Goal: Transaction & Acquisition: Obtain resource

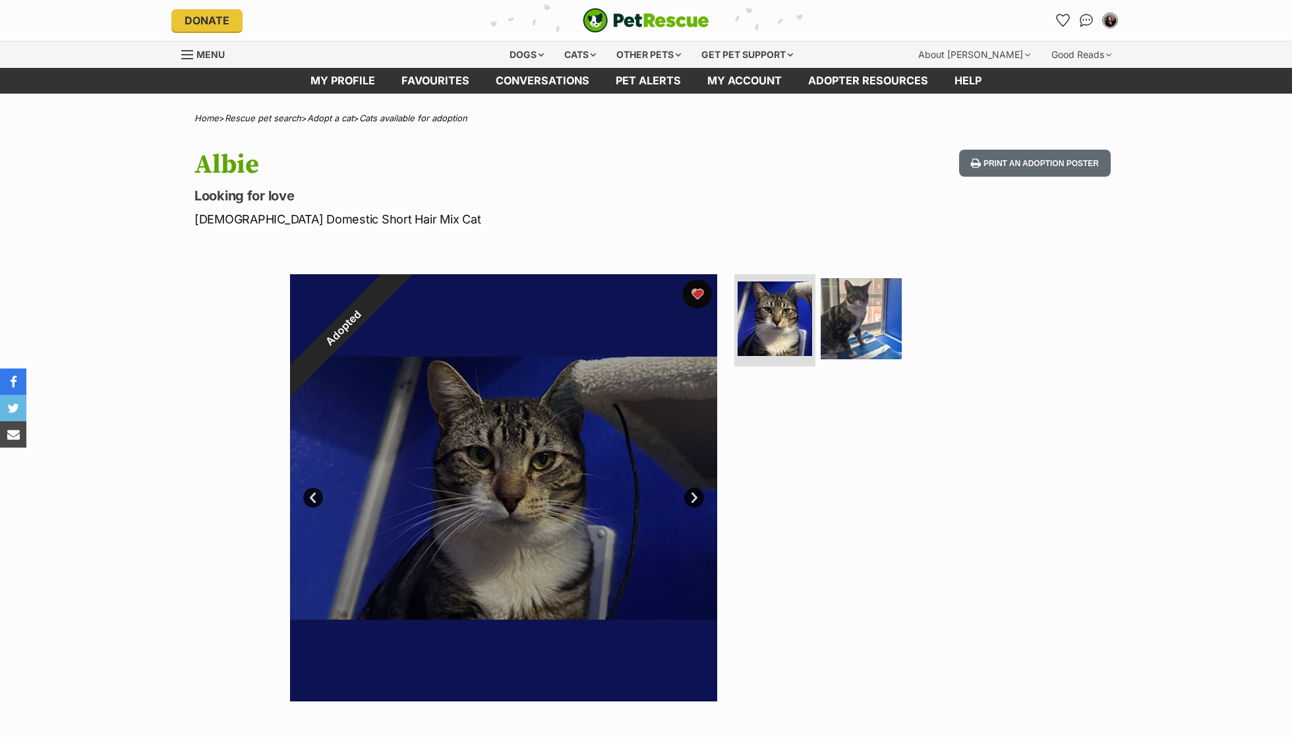
click at [701, 291] on button "favourite" at bounding box center [697, 294] width 29 height 29
click at [562, 53] on div "Cats" at bounding box center [580, 55] width 50 height 26
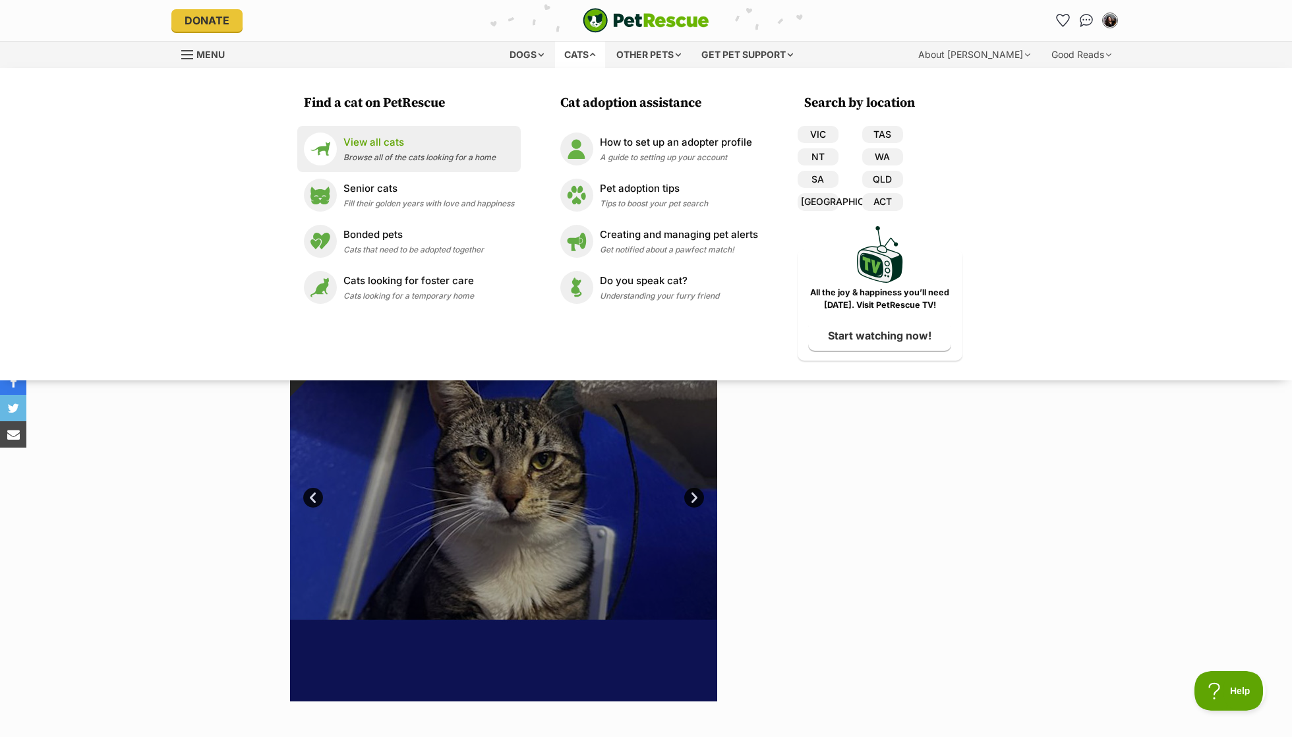
click at [388, 150] on div "View all cats Browse all of the cats looking for a home" at bounding box center [419, 149] width 152 height 28
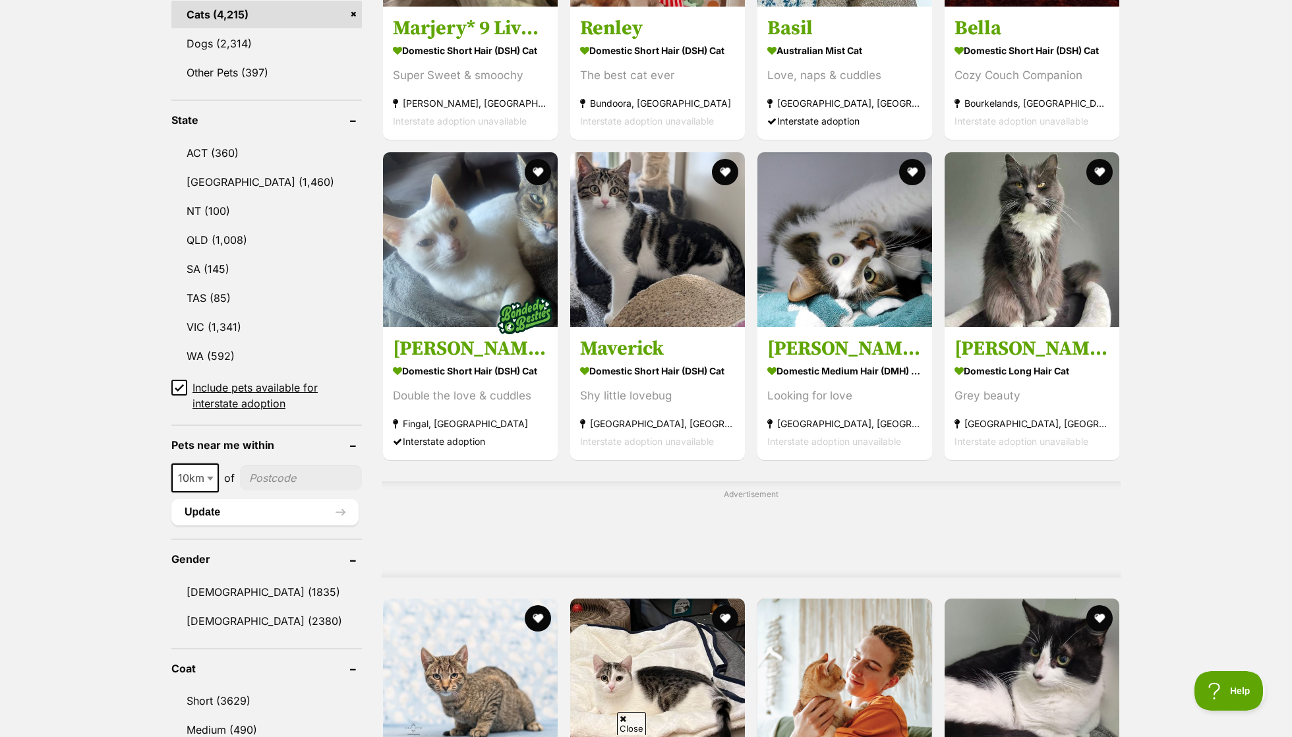
click at [185, 471] on span "10km" at bounding box center [195, 478] width 45 height 18
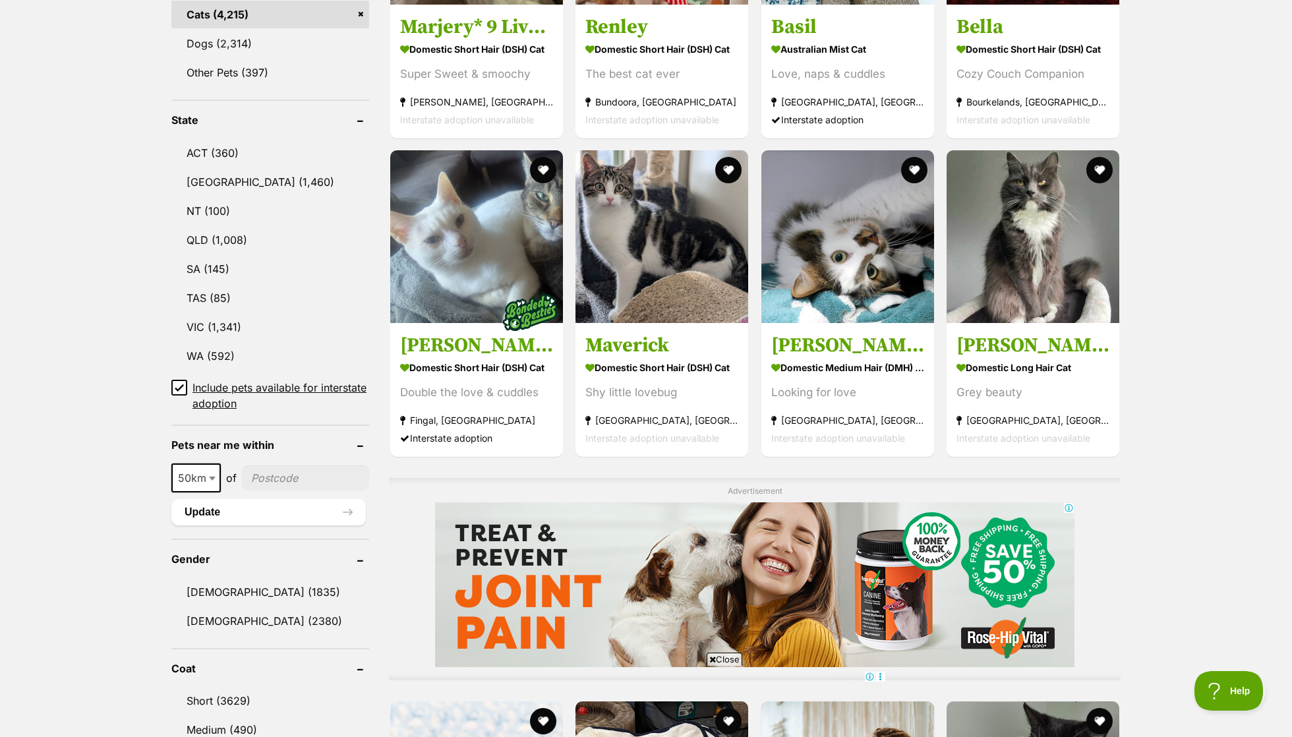
select select "50"
click at [283, 466] on input"] "postcode" at bounding box center [305, 477] width 127 height 25
type input"] "3053"
click at [299, 513] on button "Update" at bounding box center [268, 512] width 194 height 26
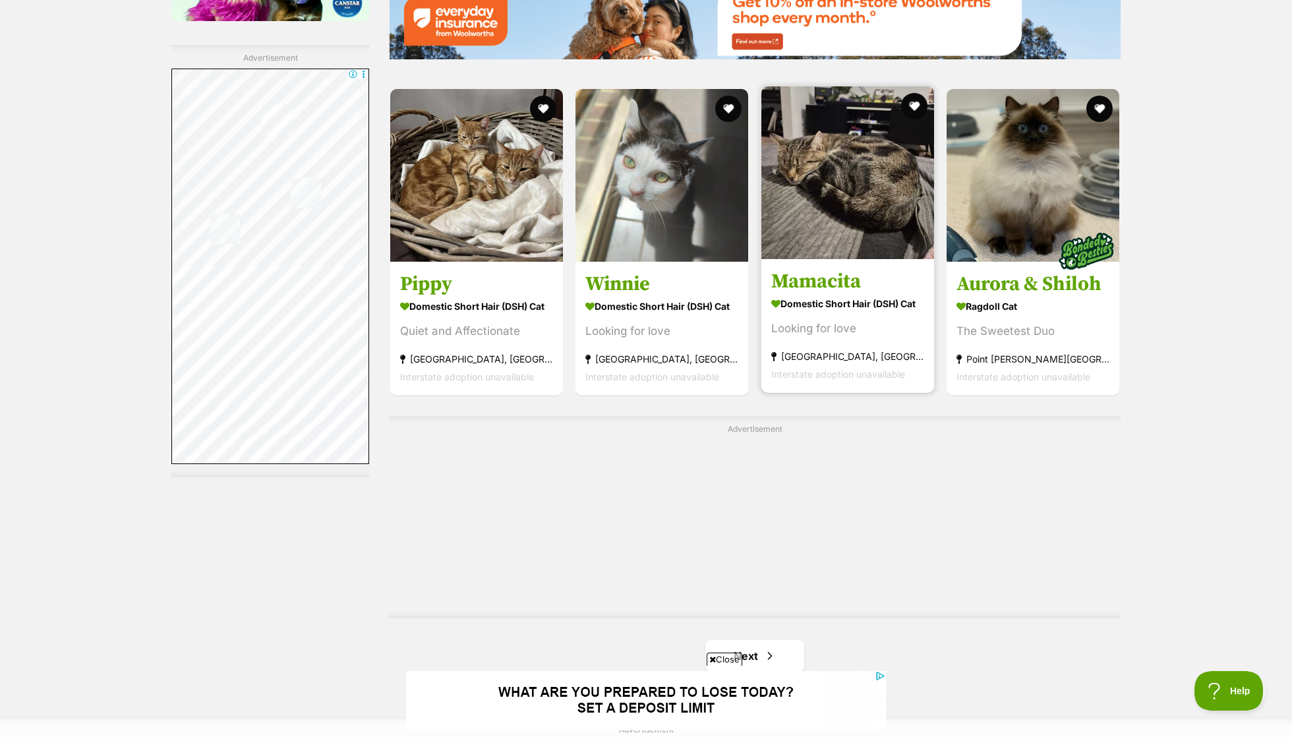
scroll to position [2032, 0]
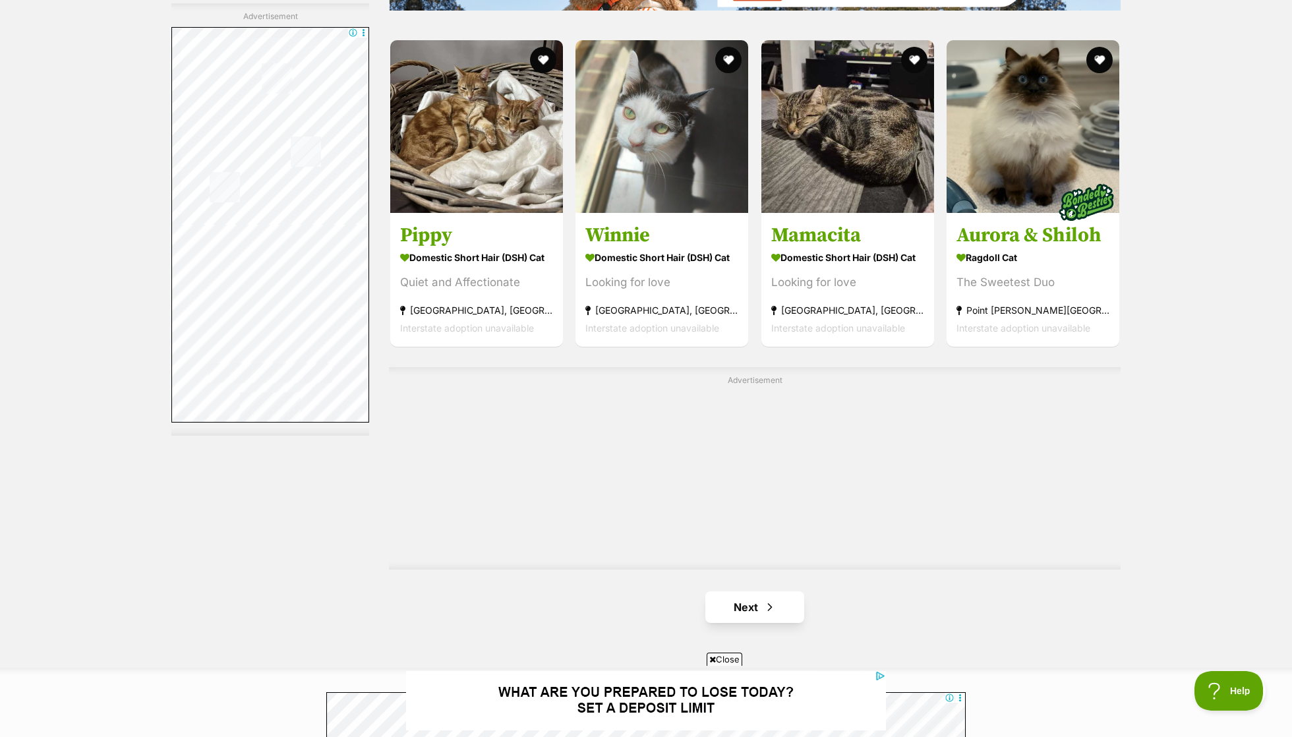
click at [752, 610] on link "Next" at bounding box center [754, 607] width 99 height 32
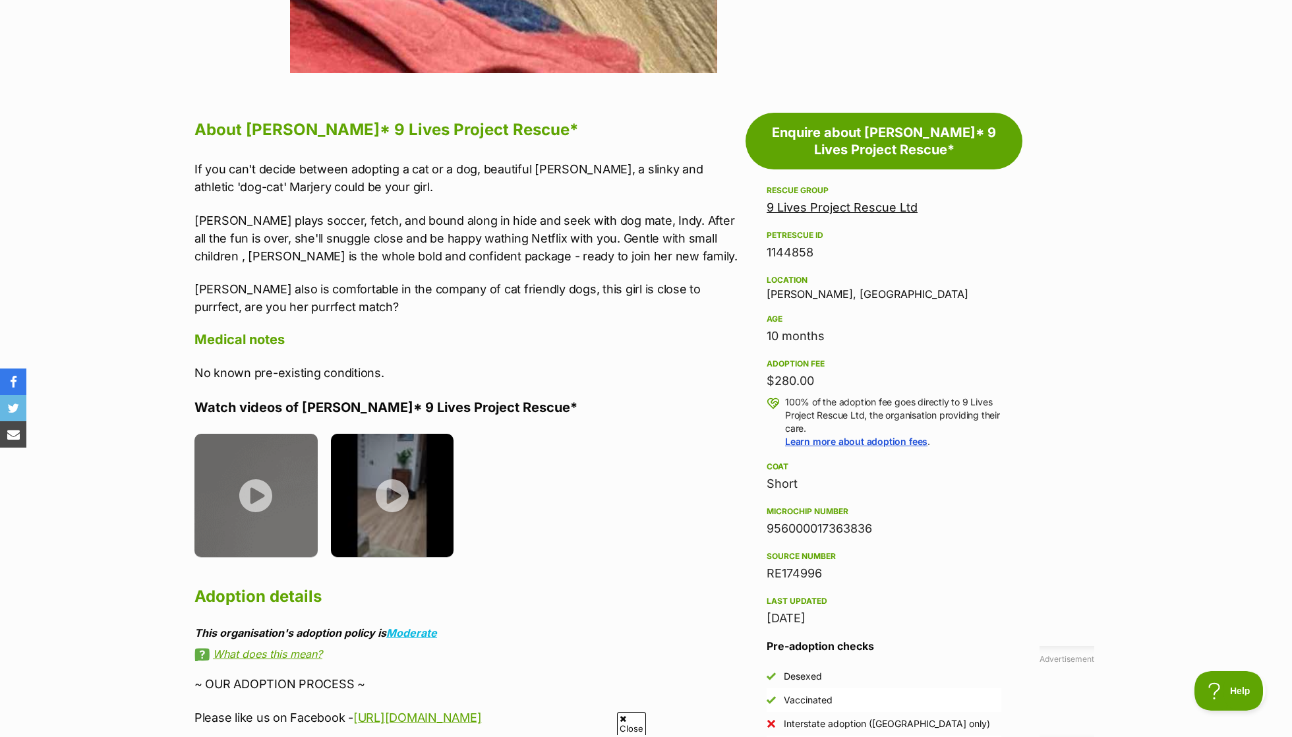
click at [361, 164] on p "If you can't decide between adopting a cat or a dog, beautiful [PERSON_NAME], a…" at bounding box center [466, 178] width 545 height 36
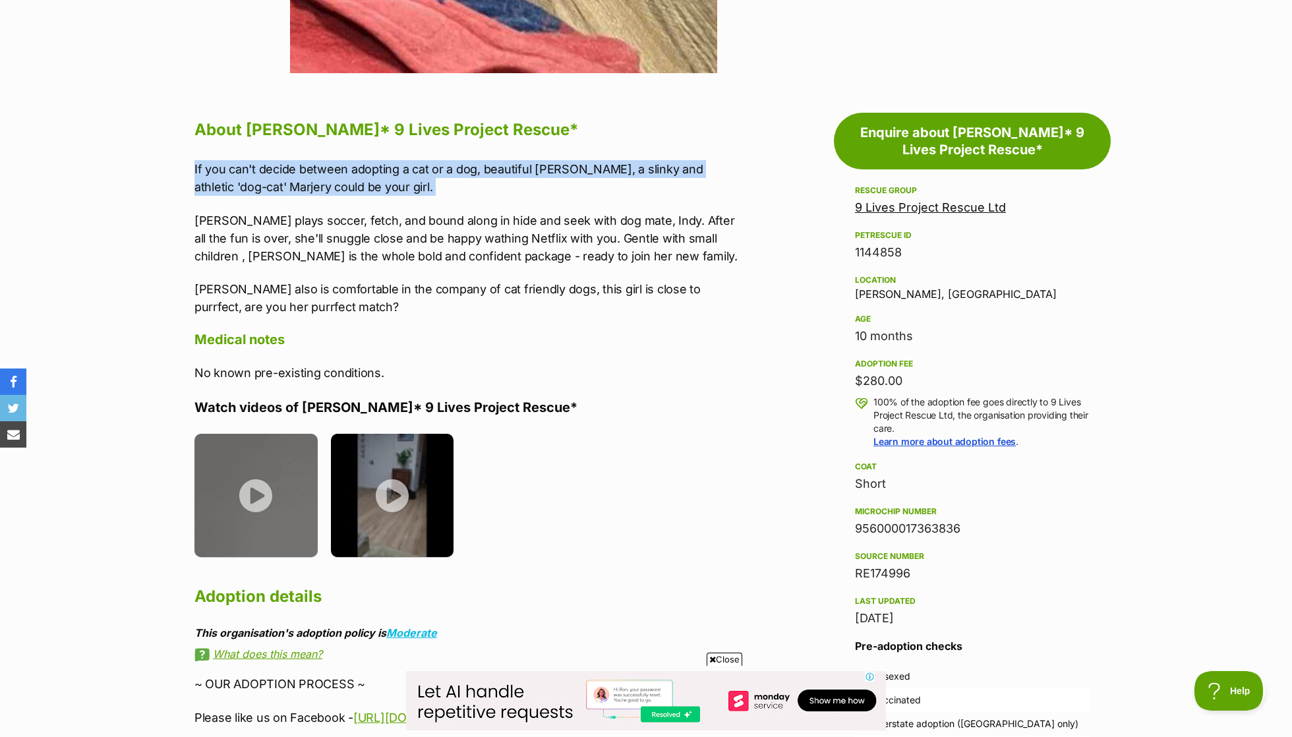
click at [364, 204] on div "If you can't decide between adopting a cat or a dog, beautiful [PERSON_NAME], a…" at bounding box center [466, 238] width 545 height 156
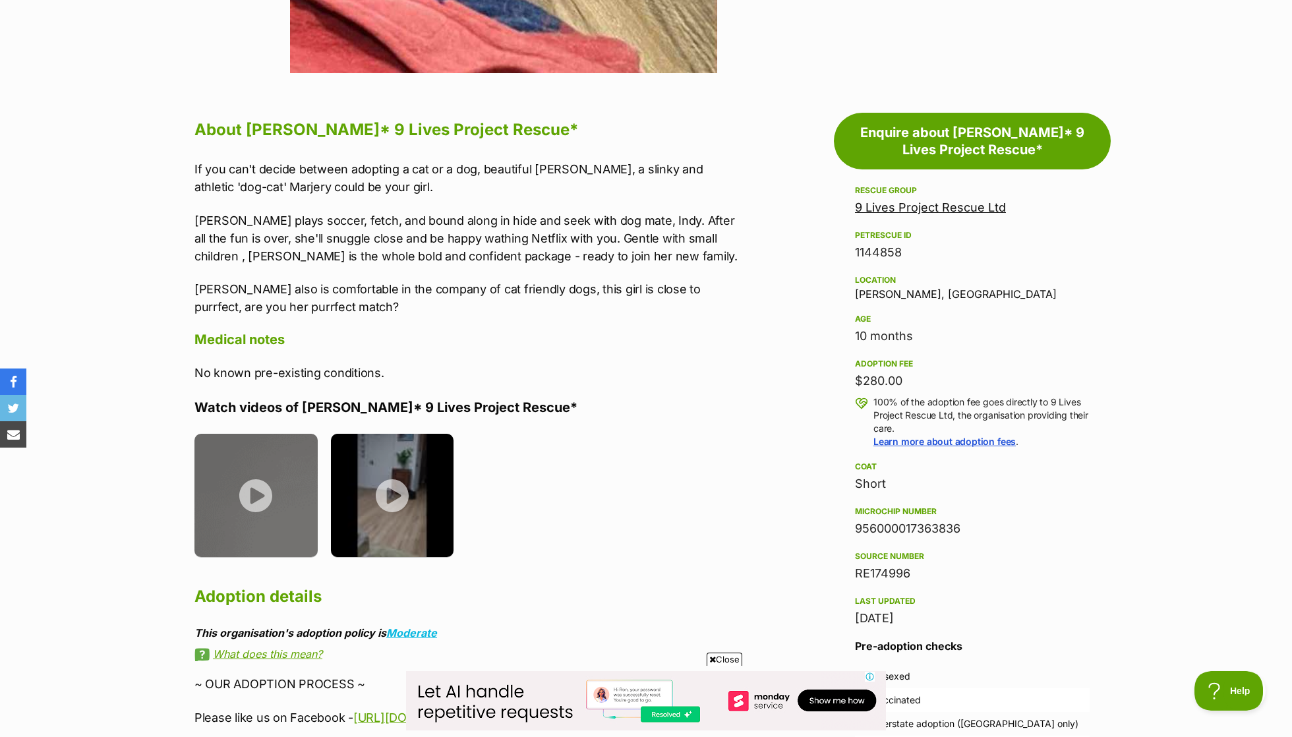
click at [364, 204] on div "If you can't decide between adopting a cat or a dog, beautiful [PERSON_NAME], a…" at bounding box center [466, 238] width 545 height 156
click at [367, 212] on p "[PERSON_NAME] plays soccer, fetch, and bound along in hide and seek with dog ma…" at bounding box center [466, 238] width 545 height 53
click at [367, 212] on p "Marjery plays soccer, fetch, and bound along in hide and seek with dog mate, In…" at bounding box center [466, 238] width 545 height 53
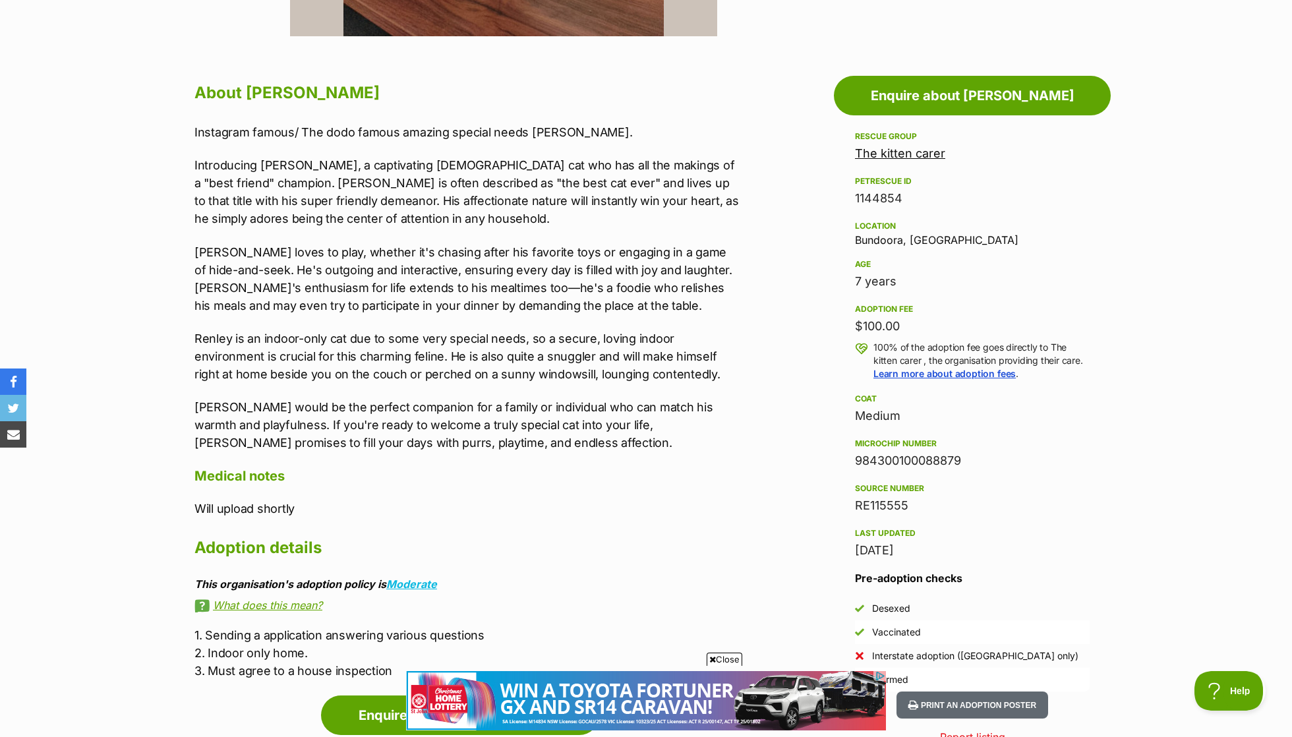
scroll to position [658, 0]
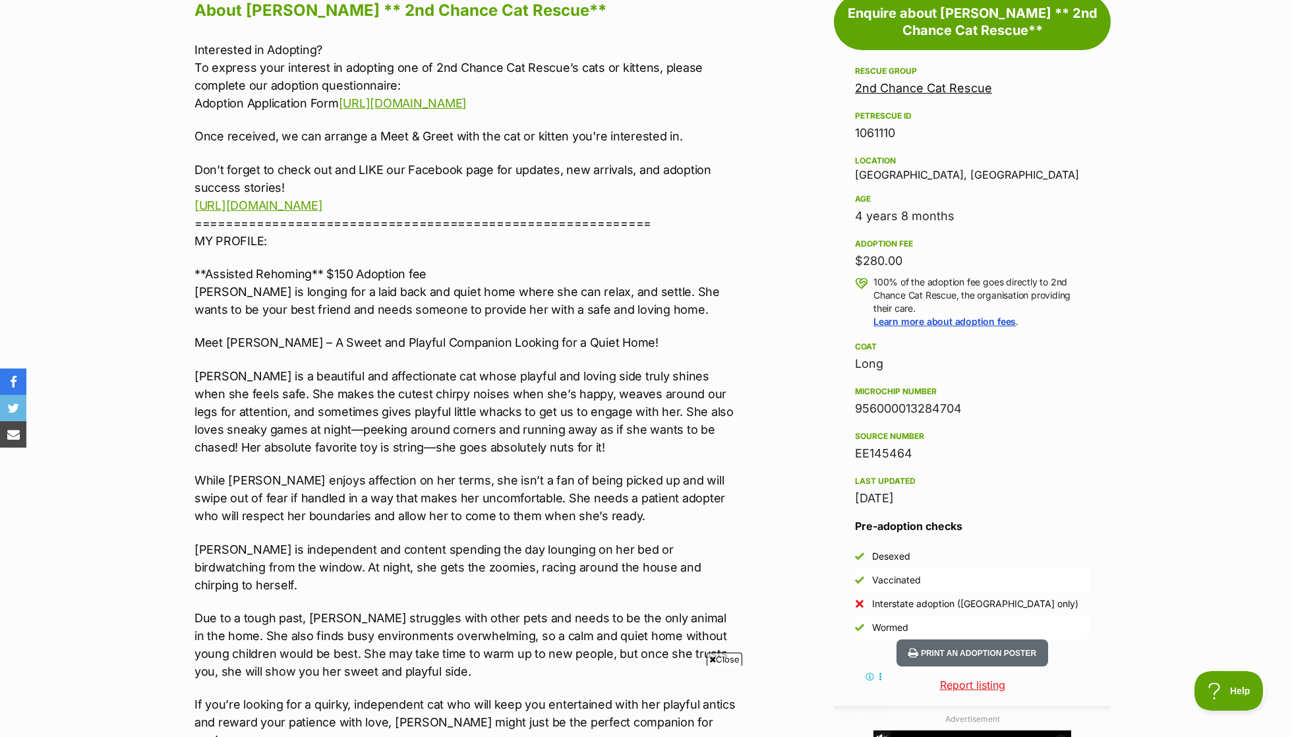
click at [331, 367] on p "Rosie is a beautiful and affectionate cat whose playful and loving side truly s…" at bounding box center [466, 411] width 545 height 89
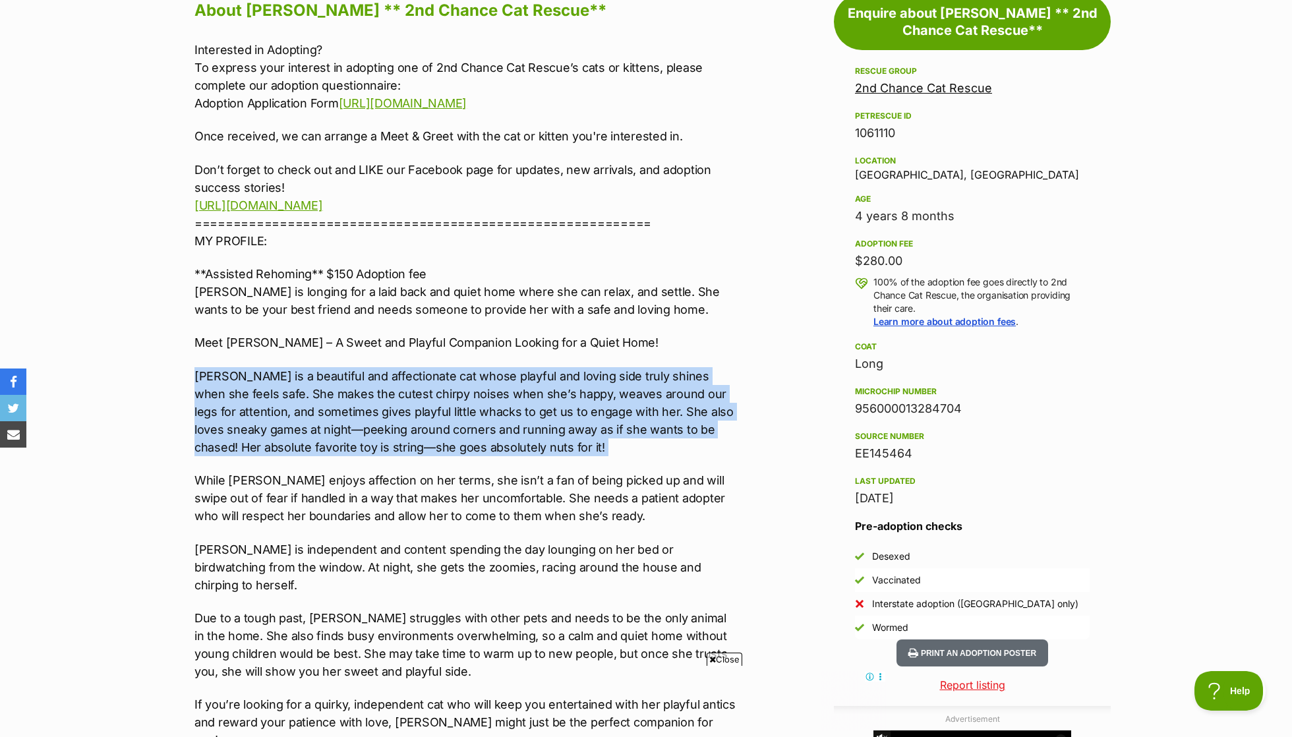
click at [331, 343] on p "Meet Rosie – A Sweet and Playful Companion Looking for a Quiet Home!" at bounding box center [466, 343] width 545 height 18
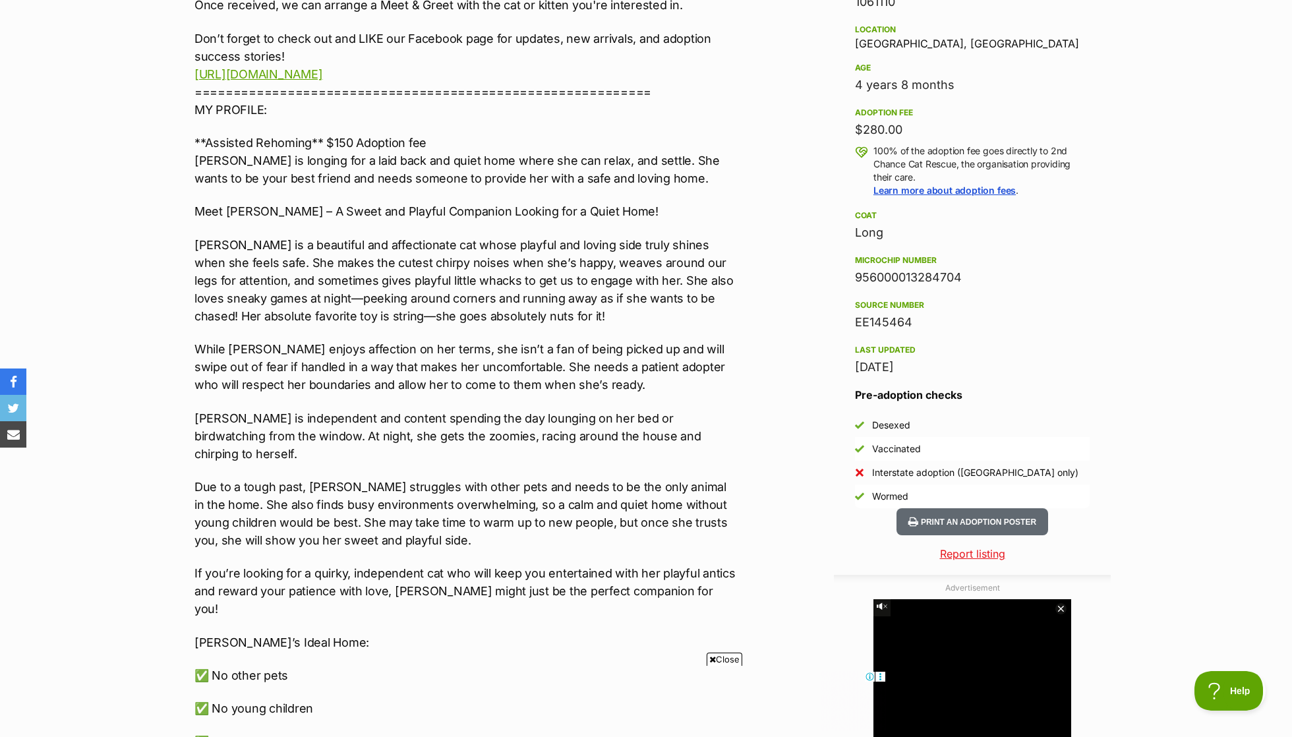
scroll to position [882, 0]
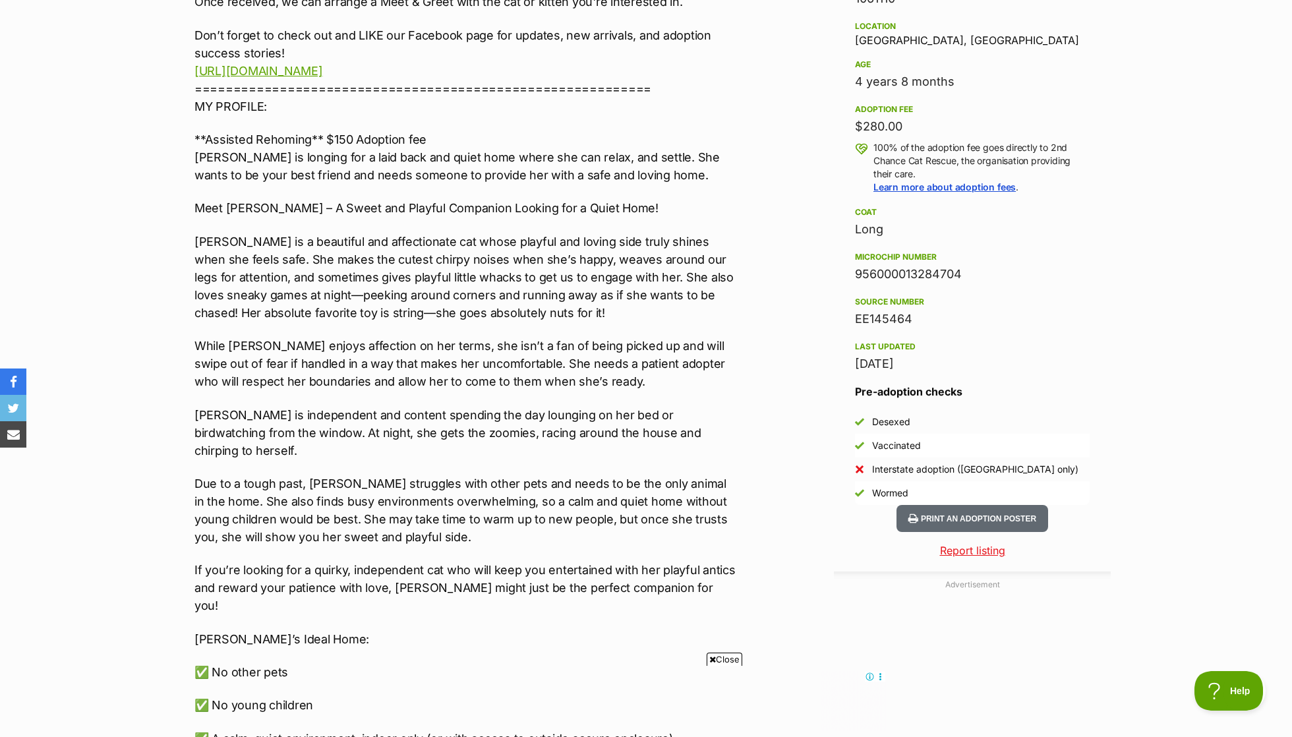
click at [367, 416] on p "Rosie is independent and content spending the day lounging on her bed or birdwa…" at bounding box center [466, 432] width 545 height 53
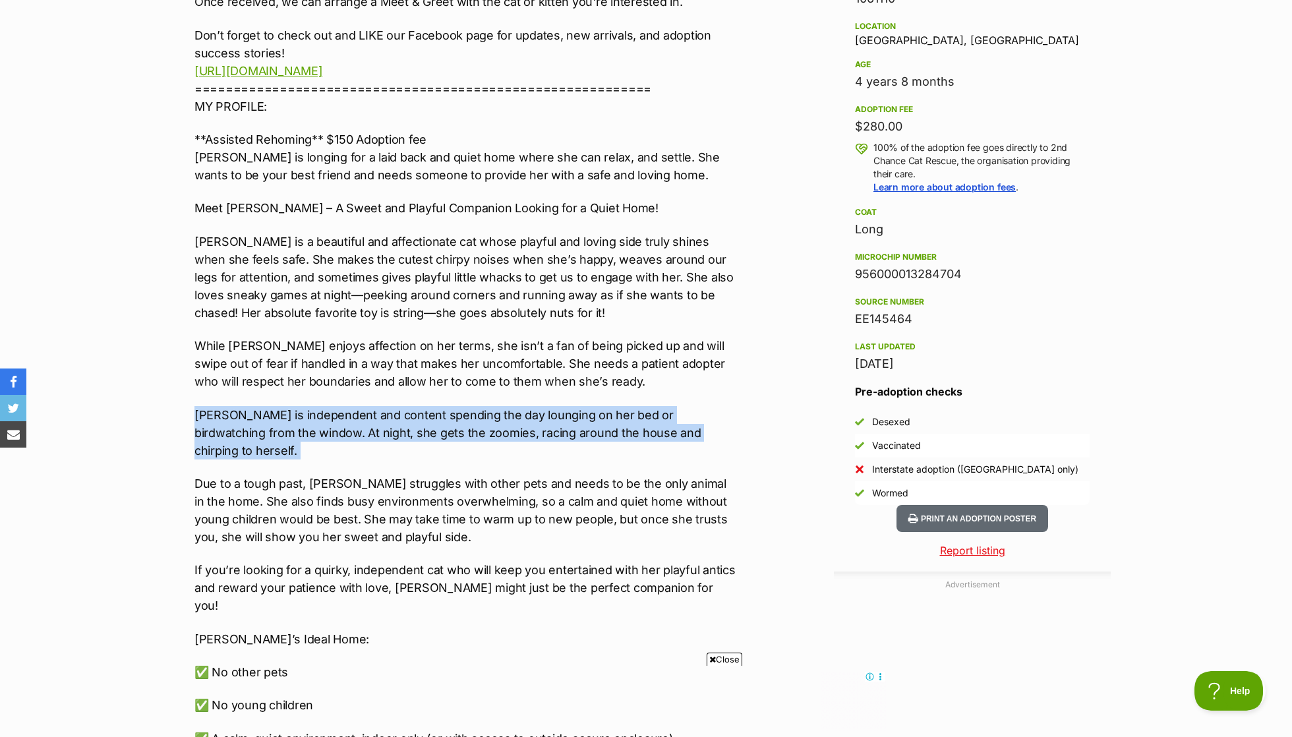
click at [372, 382] on p "While Rosie enjoys affection on her terms, she isn’t a fan of being picked up a…" at bounding box center [466, 363] width 545 height 53
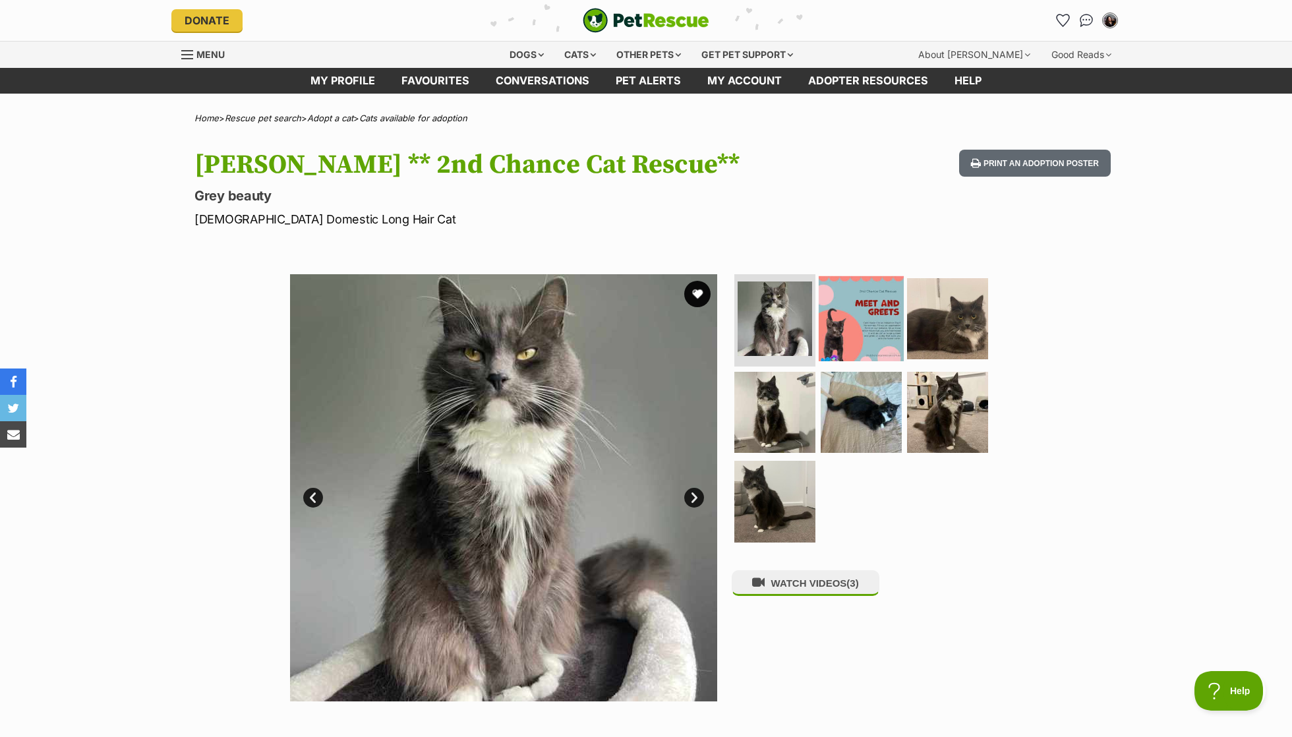
scroll to position [0, 0]
click at [894, 331] on img at bounding box center [861, 318] width 85 height 85
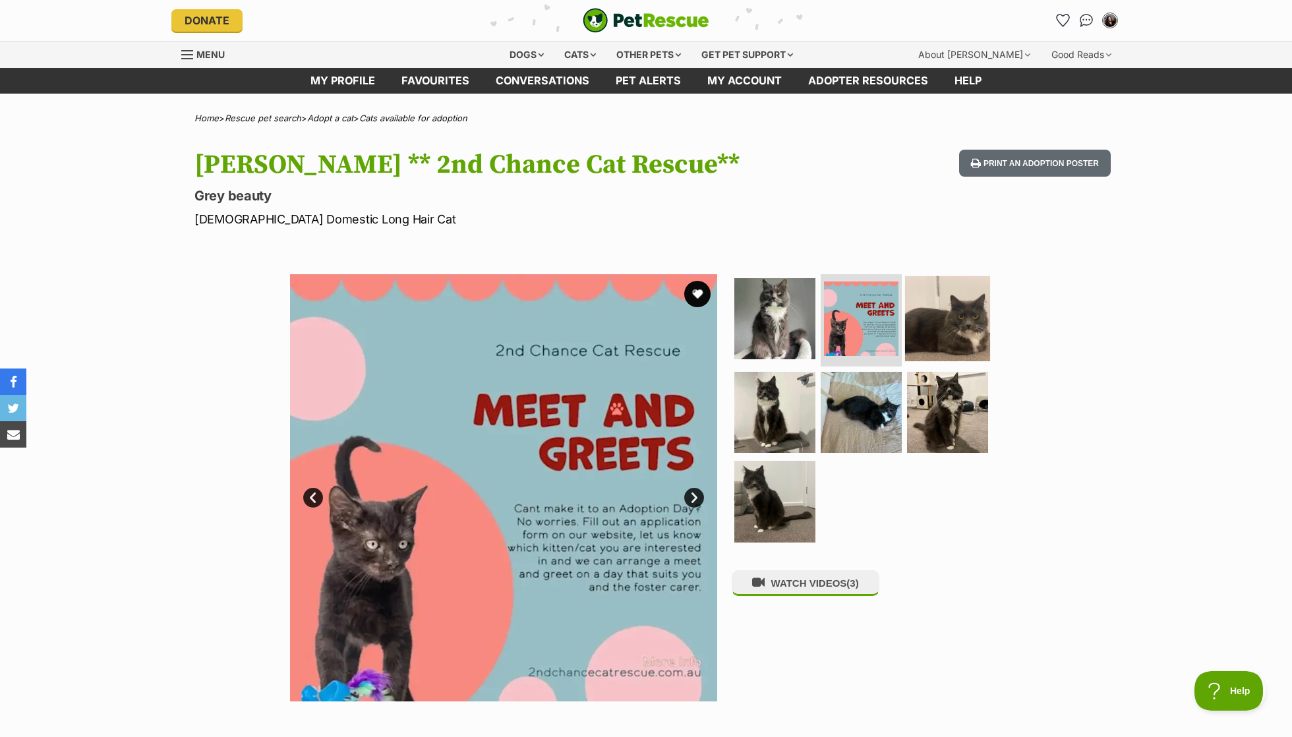
click at [937, 307] on img at bounding box center [947, 318] width 85 height 85
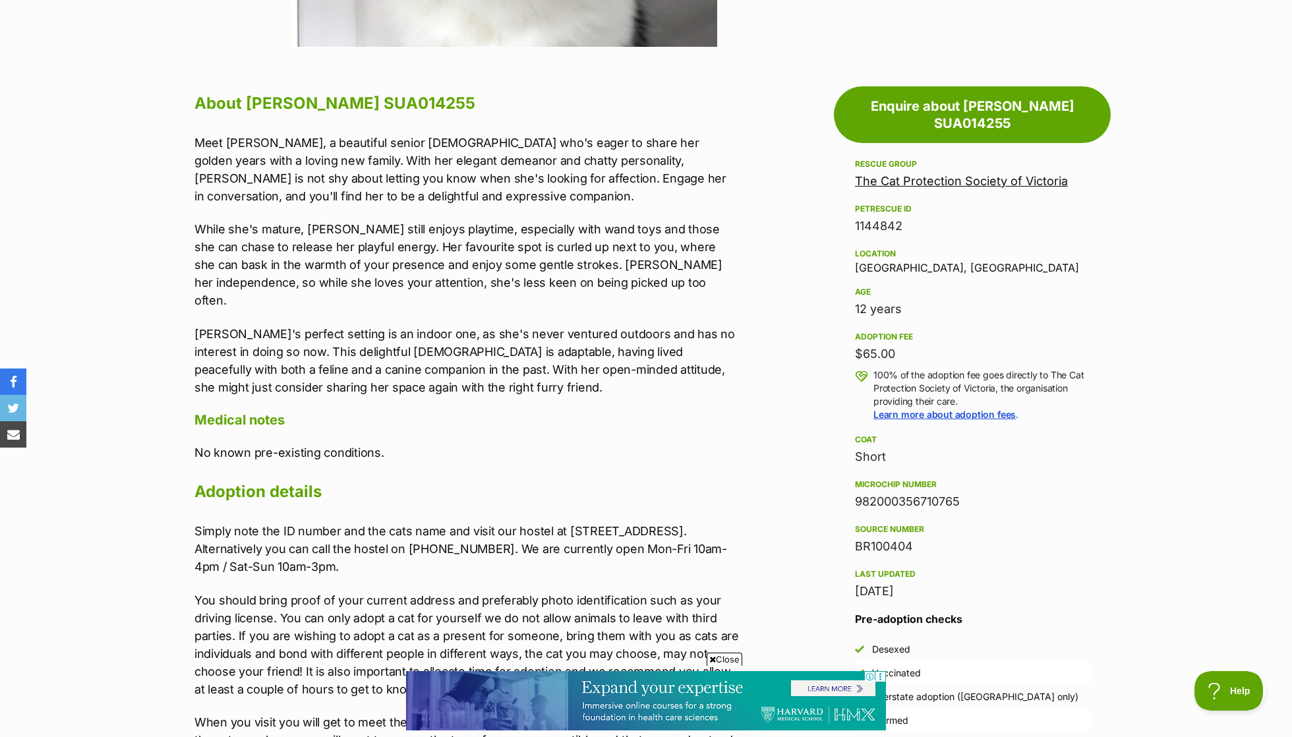
click at [607, 170] on p "Meet Marnie, a beautiful senior lady who's eager to share her golden years with…" at bounding box center [466, 169] width 545 height 71
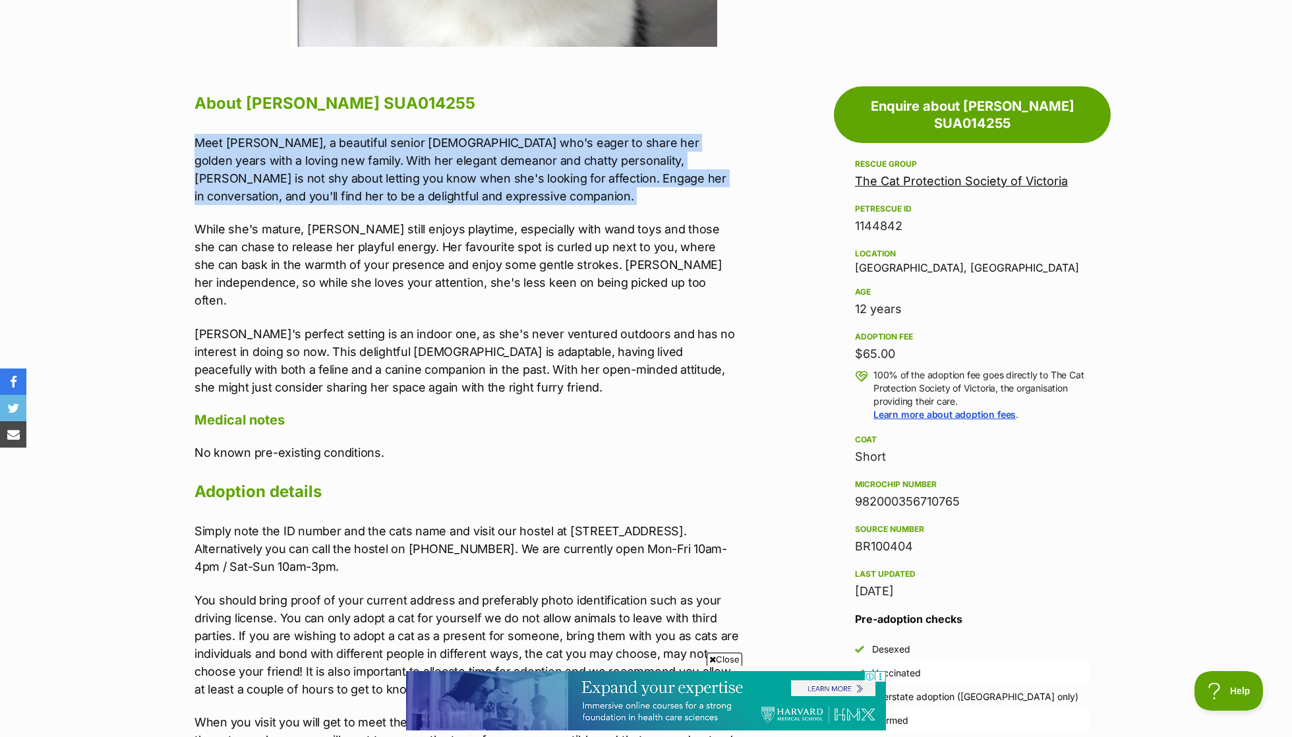
click at [612, 222] on p "While she's mature, Marnie still enjoys playtime, especially with wand toys and…" at bounding box center [466, 264] width 545 height 89
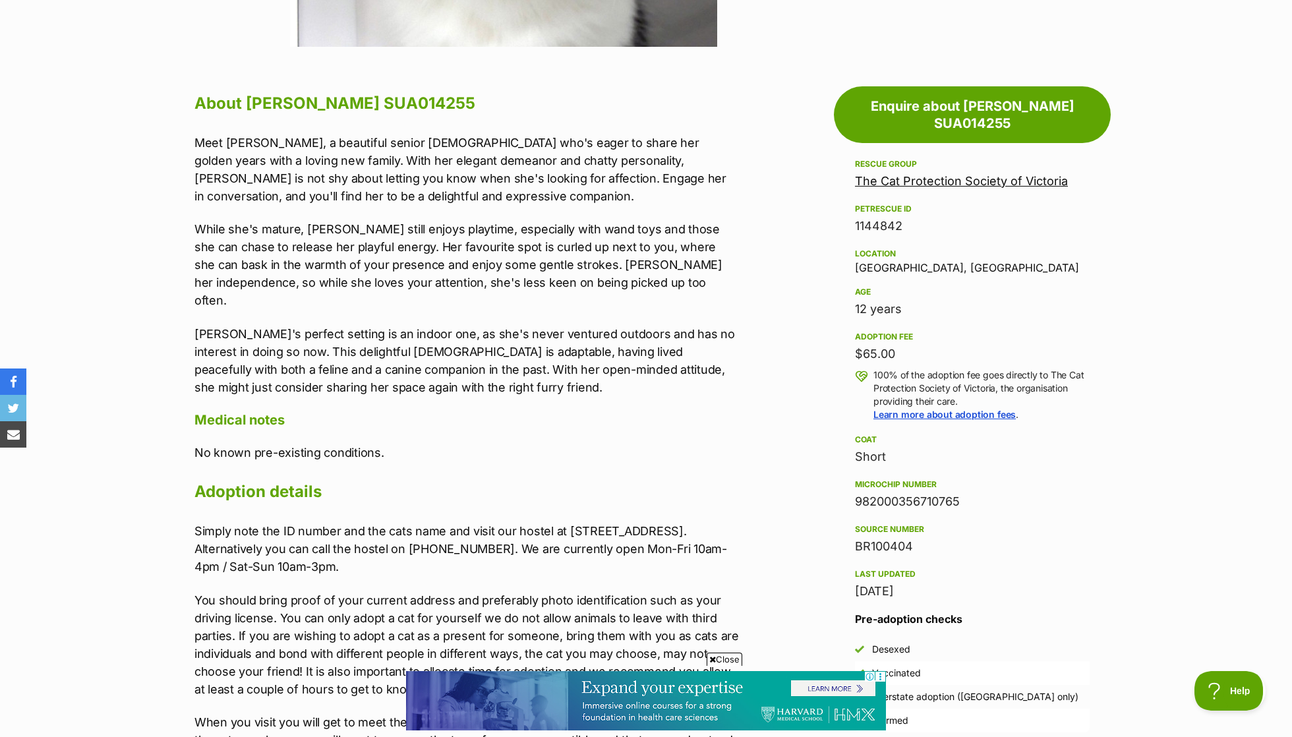
click at [612, 222] on p "While she's mature, Marnie still enjoys playtime, especially with wand toys and…" at bounding box center [466, 264] width 545 height 89
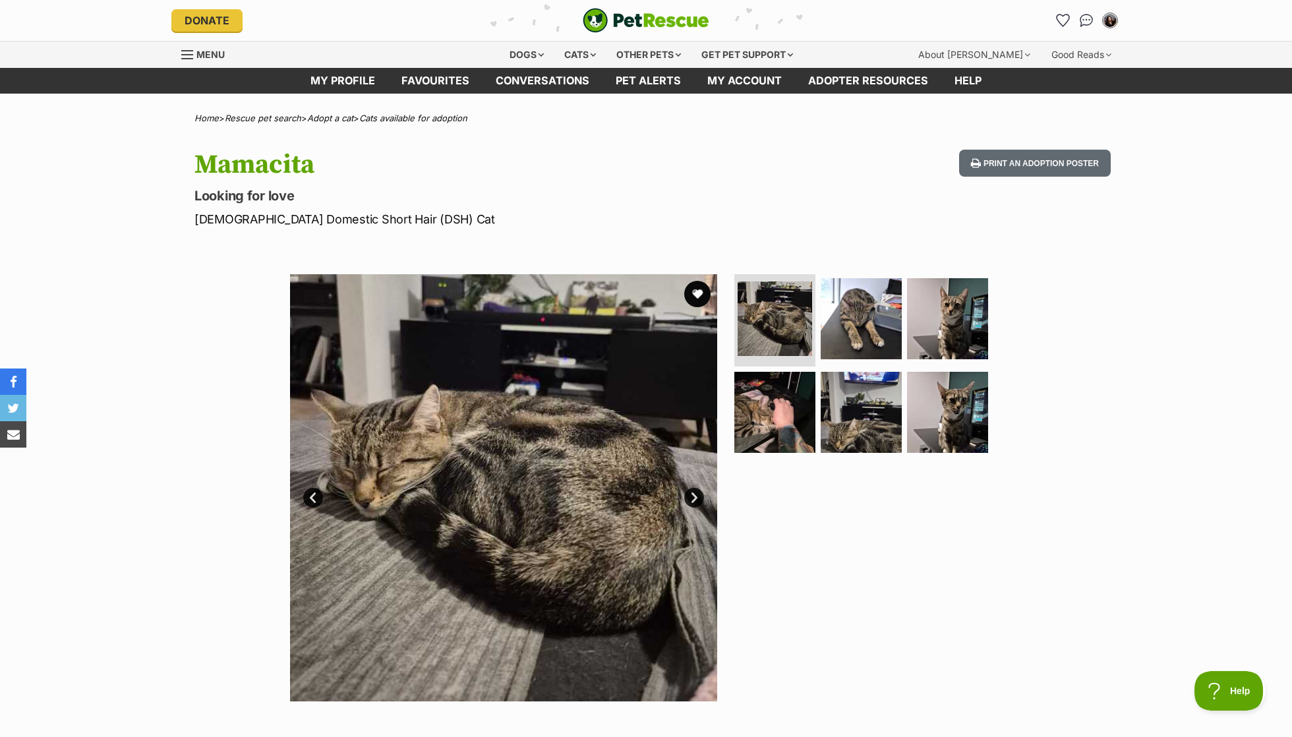
scroll to position [645, 0]
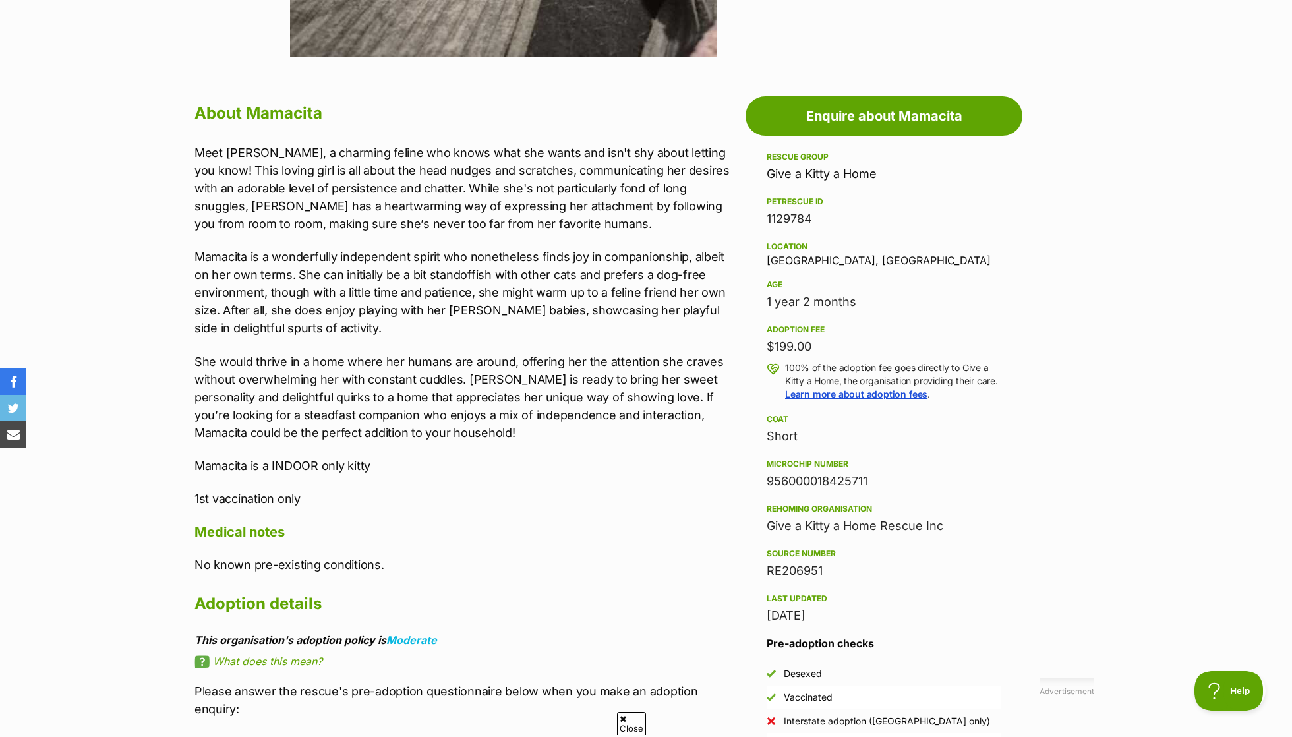
click at [508, 178] on p "Meet Mamacita, a charming feline who knows what she wants and isn't shy about l…" at bounding box center [466, 188] width 545 height 89
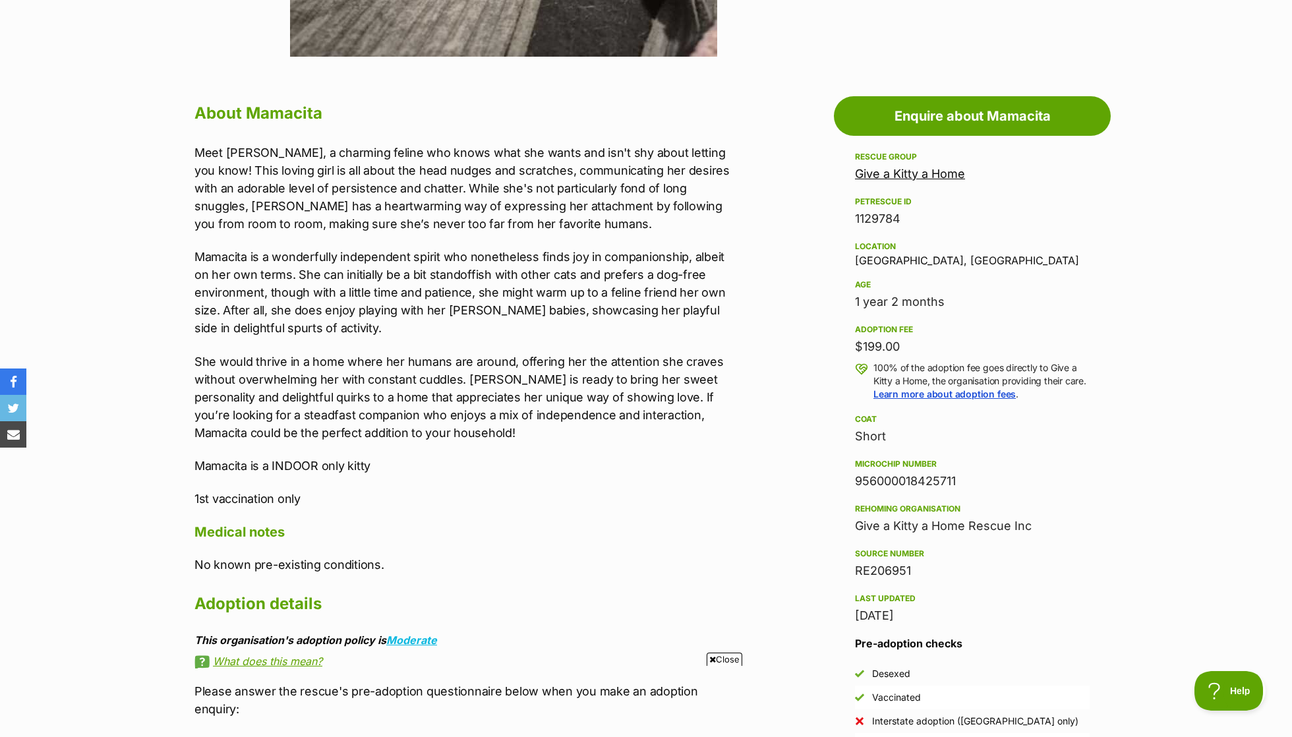
click at [508, 178] on p "Meet Mamacita, a charming feline who knows what she wants and isn't shy about l…" at bounding box center [466, 188] width 545 height 89
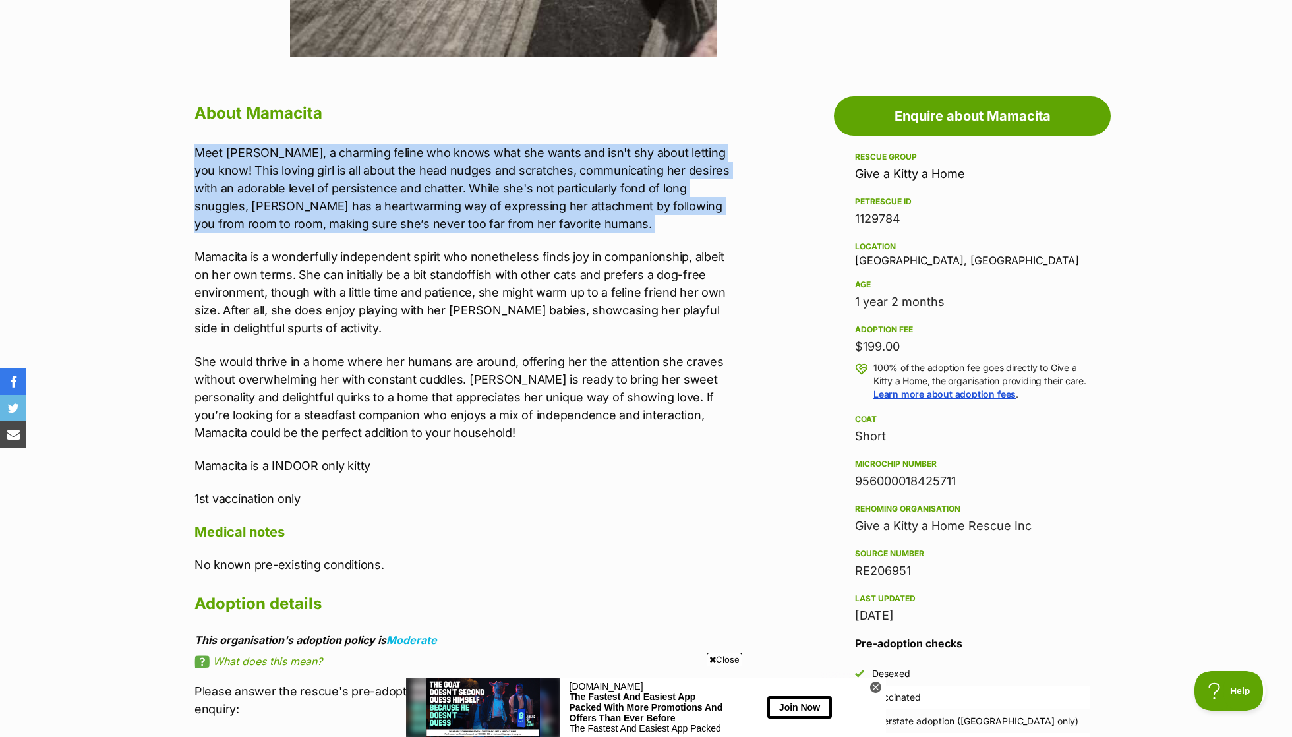
scroll to position [0, 0]
click at [525, 270] on p "Mamacita is a wonderfully independent spirit who nonetheless finds joy in compa…" at bounding box center [466, 292] width 545 height 89
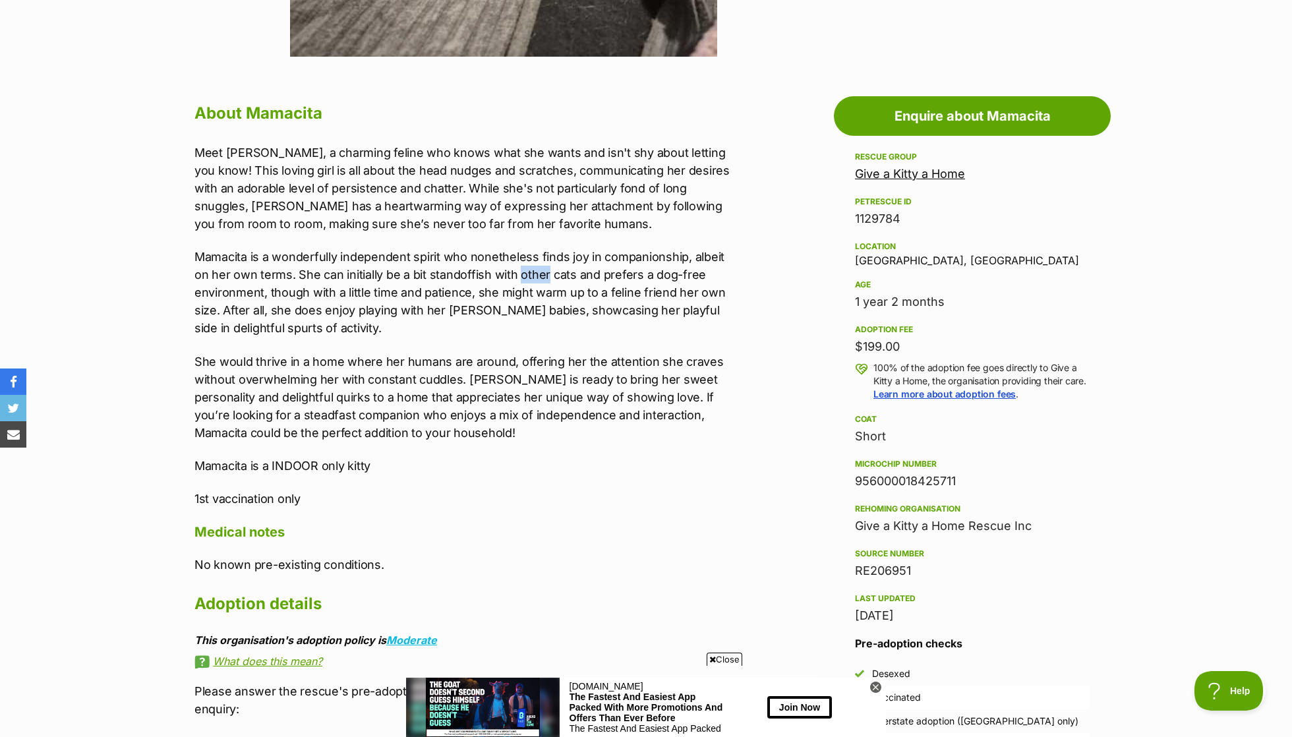
click at [525, 270] on p "Mamacita is a wonderfully independent spirit who nonetheless finds joy in compa…" at bounding box center [466, 292] width 545 height 89
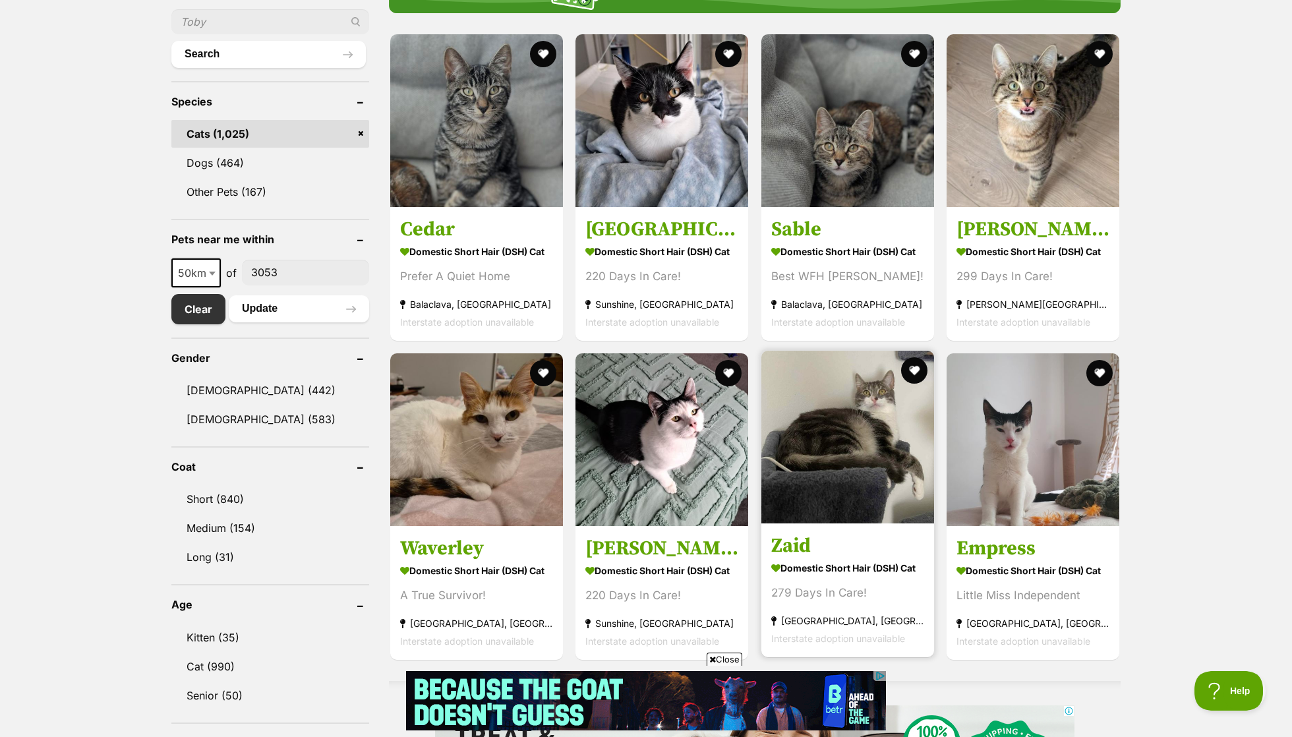
scroll to position [583, 0]
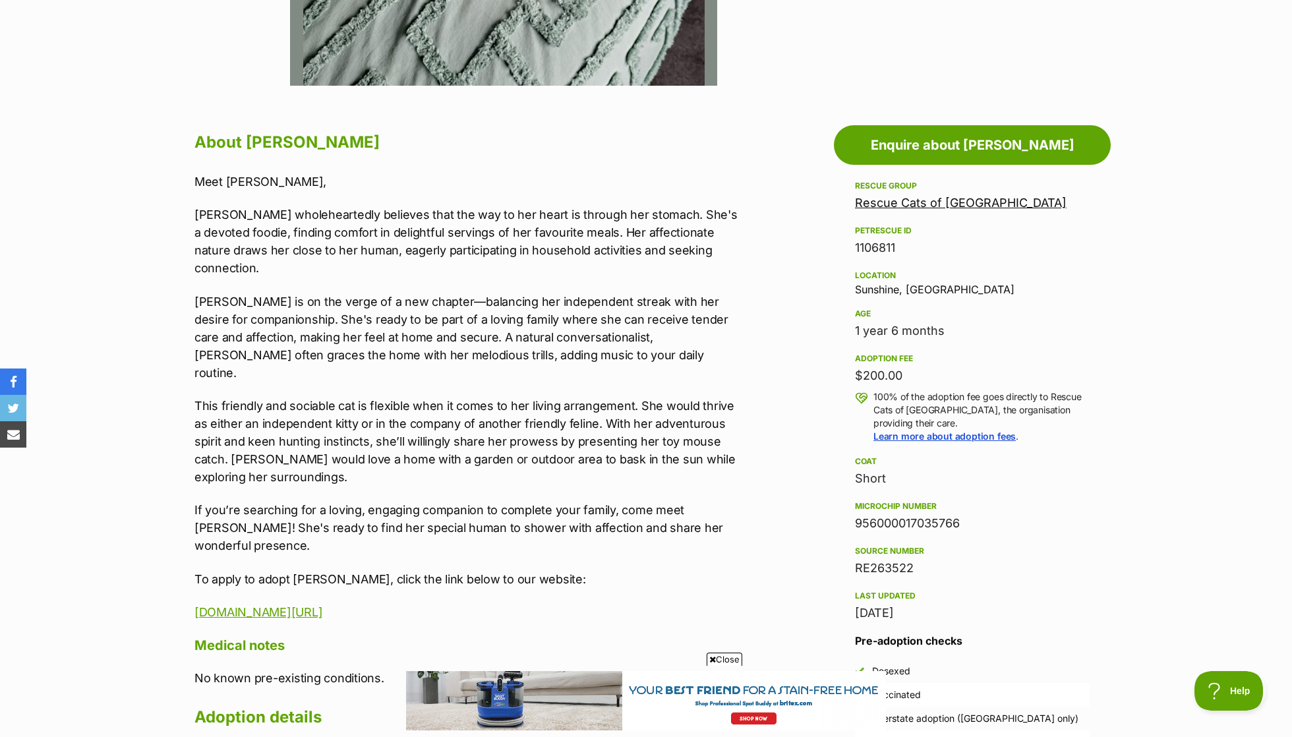
click at [483, 220] on p "[PERSON_NAME] wholeheartedly believes that the way to her heart is through her …" at bounding box center [466, 241] width 545 height 71
click at [483, 220] on p "Selina wholeheartedly believes that the way to her heart is through her stomach…" at bounding box center [466, 241] width 545 height 71
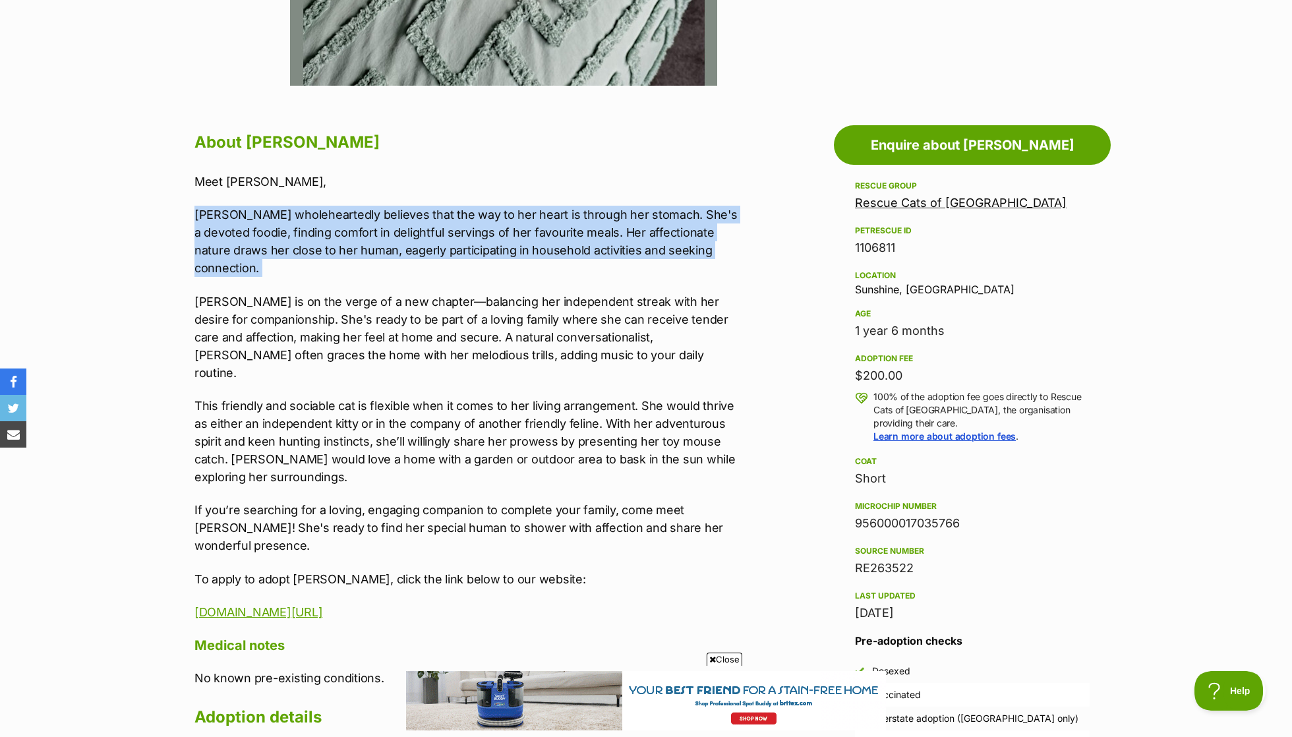
click at [467, 293] on p "Selina is on the verge of a new chapter—balancing her independent streak with h…" at bounding box center [466, 337] width 545 height 89
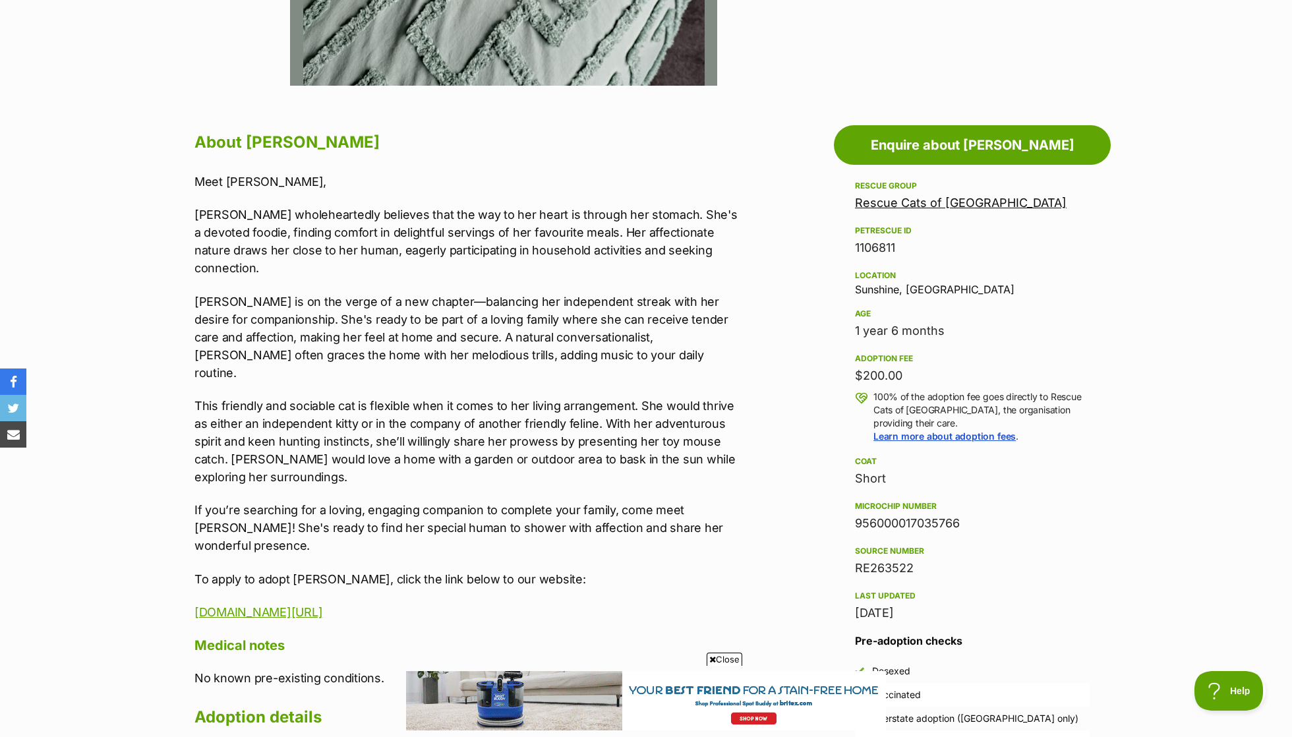
click at [467, 293] on p "Selina is on the verge of a new chapter—balancing her independent streak with h…" at bounding box center [466, 337] width 545 height 89
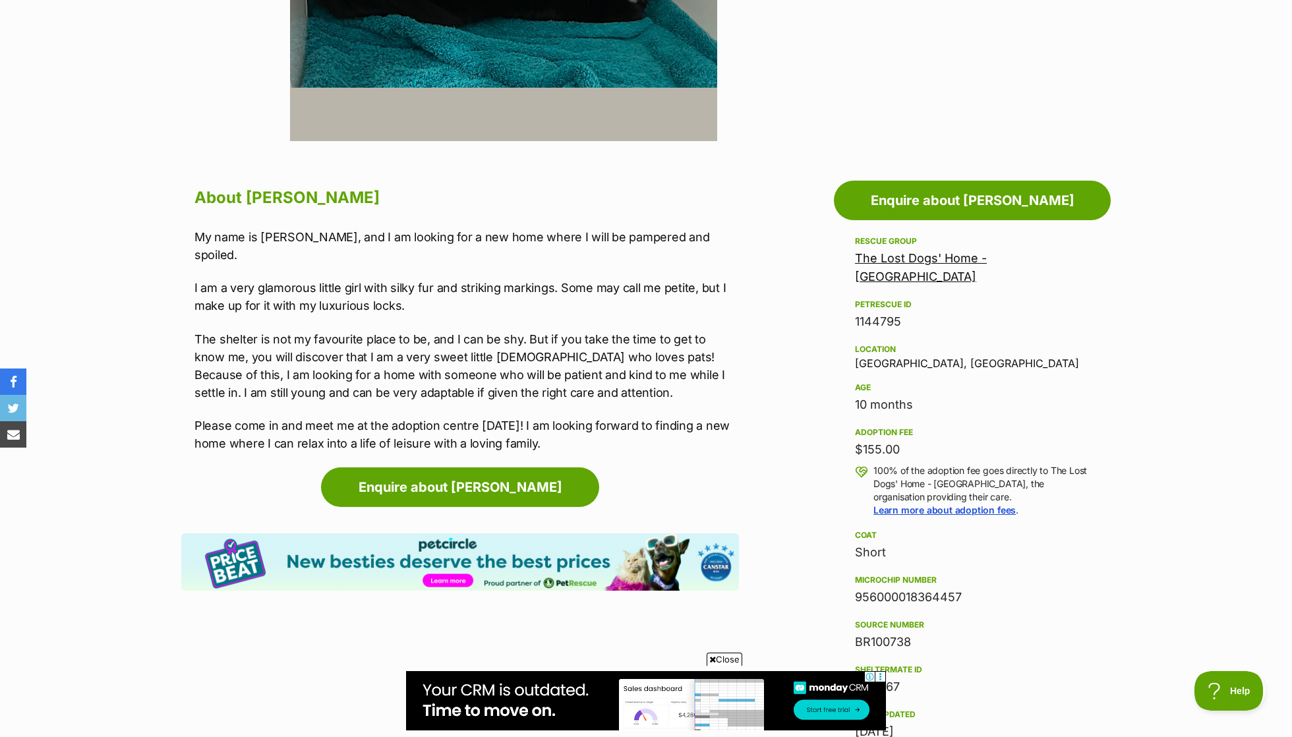
scroll to position [651, 0]
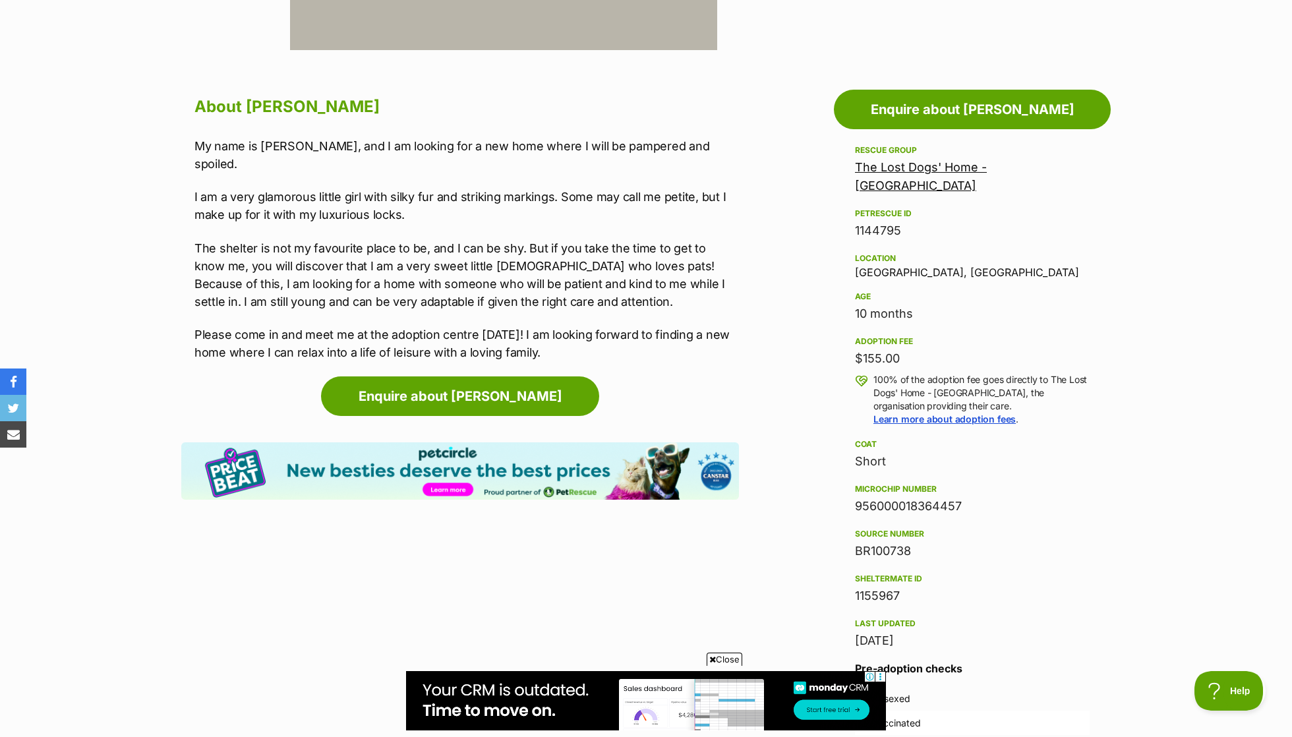
click at [407, 142] on p "My name is Josie, and I am looking for a new home where I will be pampered and …" at bounding box center [466, 155] width 545 height 36
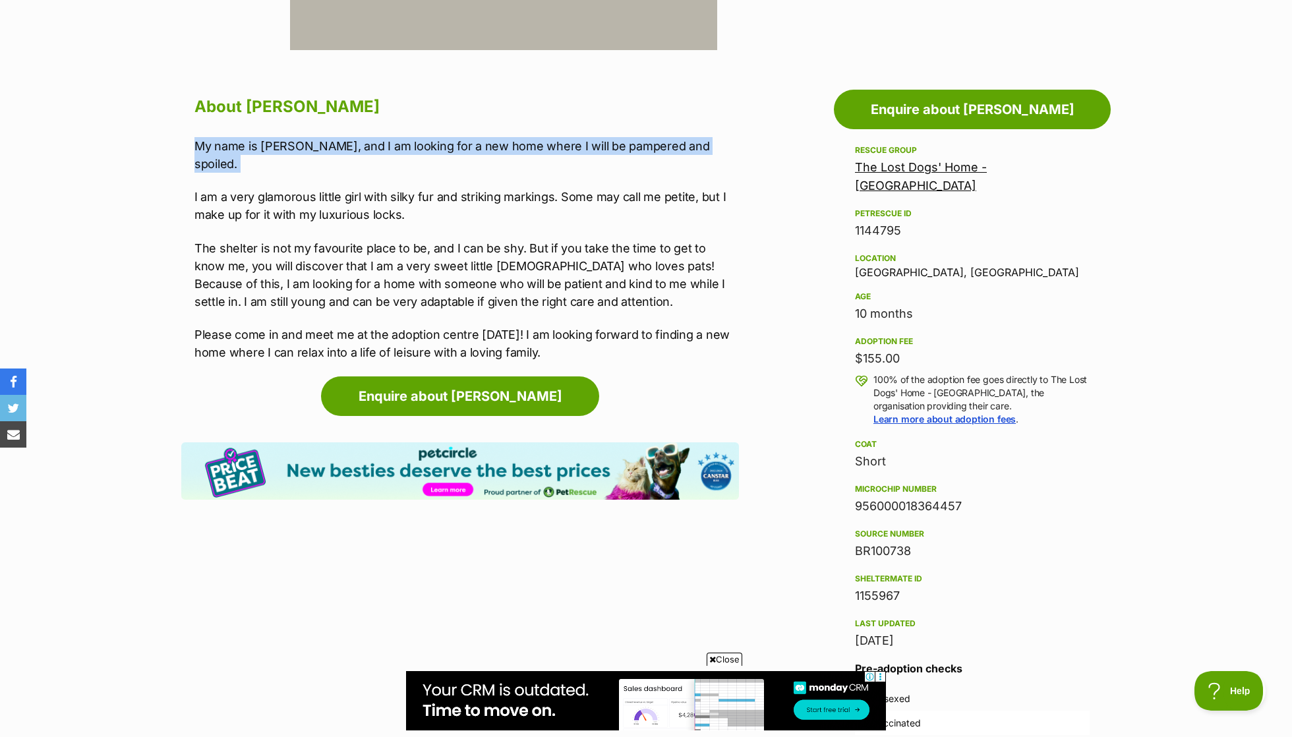
click at [392, 188] on p "I am a very glamorous little girl with silky fur and striking markings. Some ma…" at bounding box center [466, 206] width 545 height 36
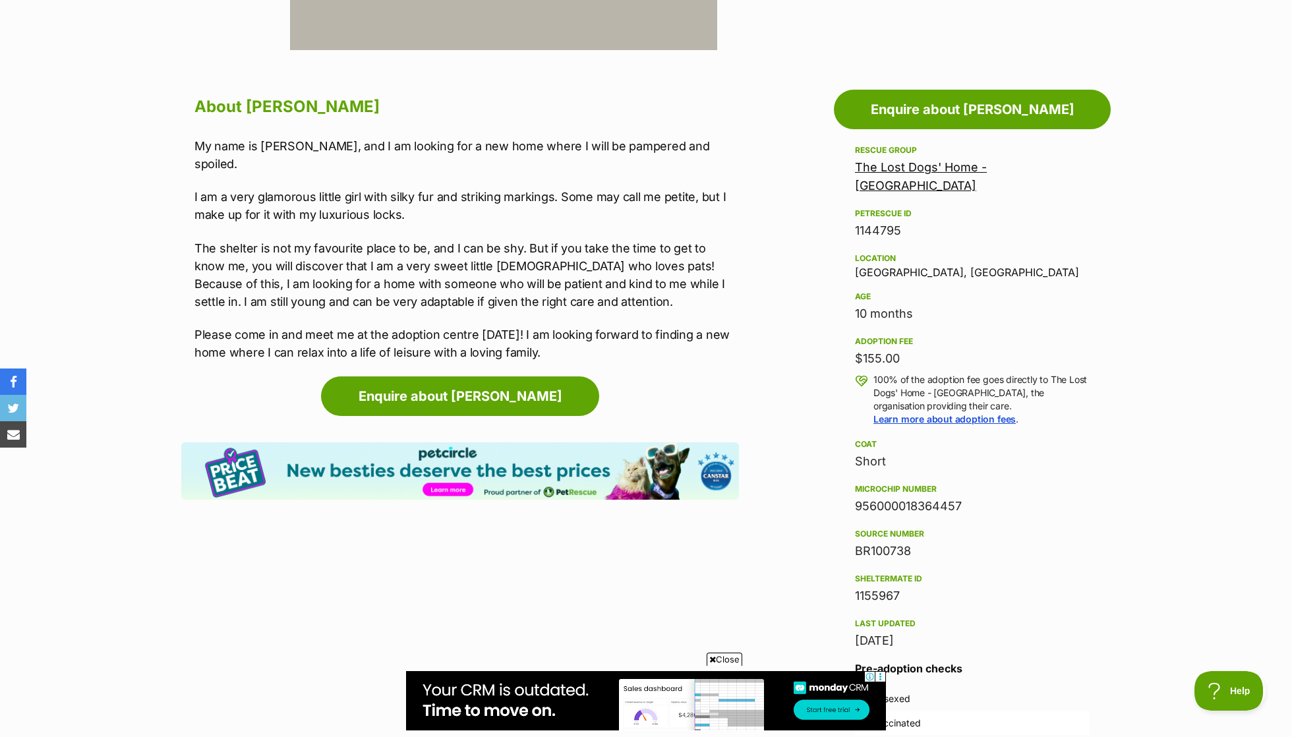
click at [392, 188] on p "I am a very glamorous little girl with silky fur and striking markings. Some ma…" at bounding box center [466, 206] width 545 height 36
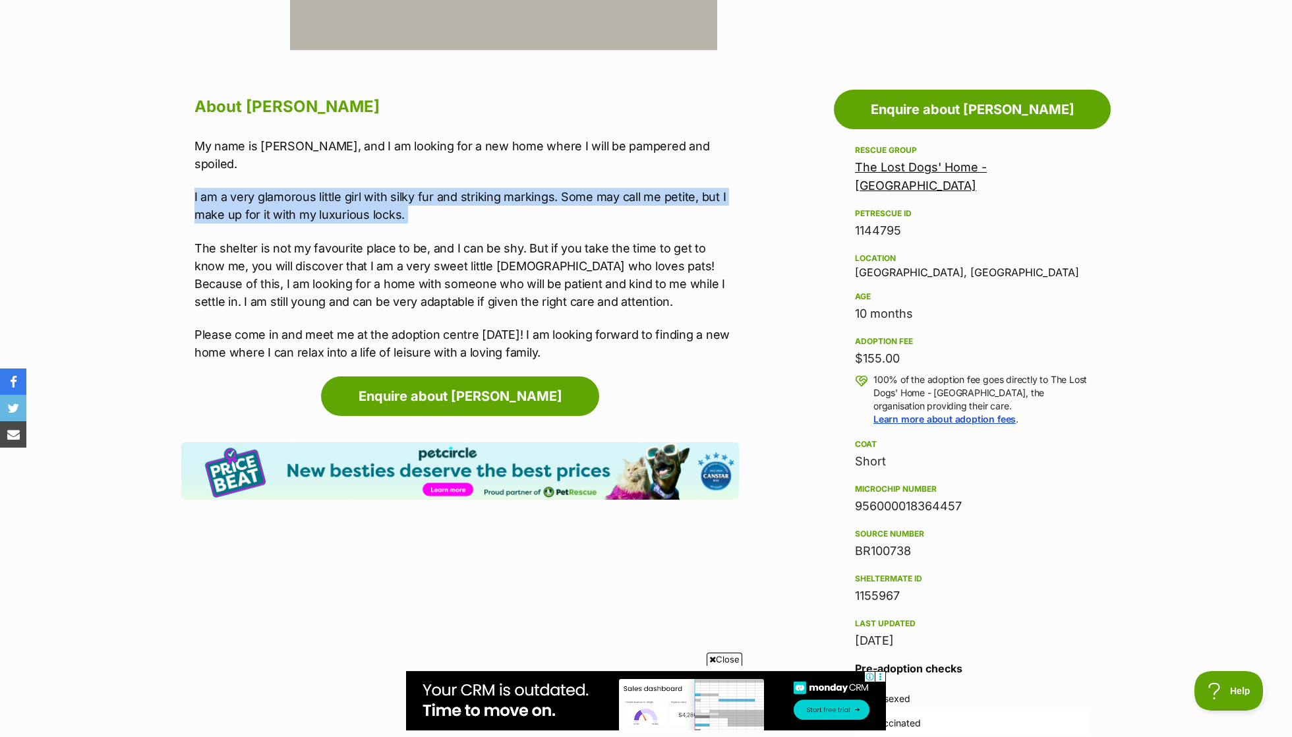
click at [367, 239] on p "The shelter is not my favourite place to be, and I can be shy. But if you take …" at bounding box center [466, 274] width 545 height 71
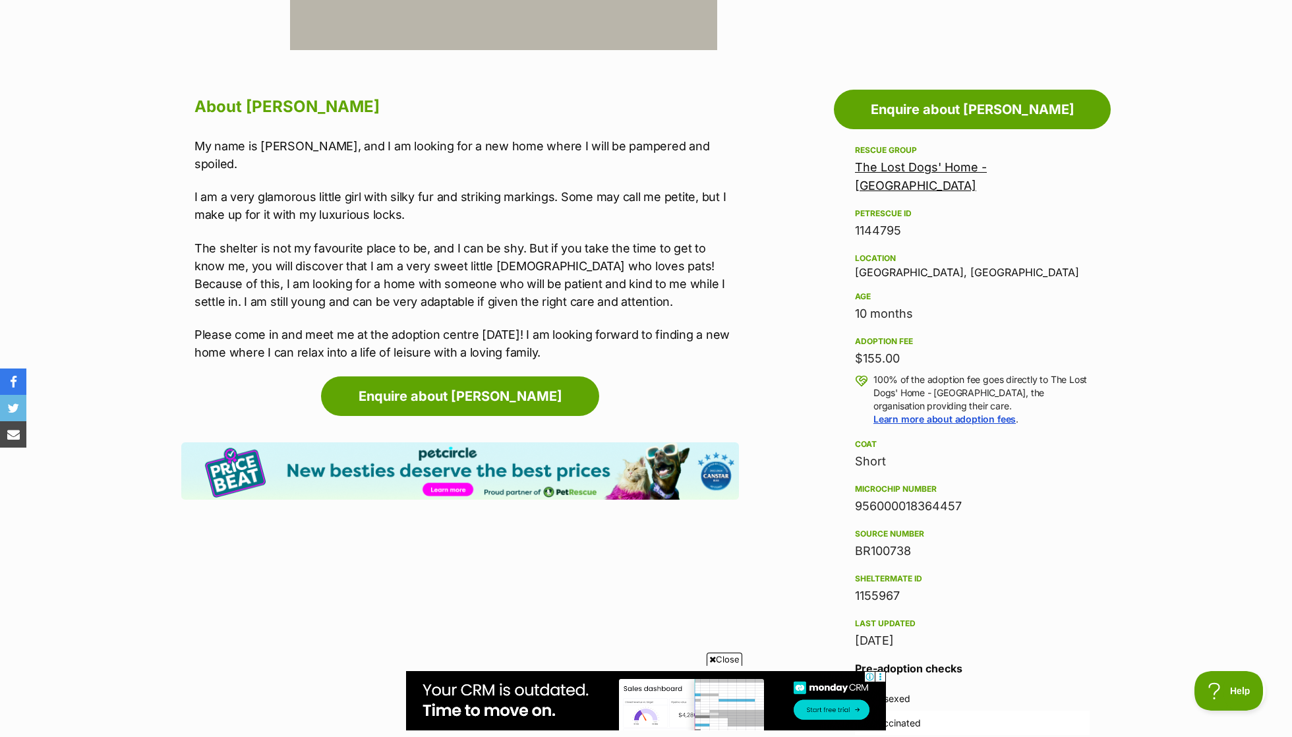
click at [367, 239] on p "The shelter is not my favourite place to be, and I can be shy. But if you take …" at bounding box center [466, 274] width 545 height 71
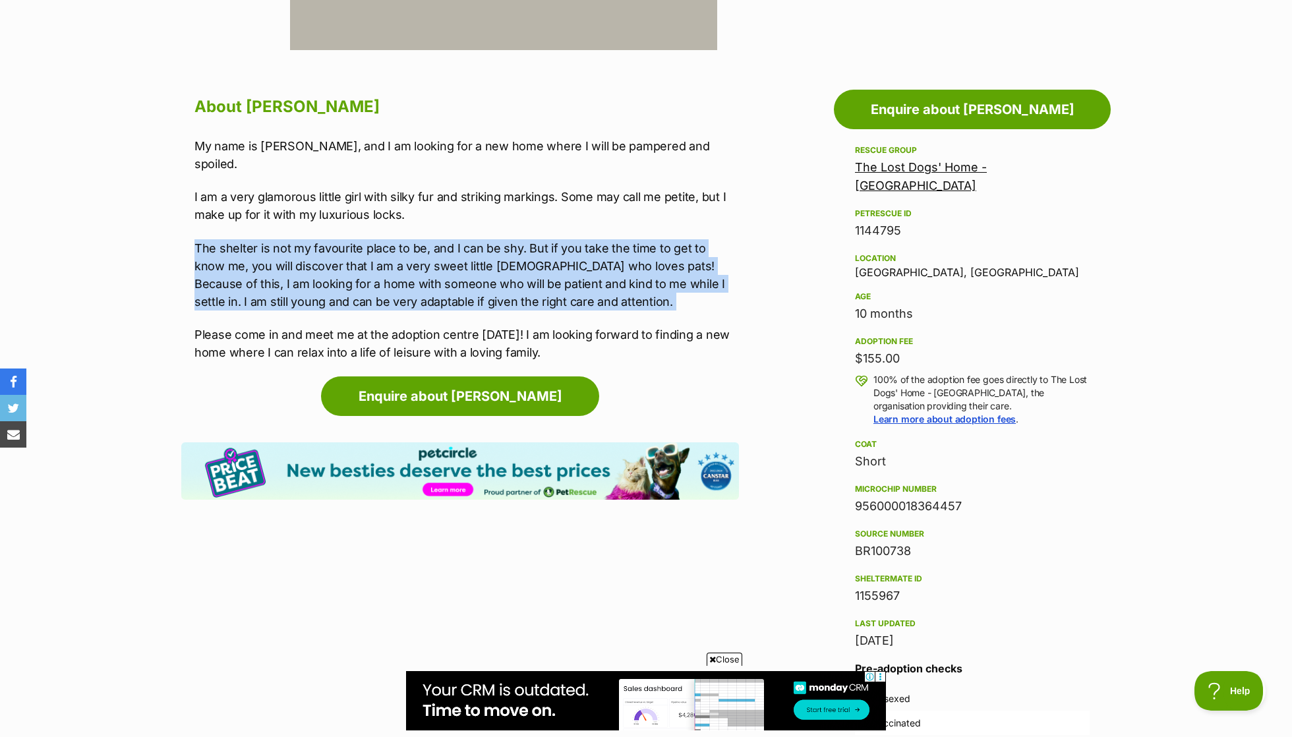
scroll to position [638, 0]
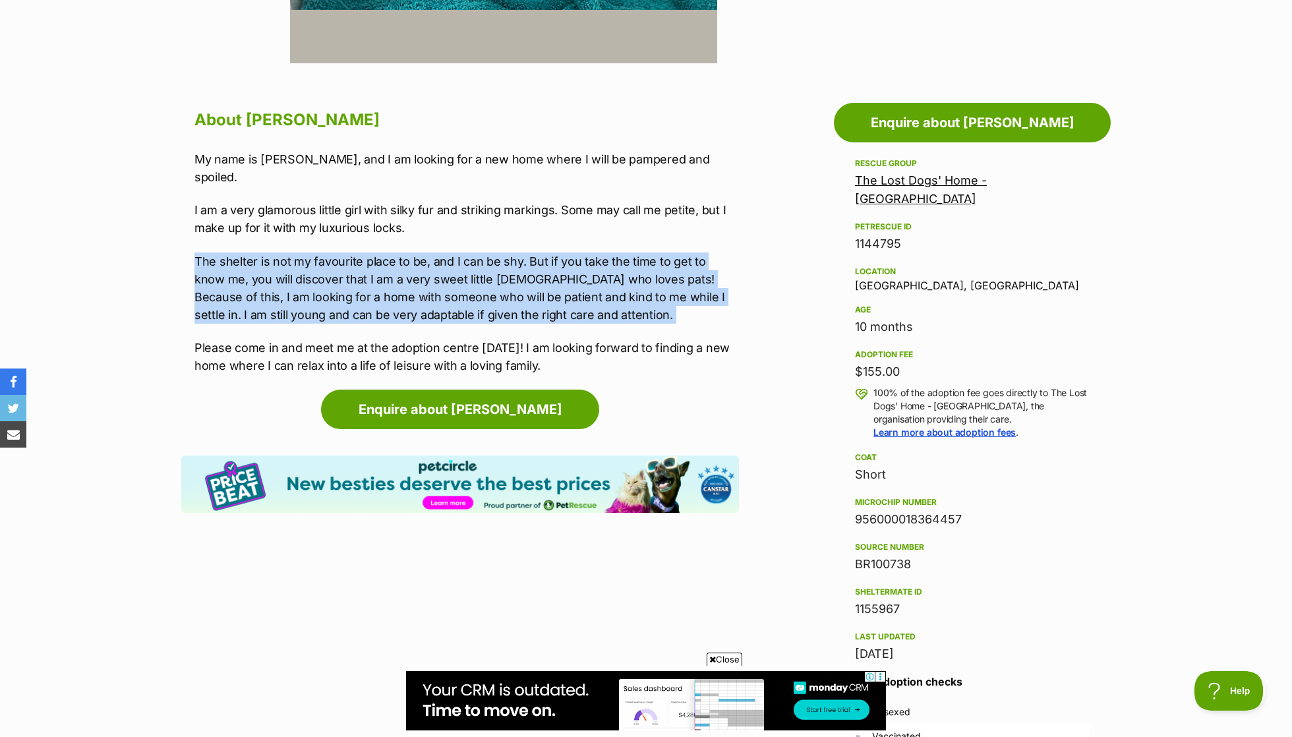
click at [208, 229] on div "My name is Josie, and I am looking for a new home where I will be pampered and …" at bounding box center [466, 262] width 545 height 224
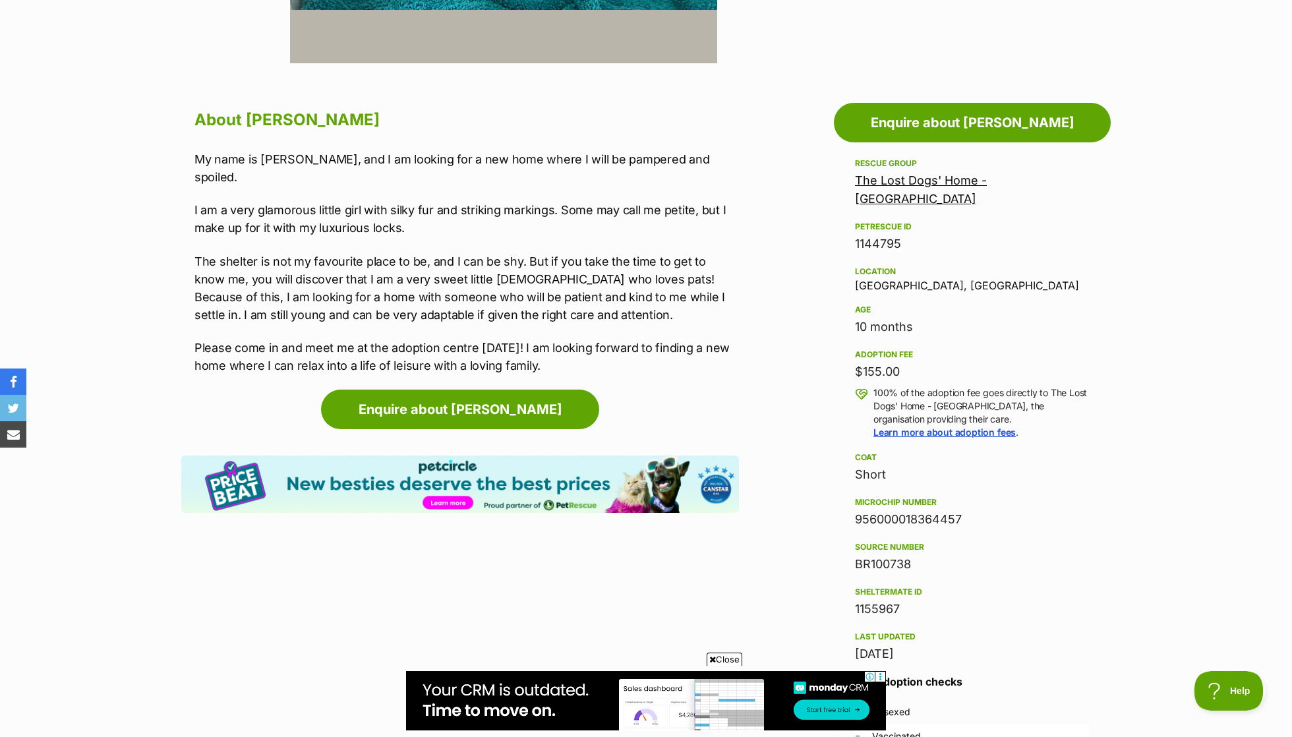
scroll to position [626, 0]
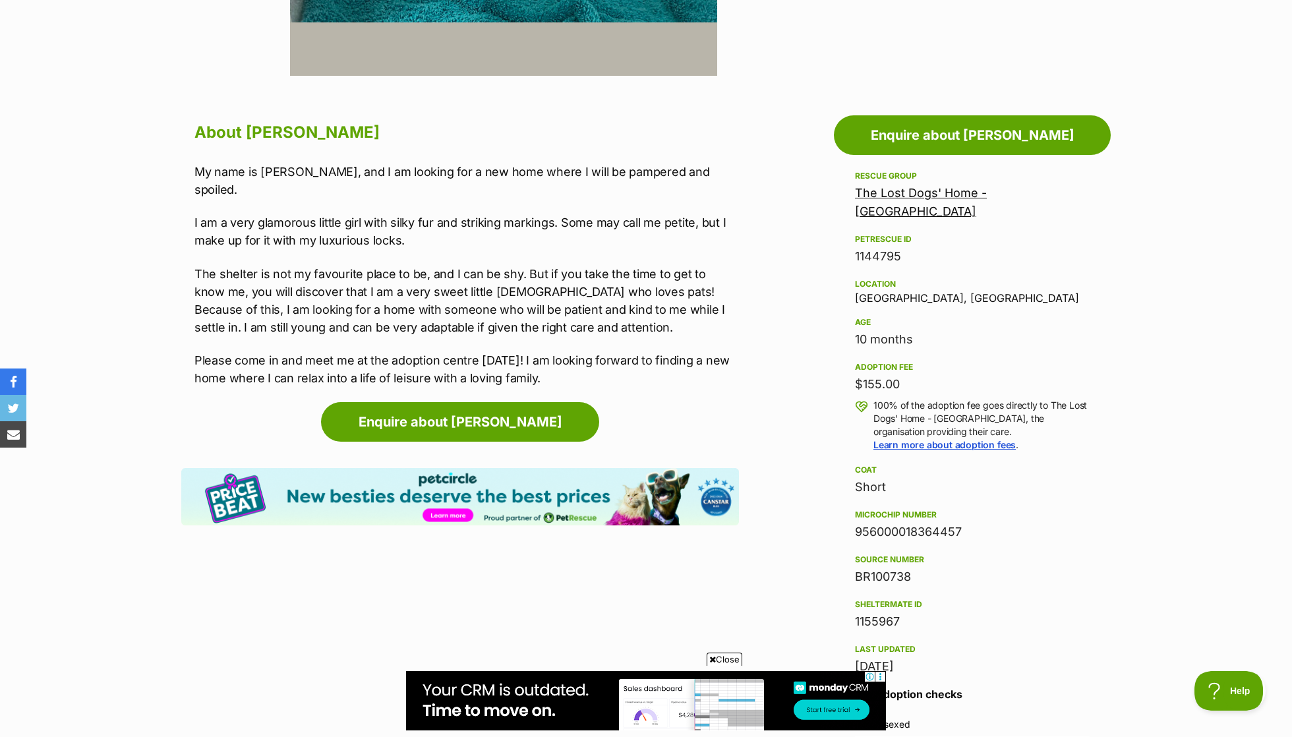
click at [295, 265] on p "The shelter is not my favourite place to be, and I can be shy. But if you take …" at bounding box center [466, 300] width 545 height 71
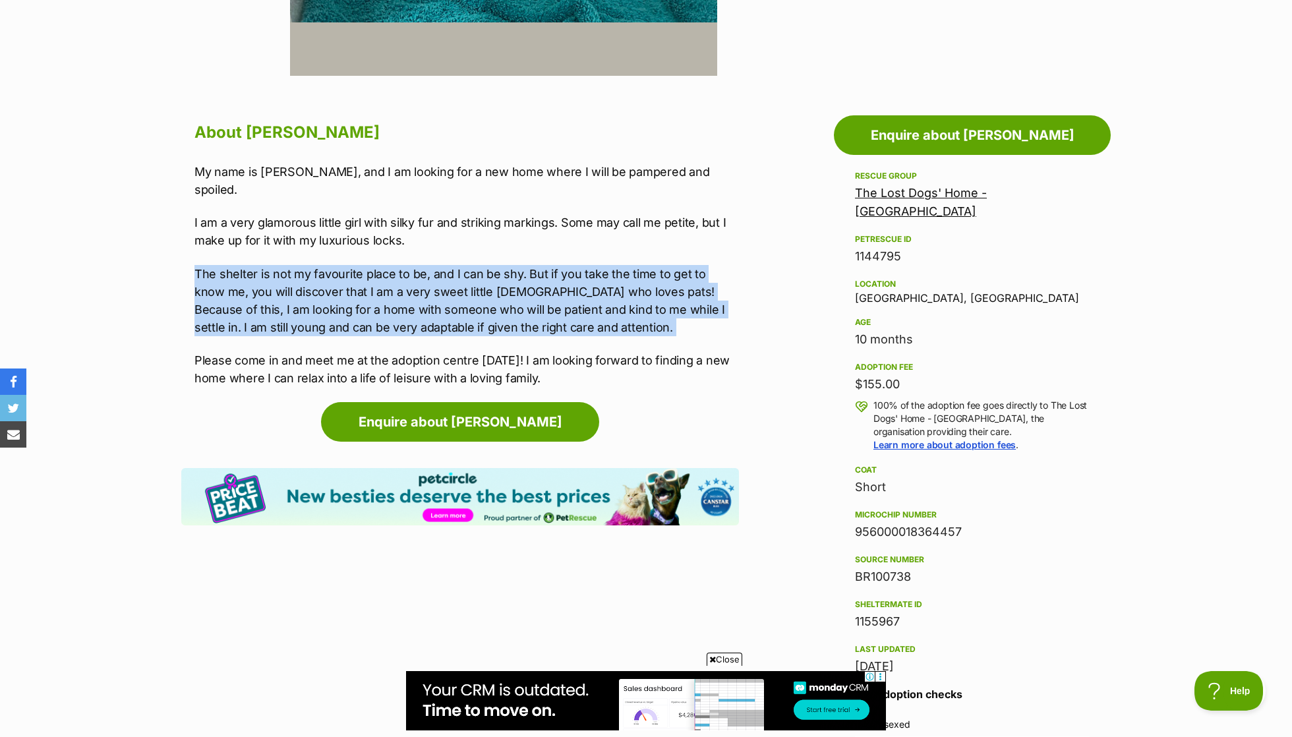
click at [491, 270] on p "The shelter is not my favourite place to be, and I can be shy. But if you take …" at bounding box center [466, 300] width 545 height 71
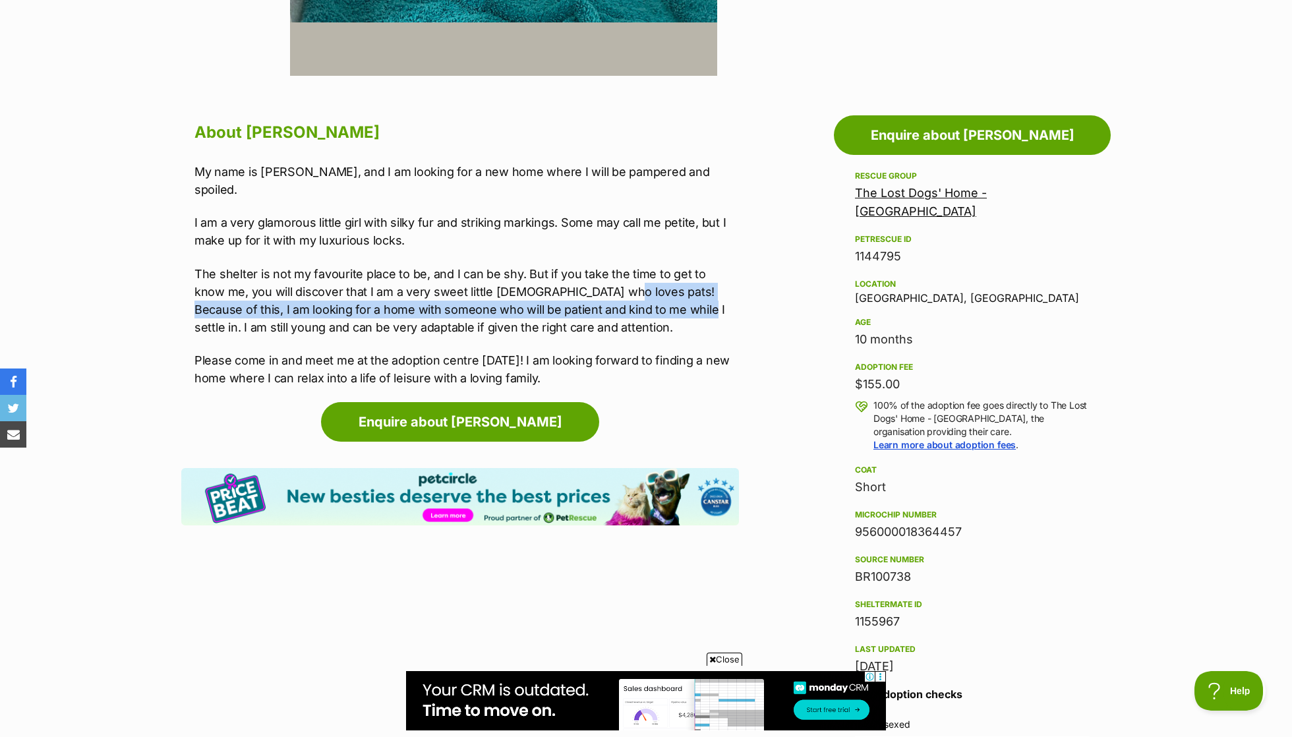
drag, startPoint x: 575, startPoint y: 271, endPoint x: 610, endPoint y: 284, distance: 38.0
click at [610, 284] on p "The shelter is not my favourite place to be, and I can be shy. But if you take …" at bounding box center [466, 300] width 545 height 71
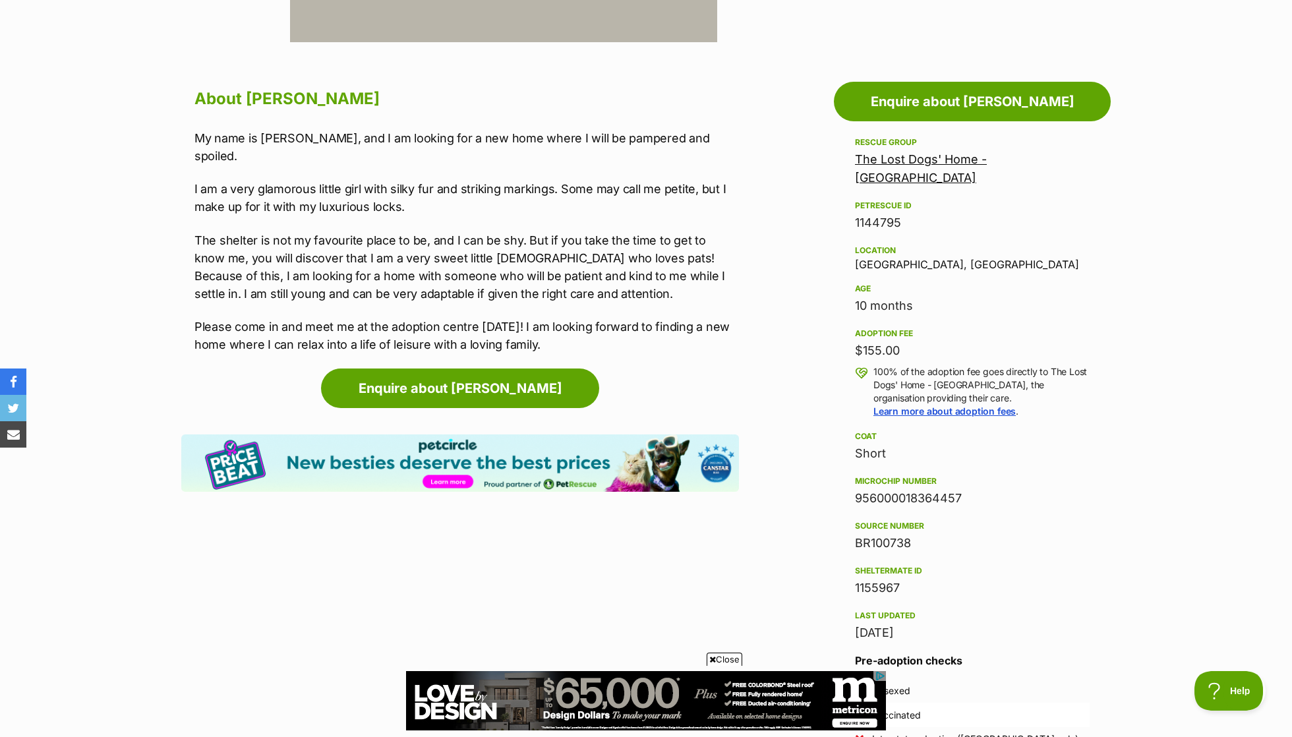
scroll to position [574, 0]
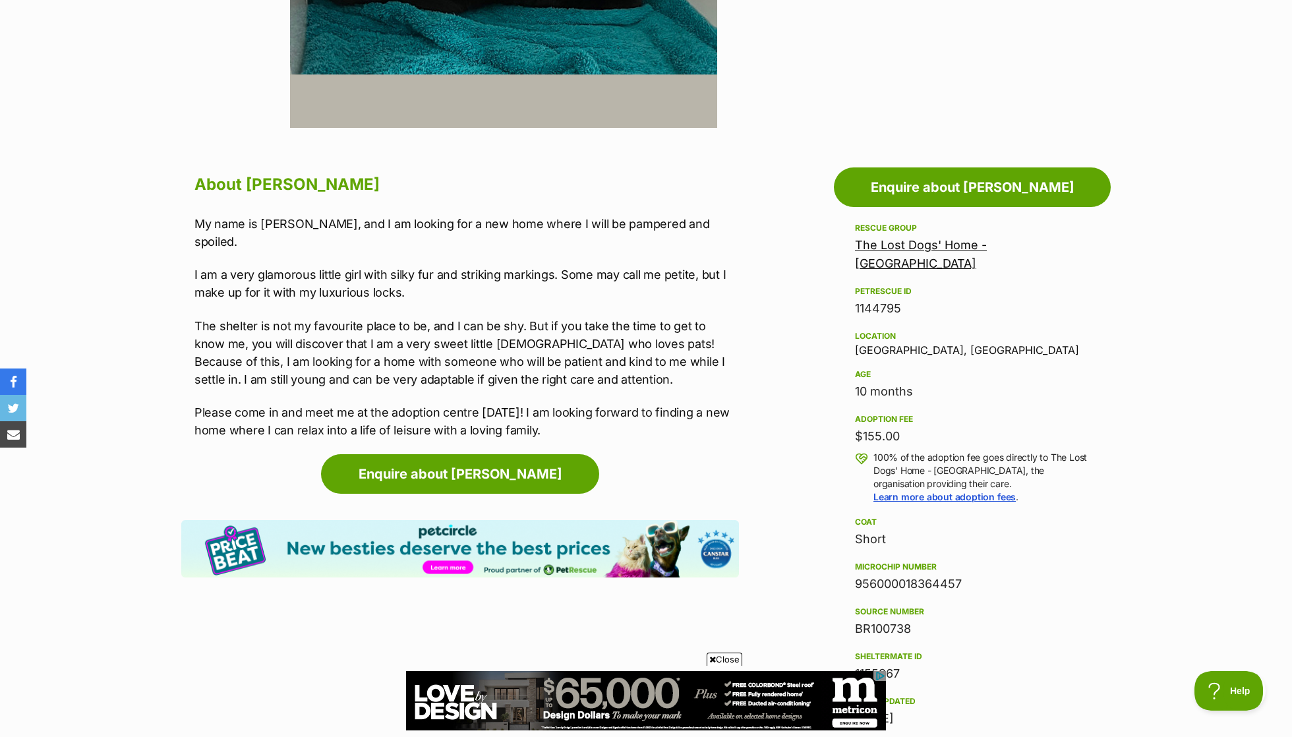
click at [434, 266] on p "I am a very glamorous little girl with silky fur and striking markings. Some ma…" at bounding box center [466, 284] width 545 height 36
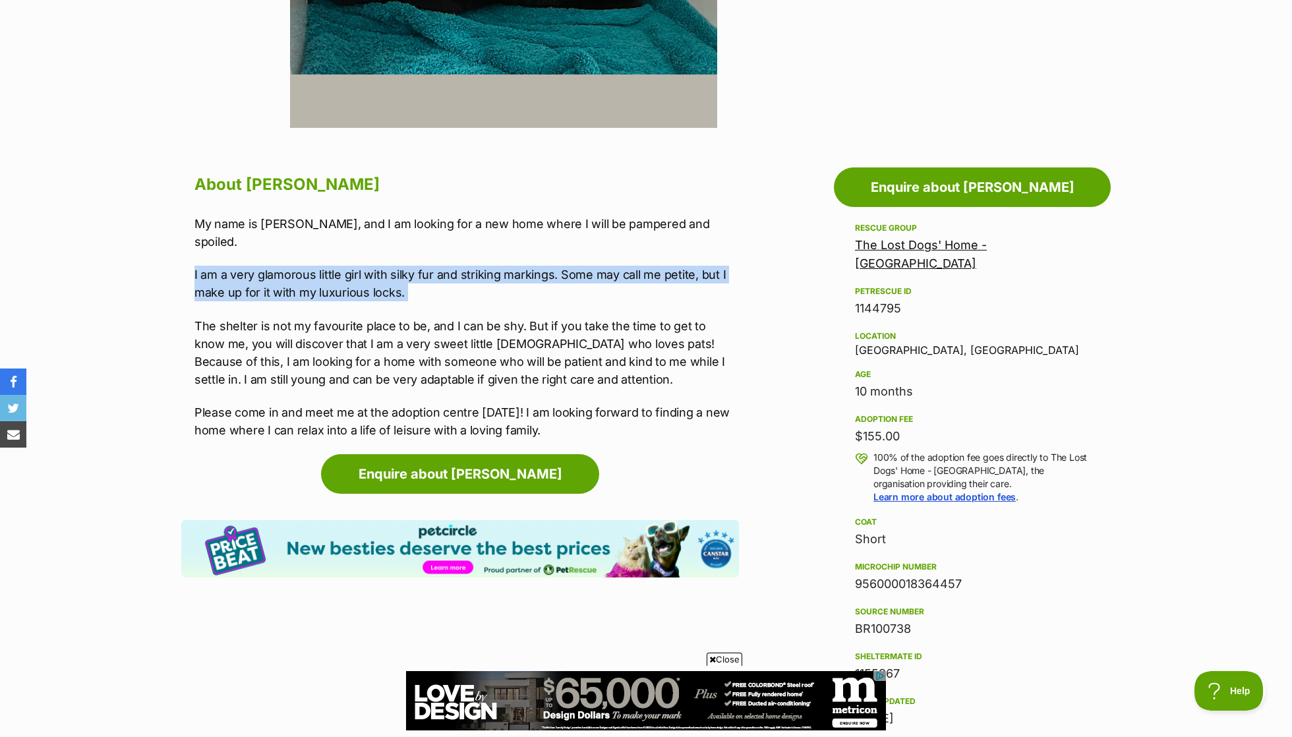
click at [436, 291] on div "My name is Josie, and I am looking for a new home where I will be pampered and …" at bounding box center [466, 327] width 545 height 224
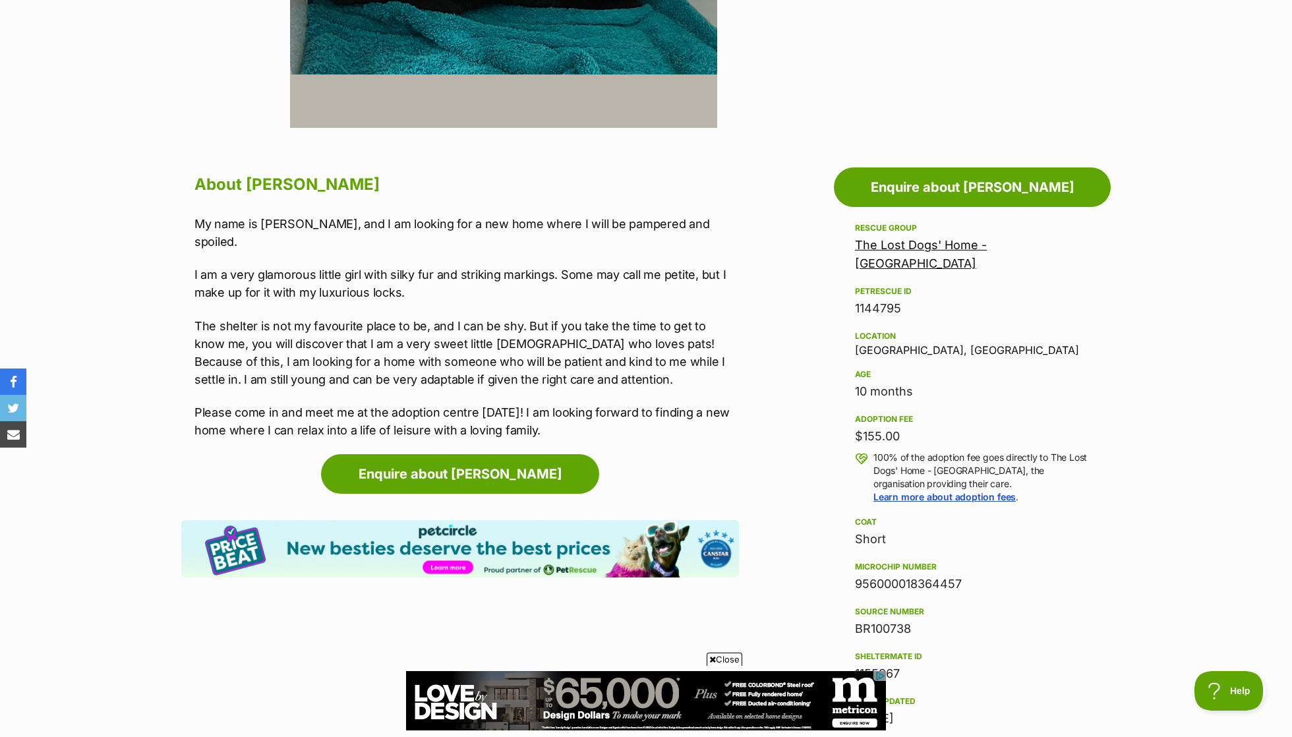
click at [436, 291] on div "My name is Josie, and I am looking for a new home where I will be pampered and …" at bounding box center [466, 327] width 545 height 224
click at [456, 349] on p "The shelter is not my favourite place to be, and I can be shy. But if you take …" at bounding box center [466, 352] width 545 height 71
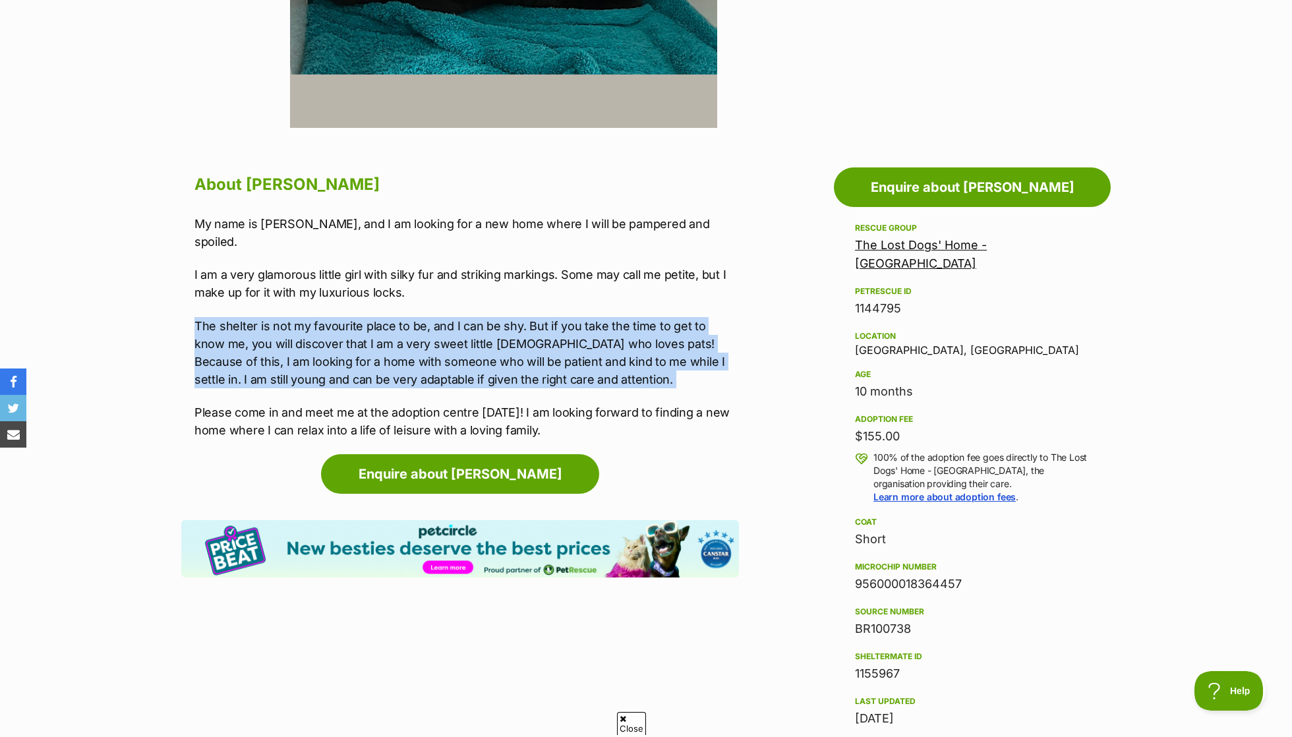
scroll to position [0, 0]
click at [400, 412] on p "Please come in and meet me at the adoption centre today! I am looking forward t…" at bounding box center [466, 421] width 545 height 36
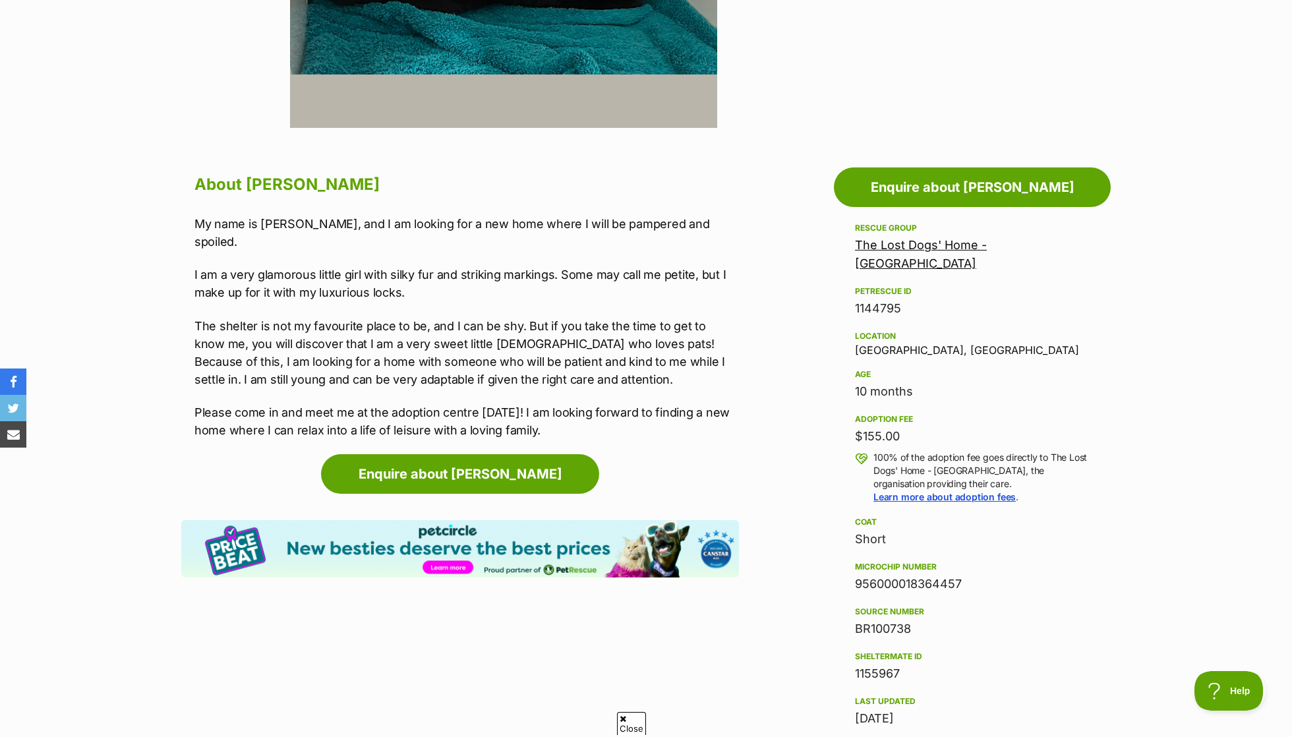
click at [400, 412] on p "Please come in and meet me at the adoption centre today! I am looking forward t…" at bounding box center [466, 421] width 545 height 36
click at [393, 317] on p "The shelter is not my favourite place to be, and I can be shy. But if you take …" at bounding box center [466, 352] width 545 height 71
click at [365, 215] on p "My name is Josie, and I am looking for a new home where I will be pampered and …" at bounding box center [466, 233] width 545 height 36
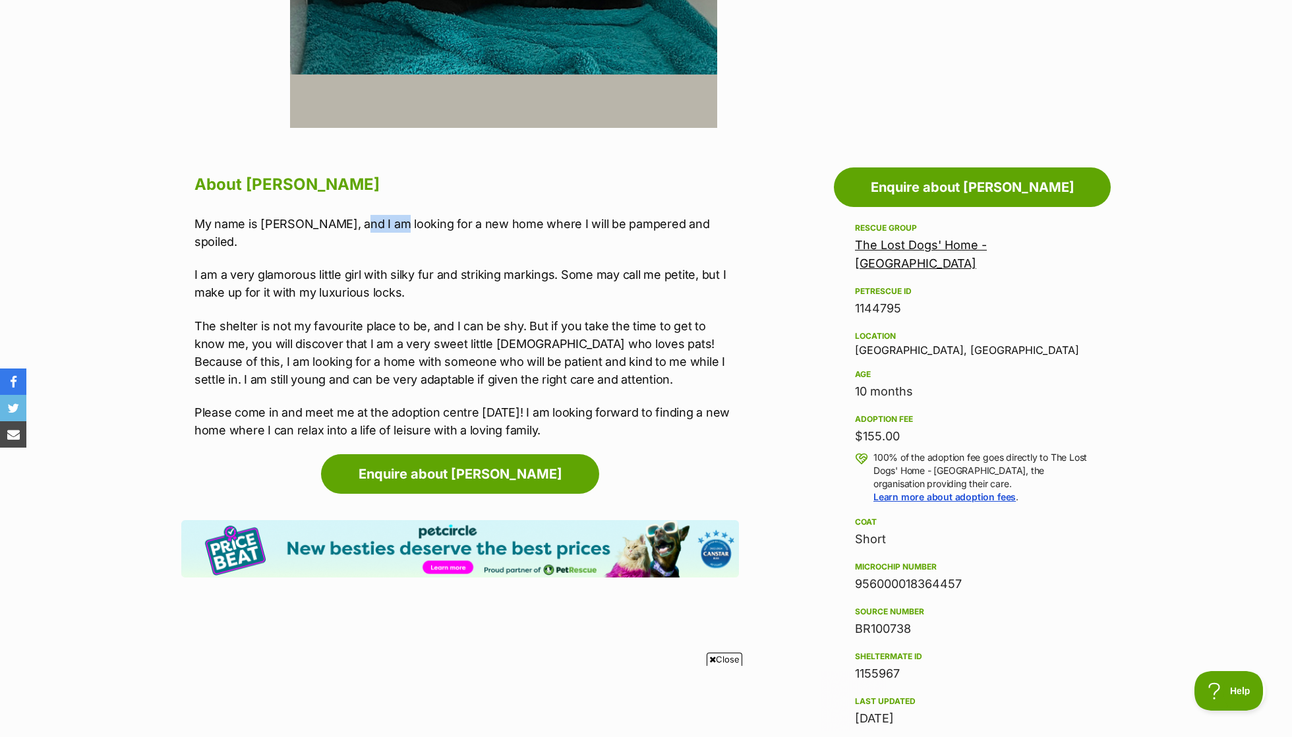
click at [365, 215] on p "My name is Josie, and I am looking for a new home where I will be pampered and …" at bounding box center [466, 233] width 545 height 36
click at [363, 266] on p "I am a very glamorous little girl with silky fur and striking markings. Some ma…" at bounding box center [466, 284] width 545 height 36
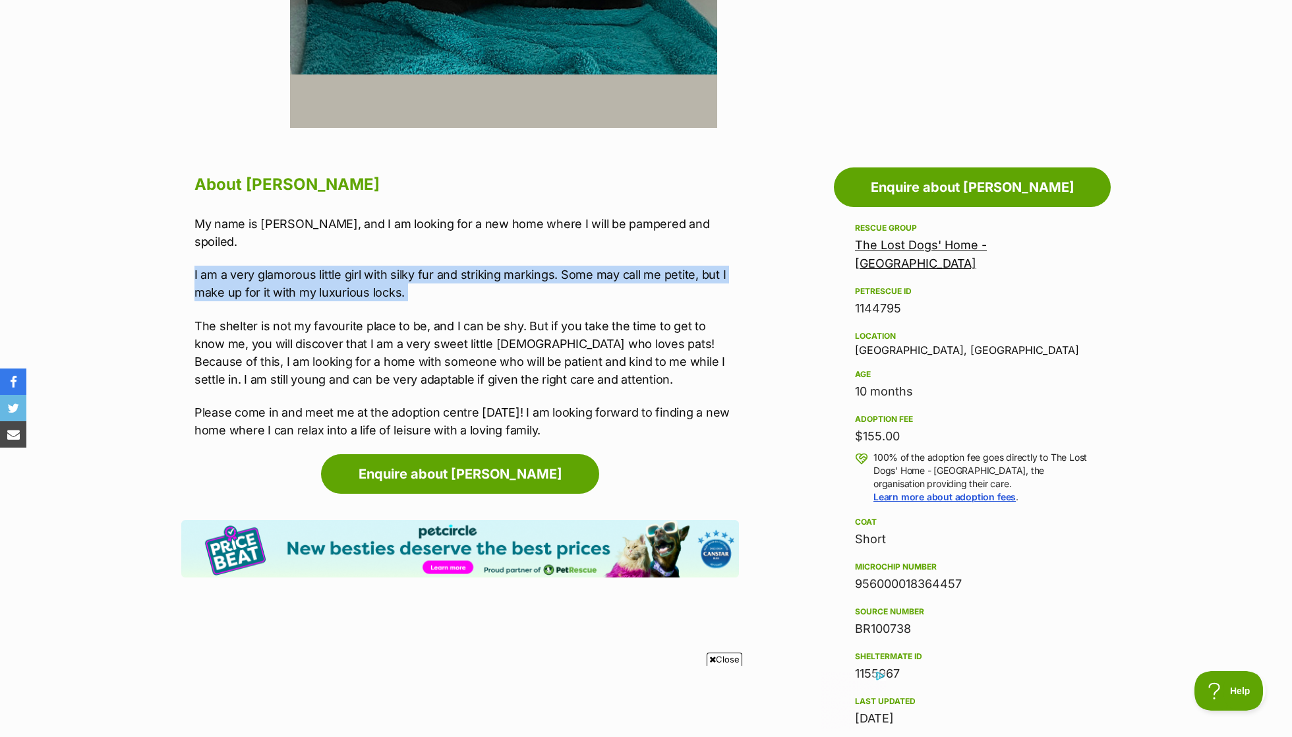
click at [363, 266] on p "I am a very glamorous little girl with silky fur and striking markings. Some ma…" at bounding box center [466, 284] width 545 height 36
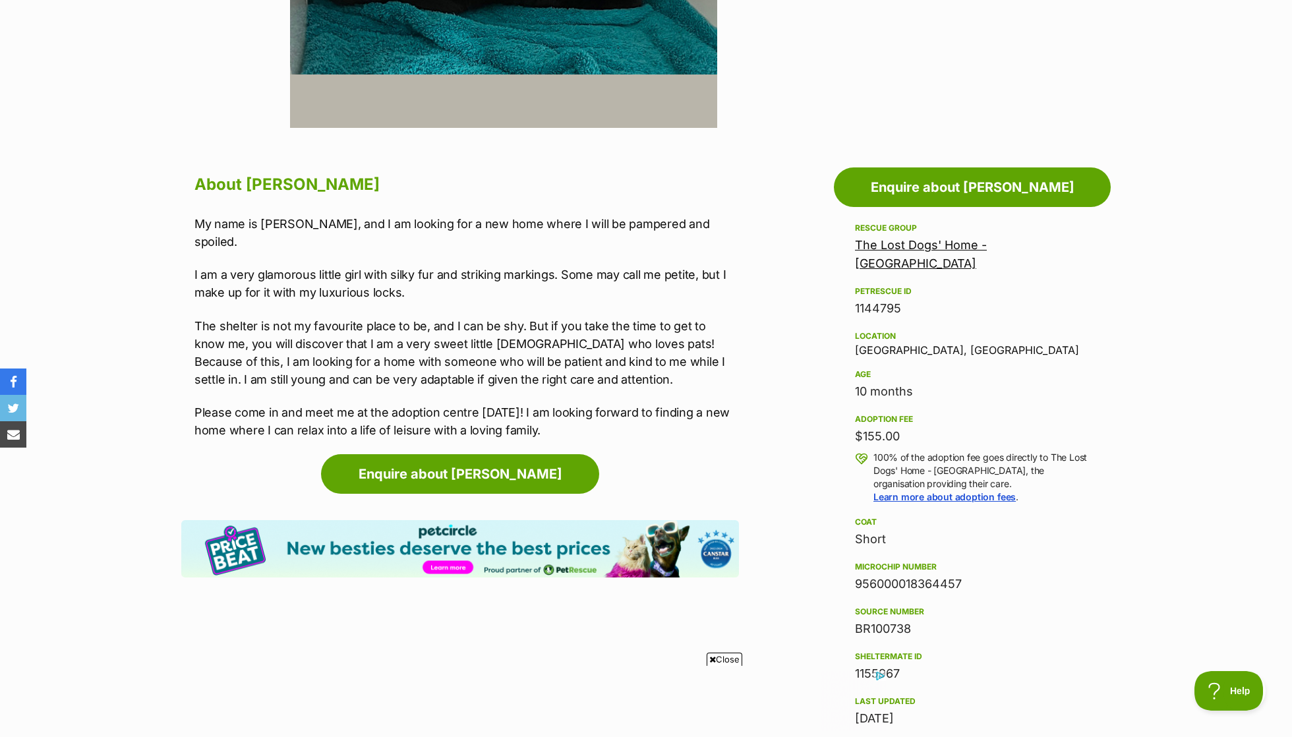
click at [367, 317] on p "The shelter is not my favourite place to be, and I can be shy. But if you take …" at bounding box center [466, 352] width 545 height 71
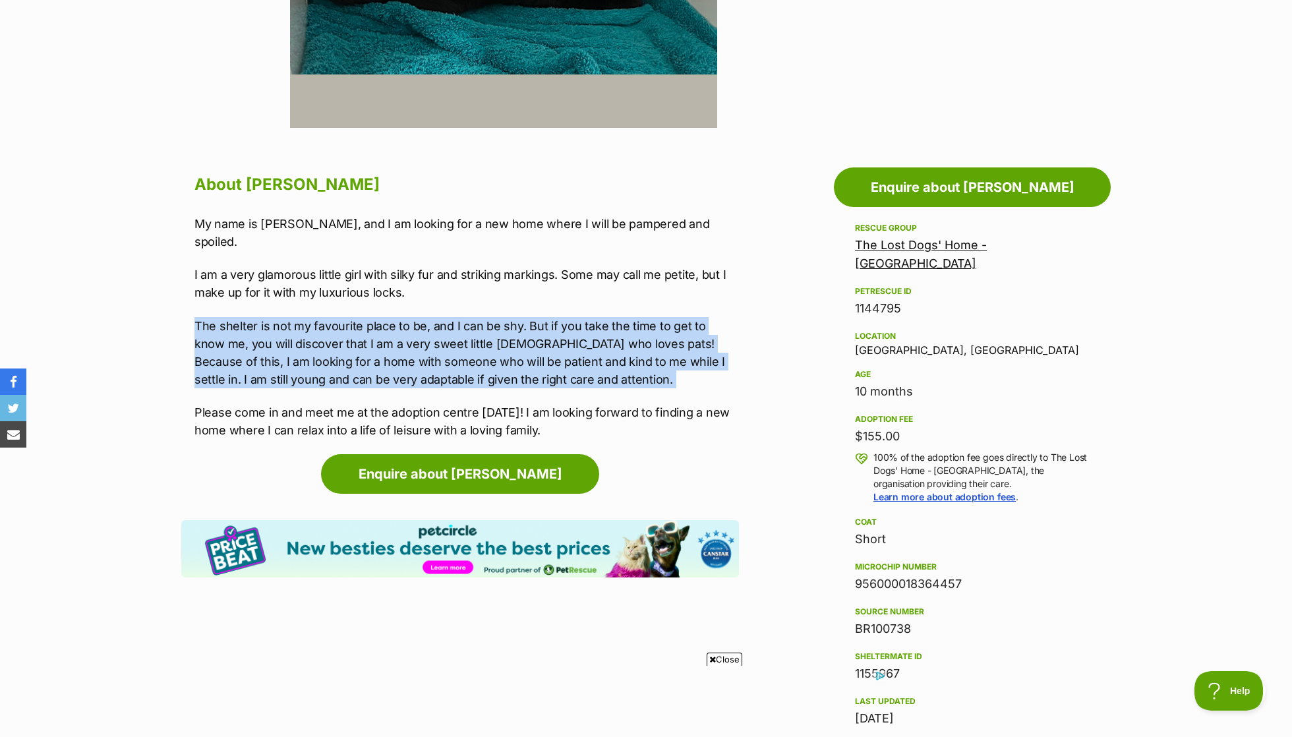
click at [549, 342] on p "The shelter is not my favourite place to be, and I can be shy. But if you take …" at bounding box center [466, 352] width 545 height 71
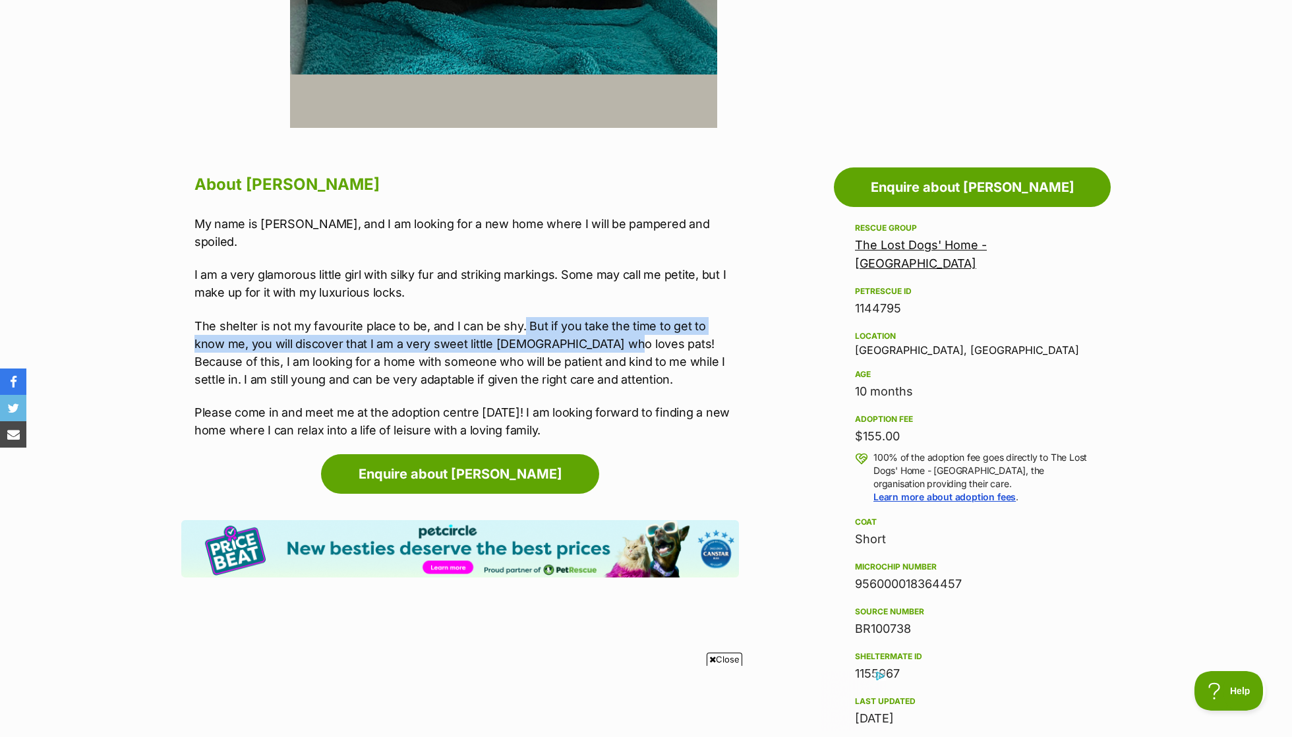
drag, startPoint x: 523, startPoint y: 305, endPoint x: 573, endPoint y: 316, distance: 51.2
click at [573, 317] on p "The shelter is not my favourite place to be, and I can be shy. But if you take …" at bounding box center [466, 352] width 545 height 71
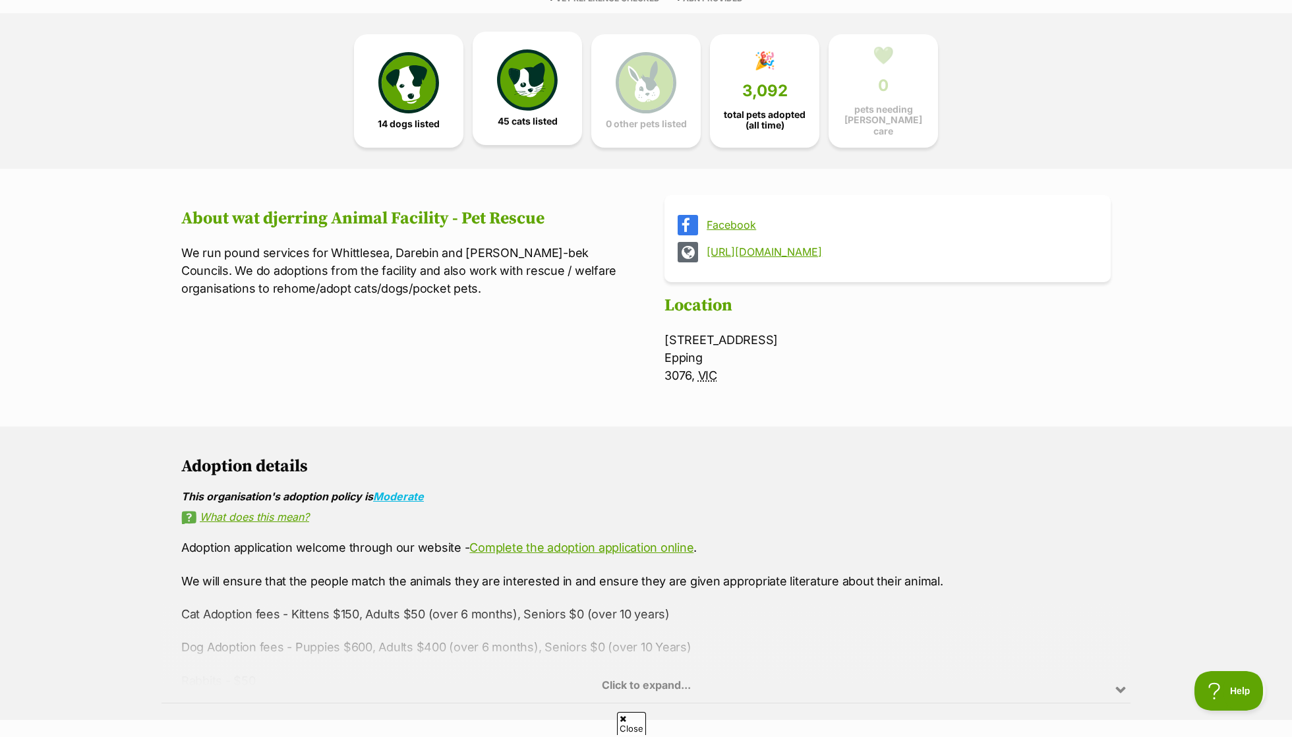
click at [539, 109] on link "45 cats listed" at bounding box center [527, 88] width 109 height 113
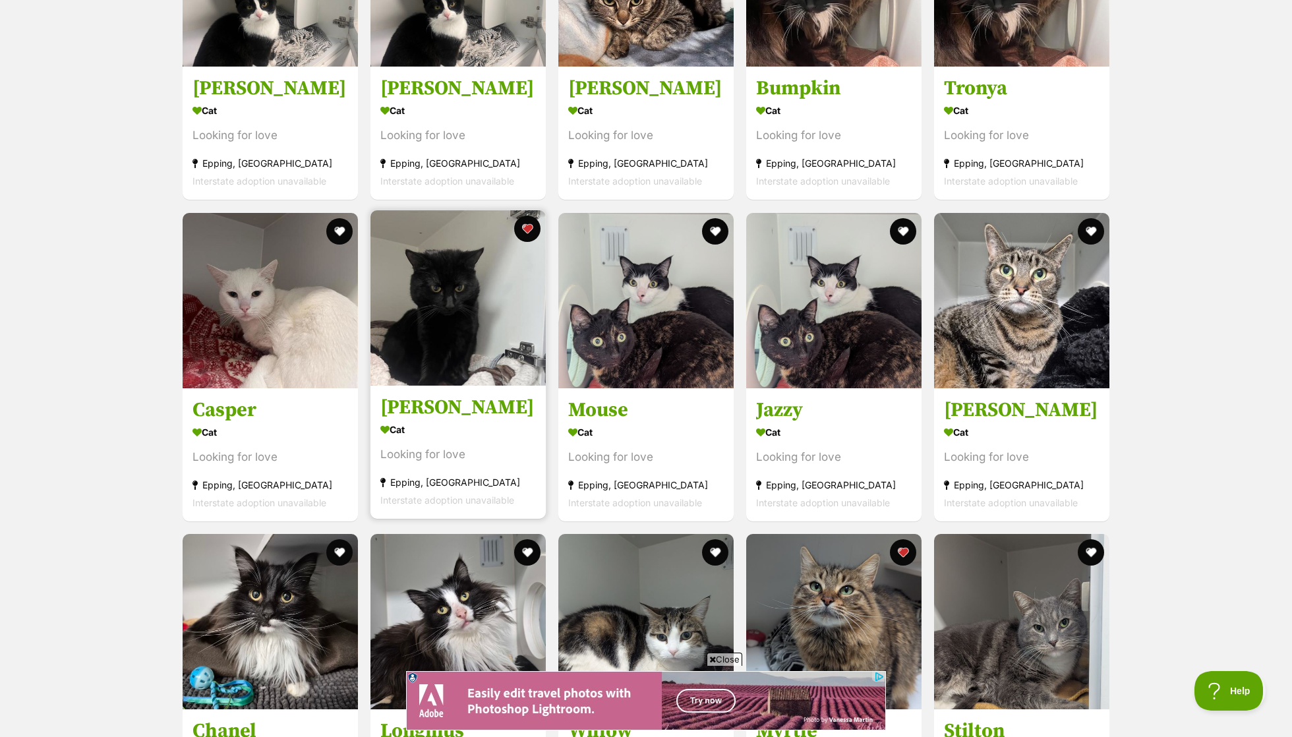
scroll to position [1501, 0]
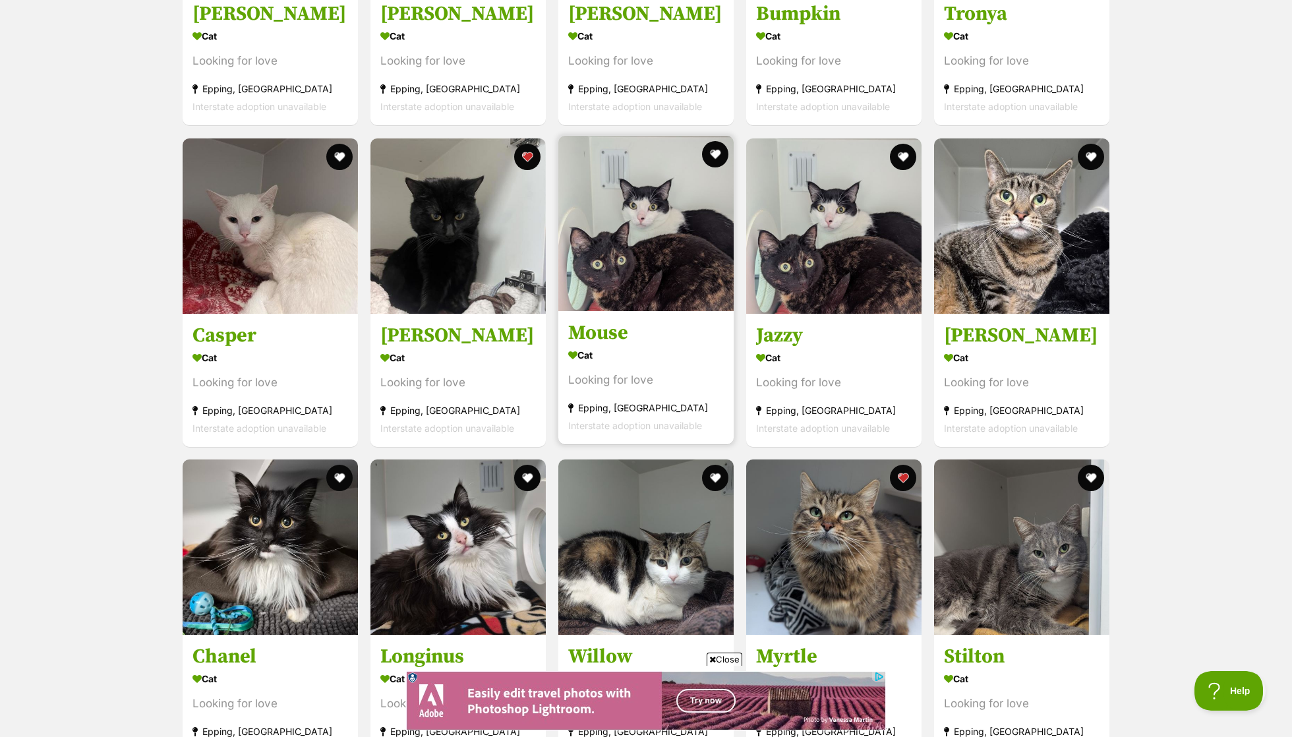
click at [647, 351] on div "Cat" at bounding box center [646, 354] width 156 height 19
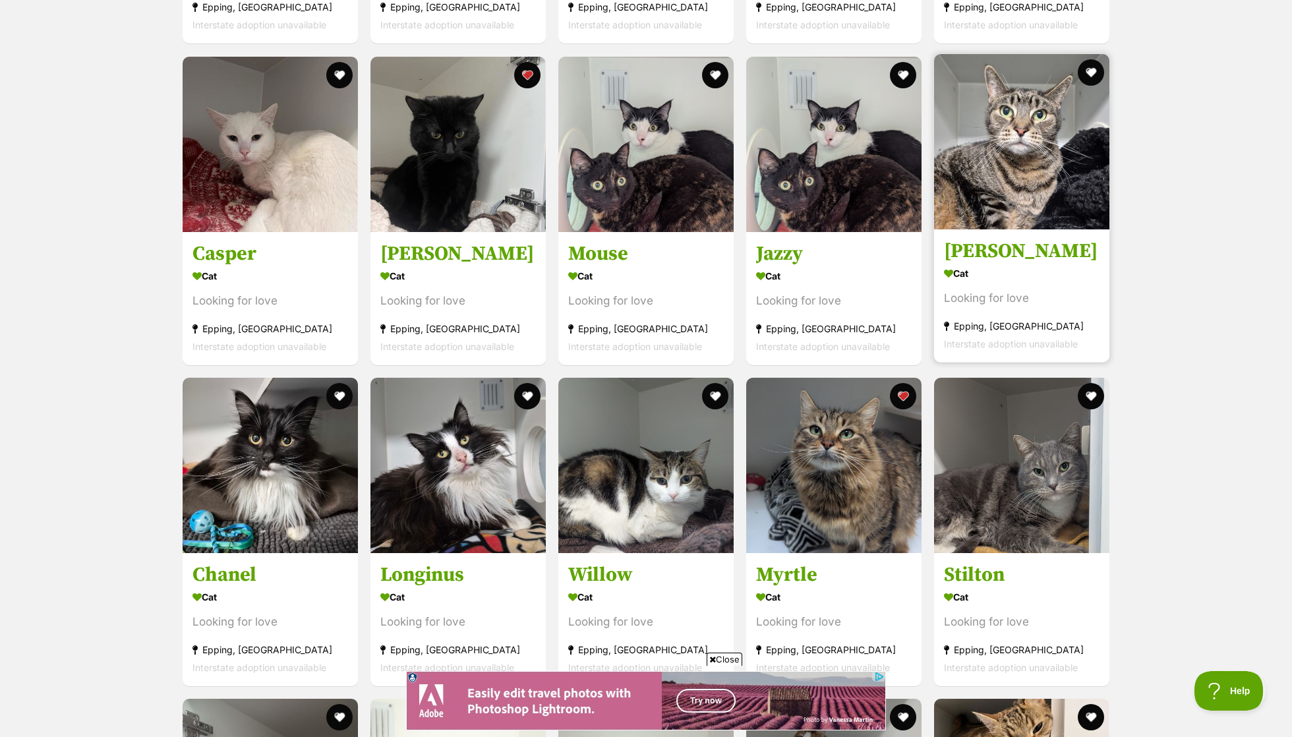
click at [1064, 223] on link at bounding box center [1021, 225] width 175 height 13
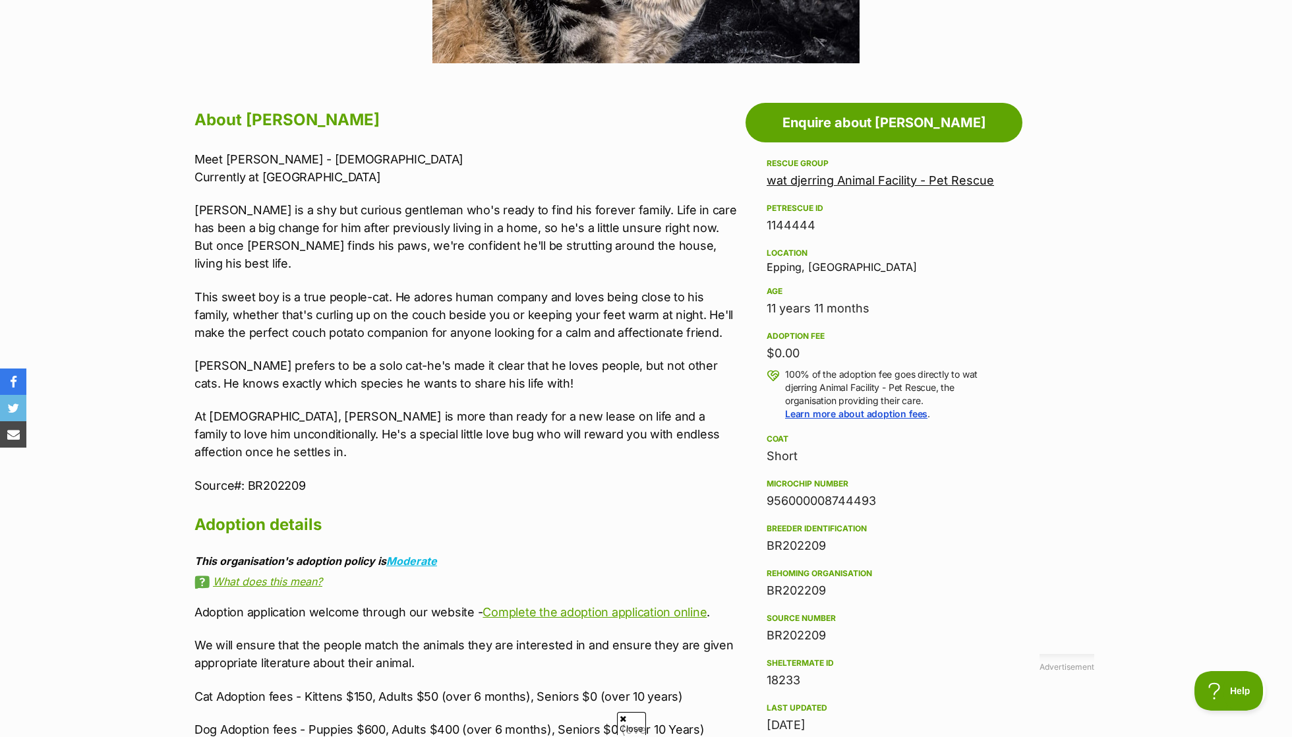
scroll to position [640, 0]
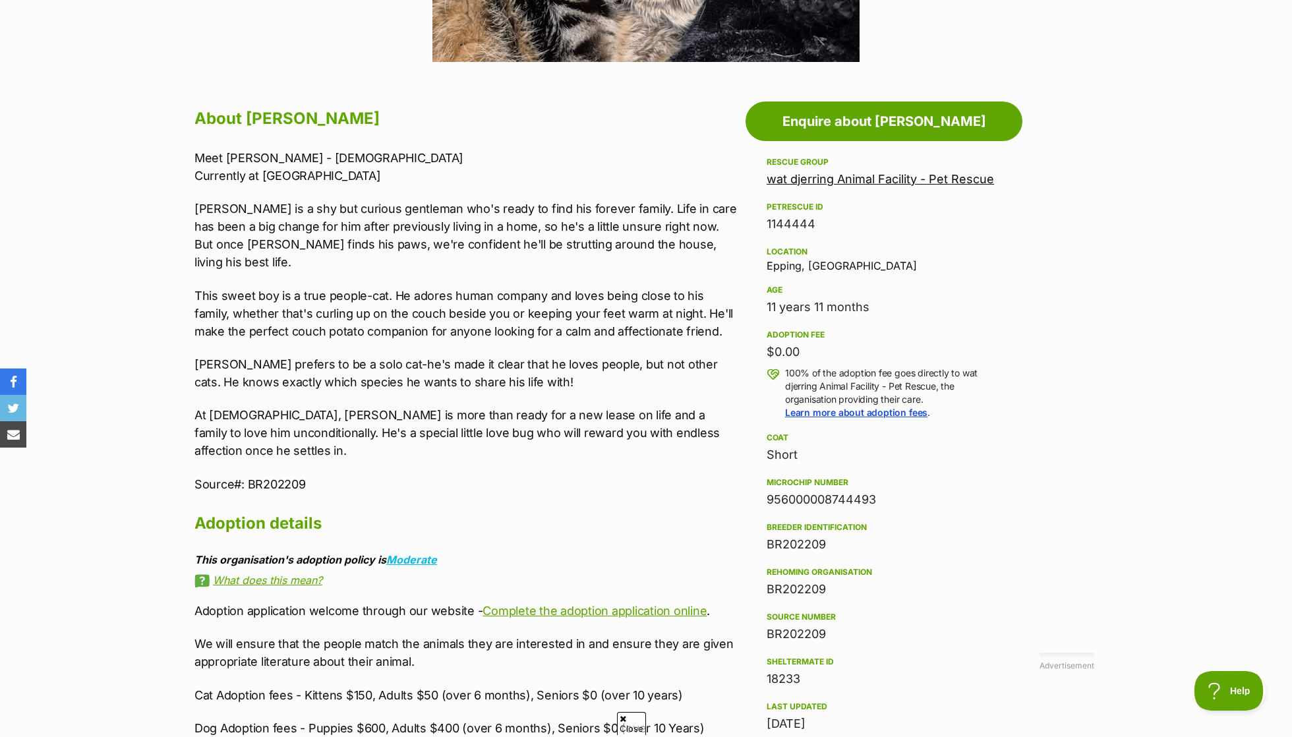
click at [324, 220] on p "[PERSON_NAME] is a shy but curious gentleman who's ready to find his forever fa…" at bounding box center [466, 235] width 545 height 71
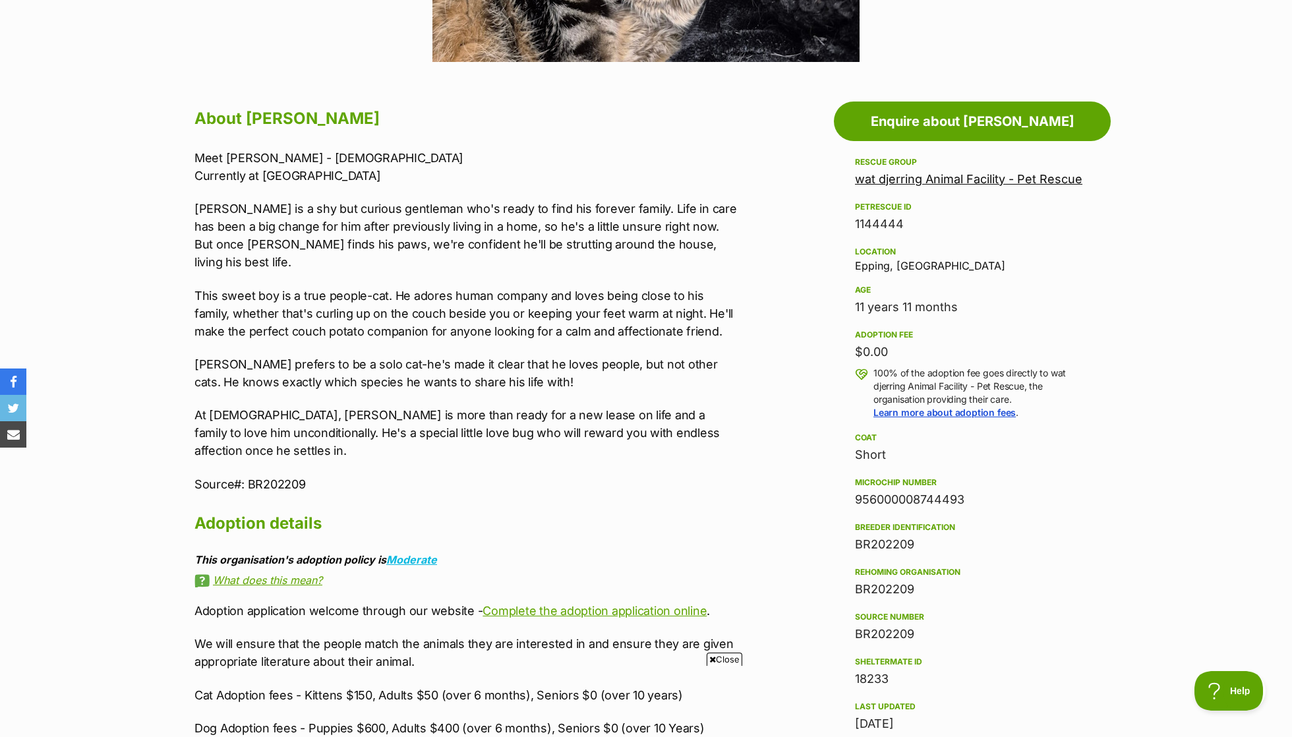
click at [324, 220] on p "[PERSON_NAME] is a shy but curious gentleman who's ready to find his forever fa…" at bounding box center [466, 235] width 545 height 71
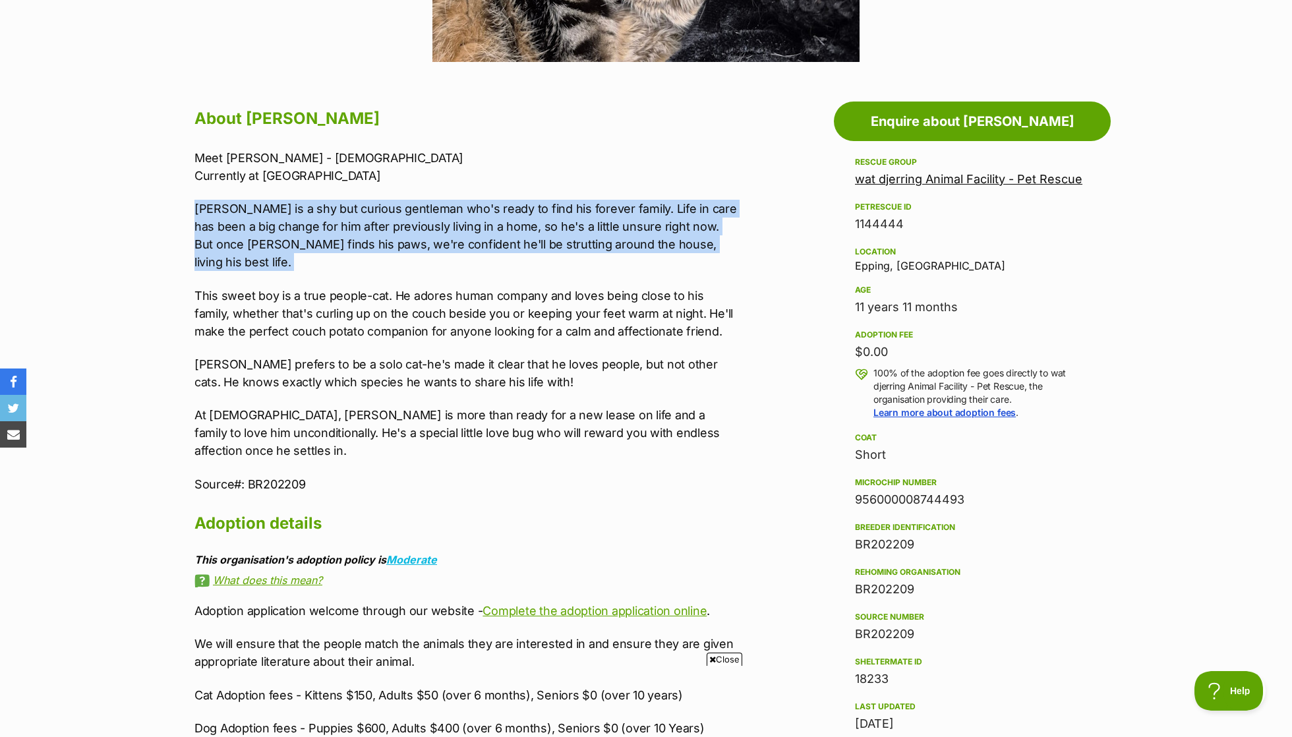
click at [343, 287] on p "This sweet boy is a true people-cat. He adores human company and loves being cl…" at bounding box center [466, 313] width 545 height 53
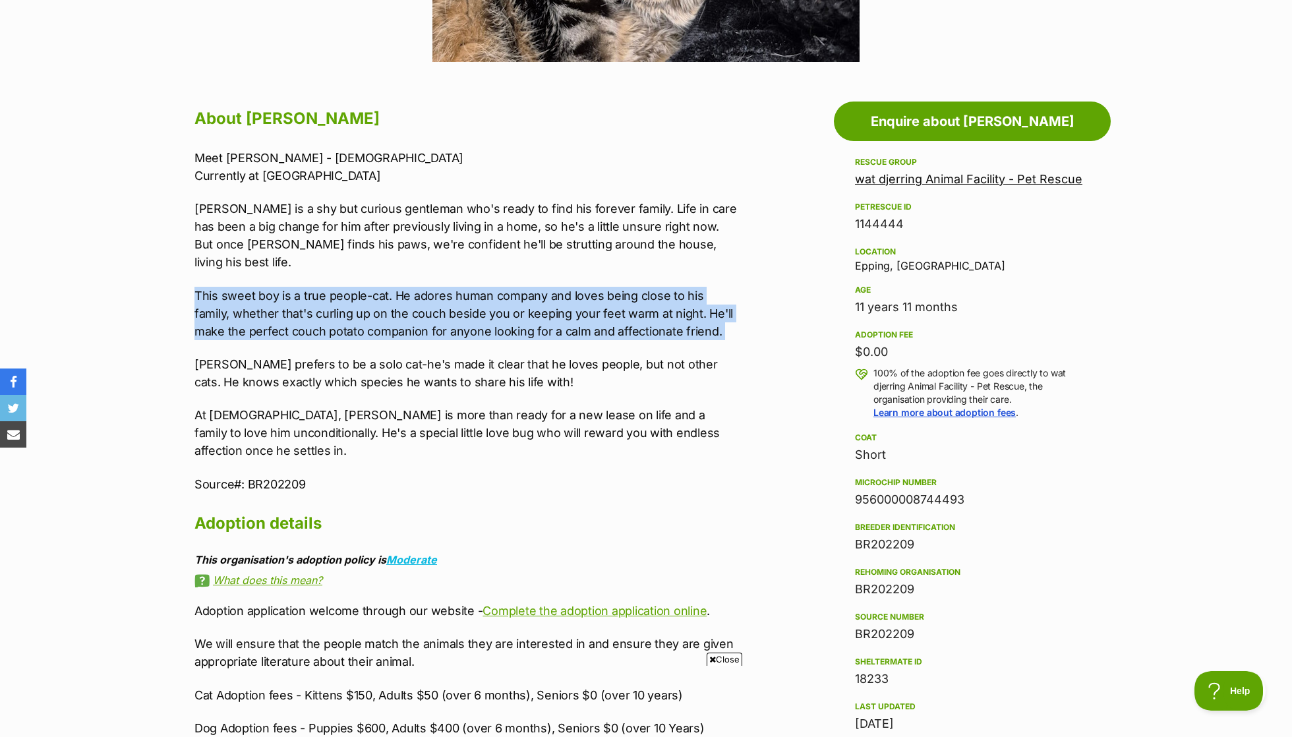
click at [343, 287] on p "This sweet boy is a true people-cat. He adores human company and loves being cl…" at bounding box center [466, 313] width 545 height 53
click at [328, 217] on p "[PERSON_NAME] is a shy but curious gentleman who's ready to find his forever fa…" at bounding box center [466, 235] width 545 height 71
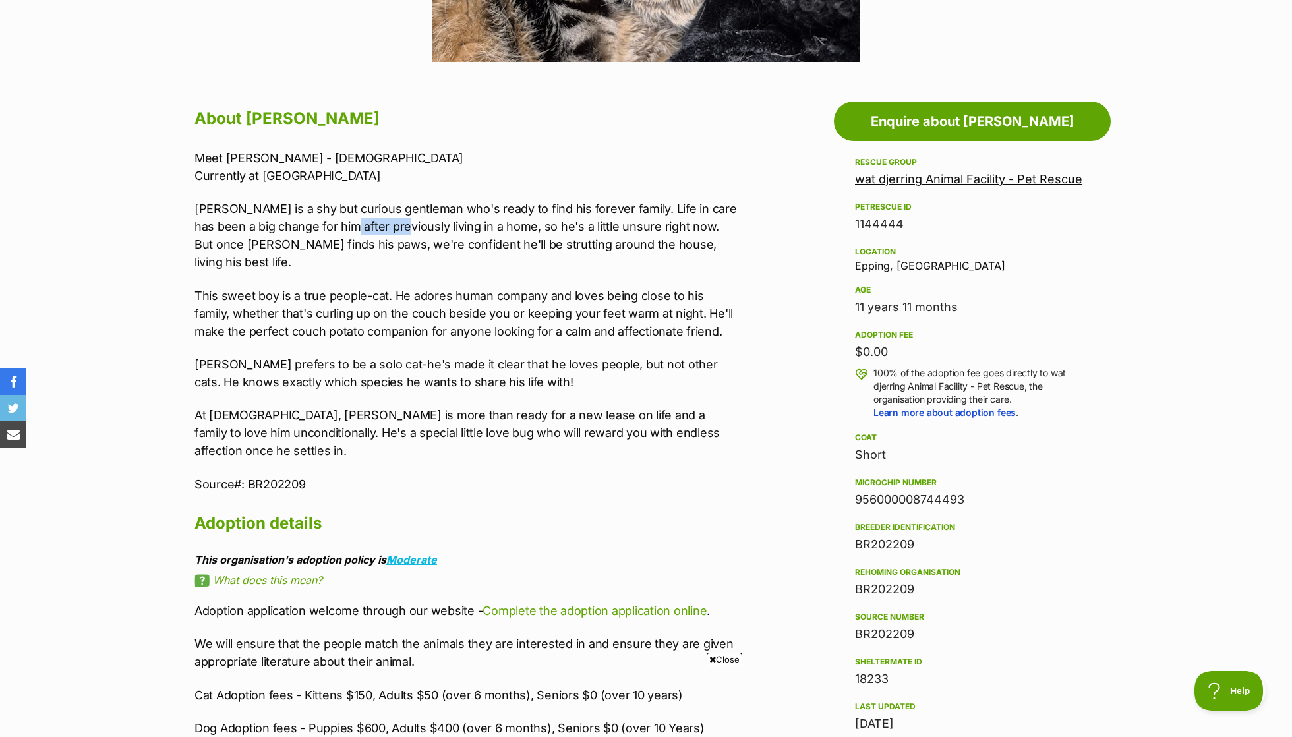
click at [328, 217] on p "[PERSON_NAME] is a shy but curious gentleman who's ready to find his forever fa…" at bounding box center [466, 235] width 545 height 71
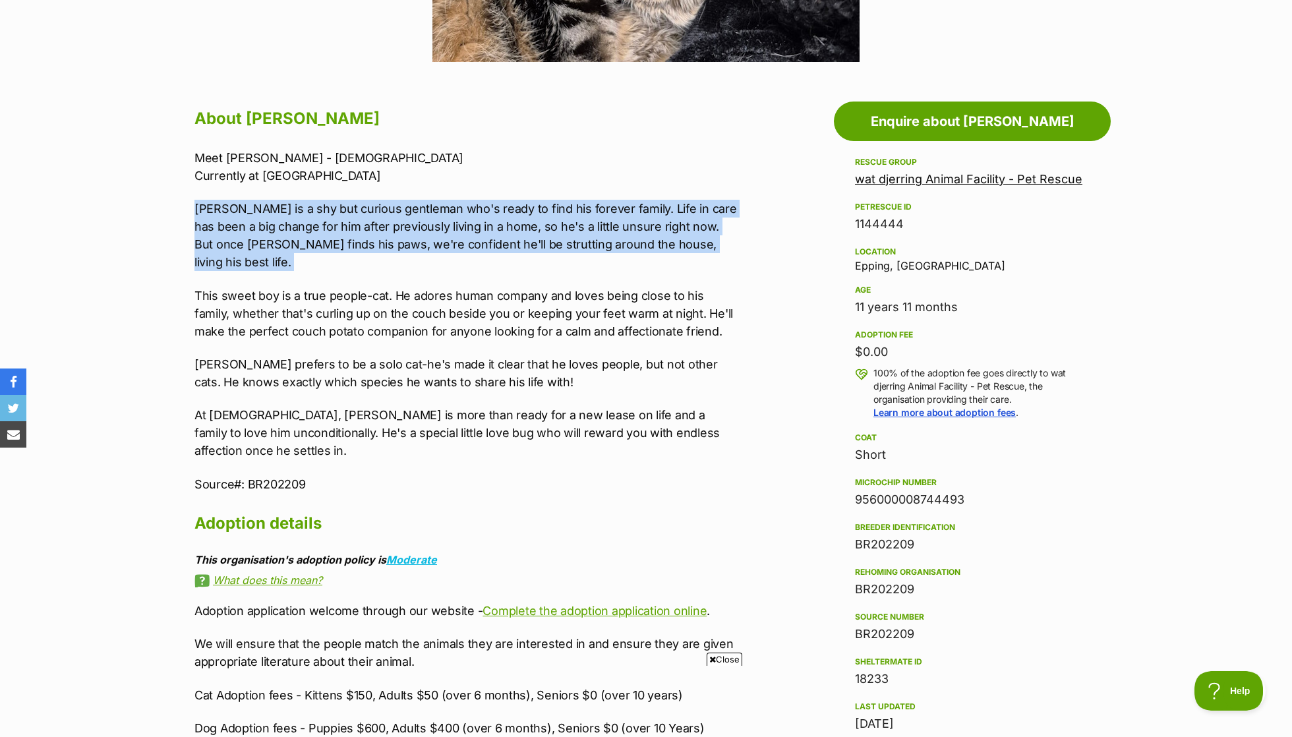
click at [349, 252] on div "Meet [PERSON_NAME] - [DEMOGRAPHIC_DATA] Currently at [GEOGRAPHIC_DATA] [PERSON_…" at bounding box center [466, 321] width 545 height 344
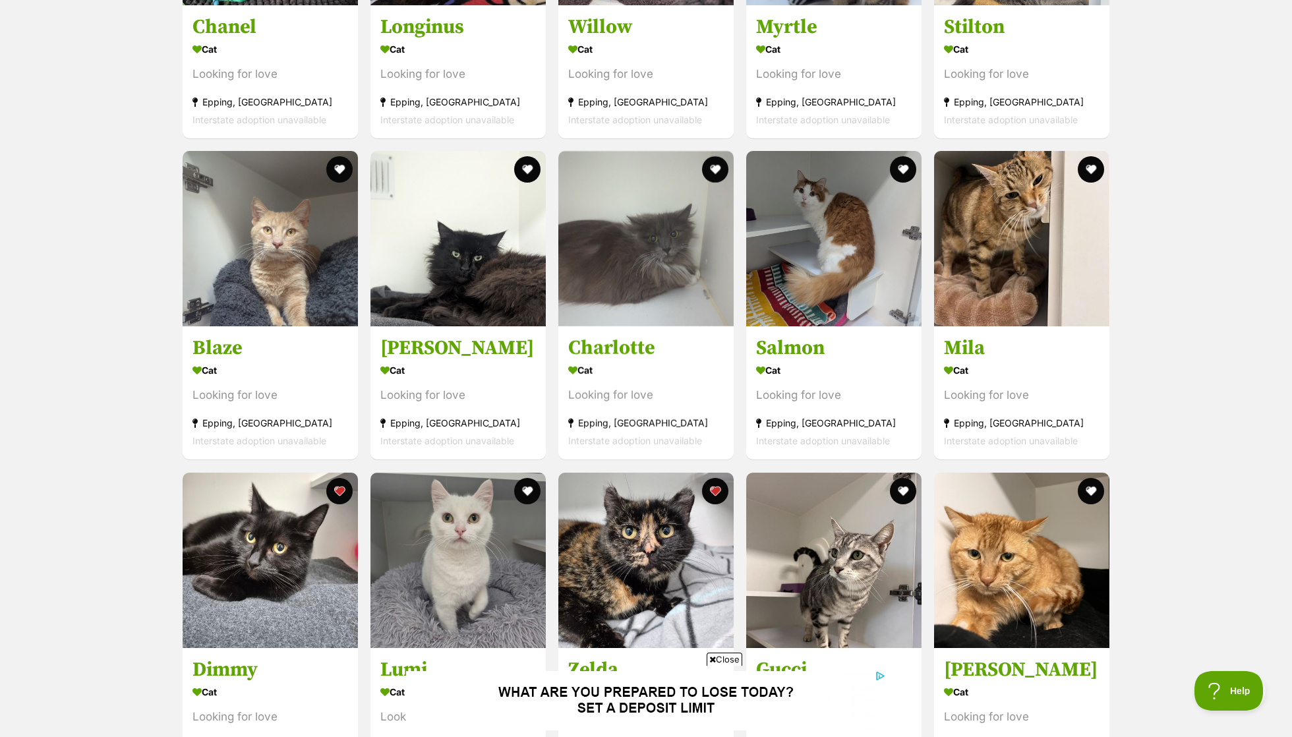
scroll to position [2142, 0]
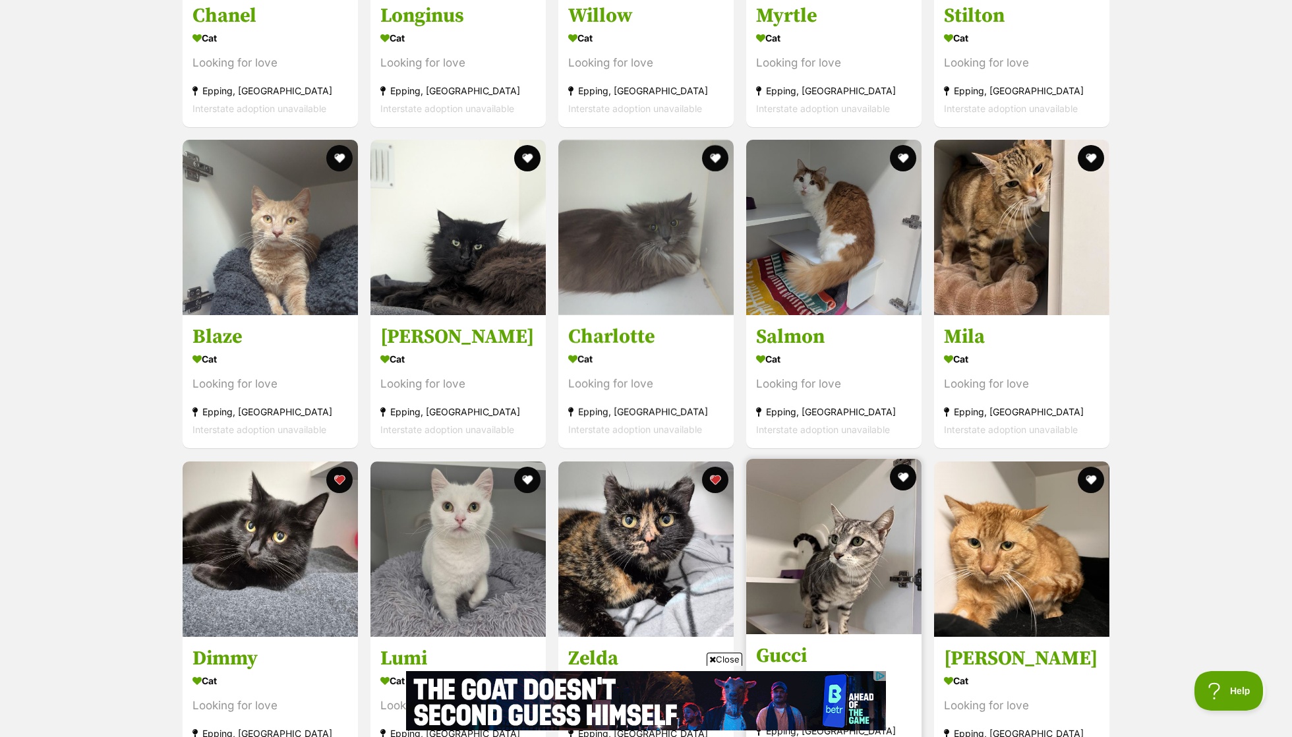
click at [824, 618] on img at bounding box center [833, 546] width 175 height 175
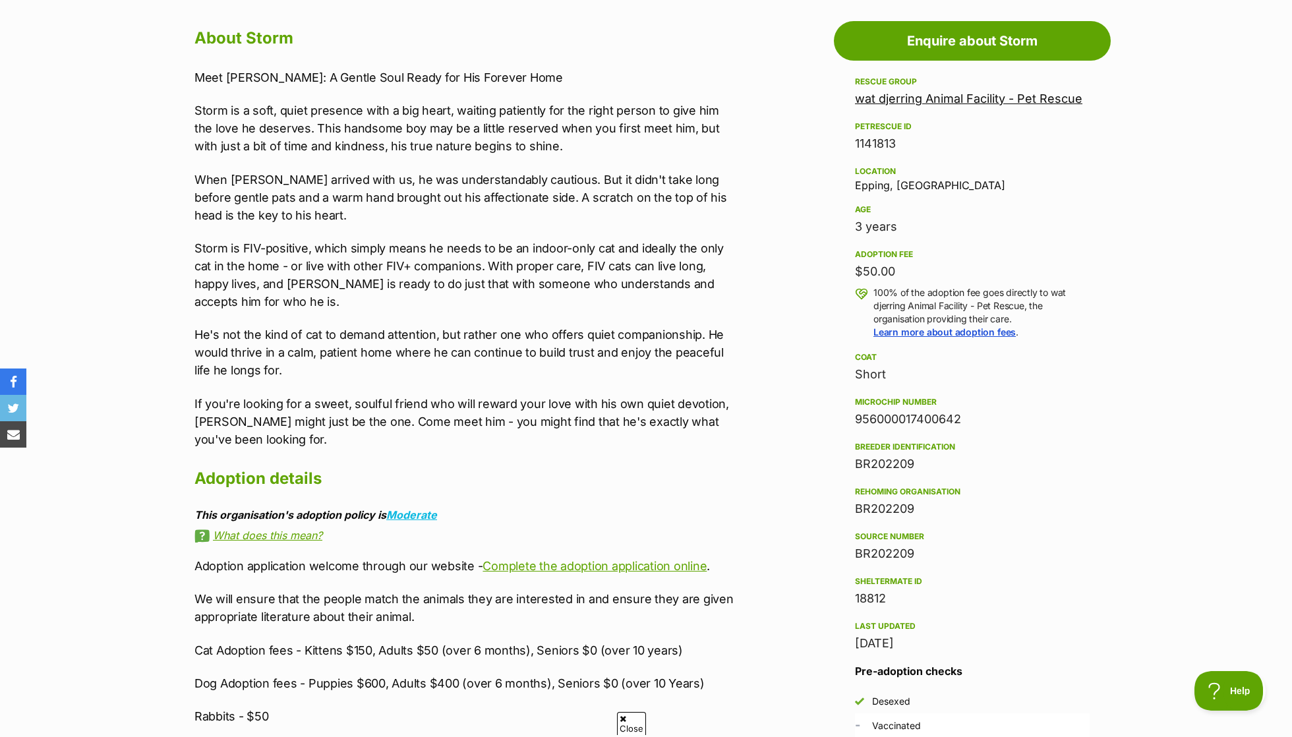
click at [351, 111] on p "Storm is a soft, quiet presence with a big heart, waiting patiently for the rig…" at bounding box center [466, 128] width 545 height 53
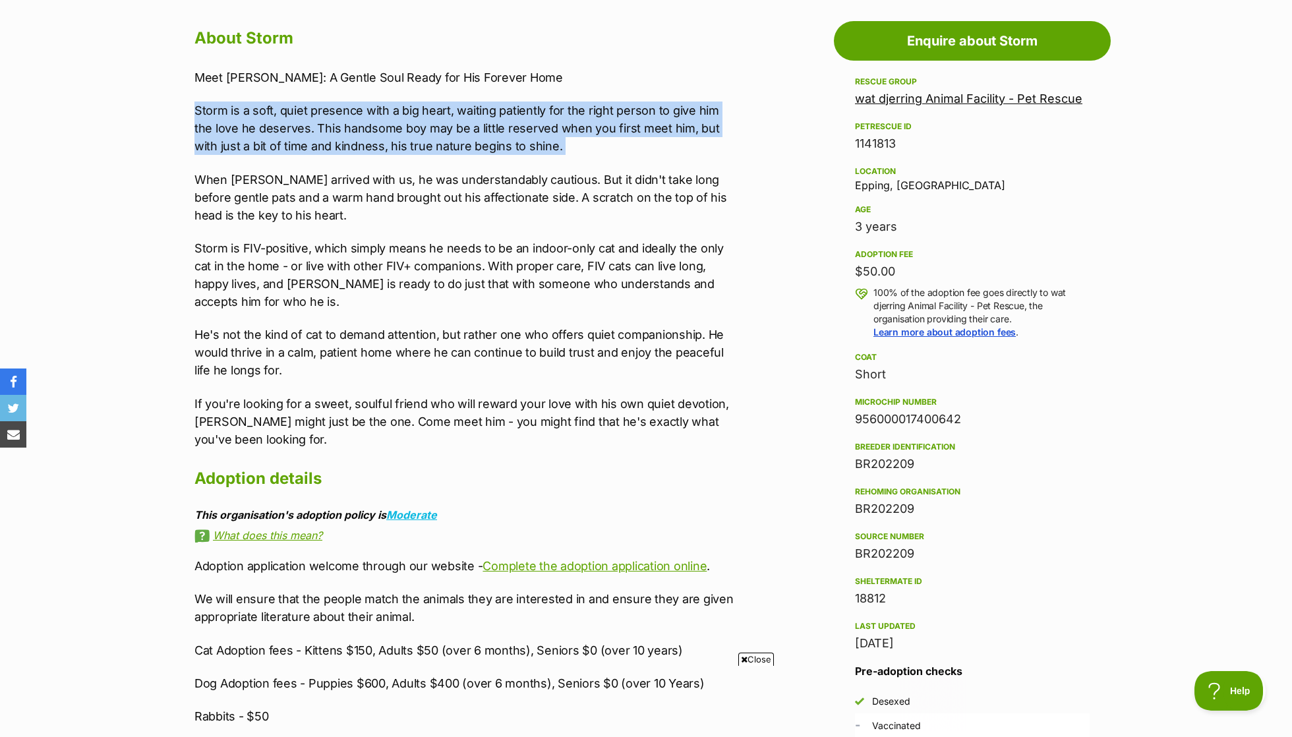
click at [346, 160] on div "Meet [PERSON_NAME]: A Gentle Soul Ready for His Forever Home [PERSON_NAME] is a…" at bounding box center [466, 259] width 545 height 380
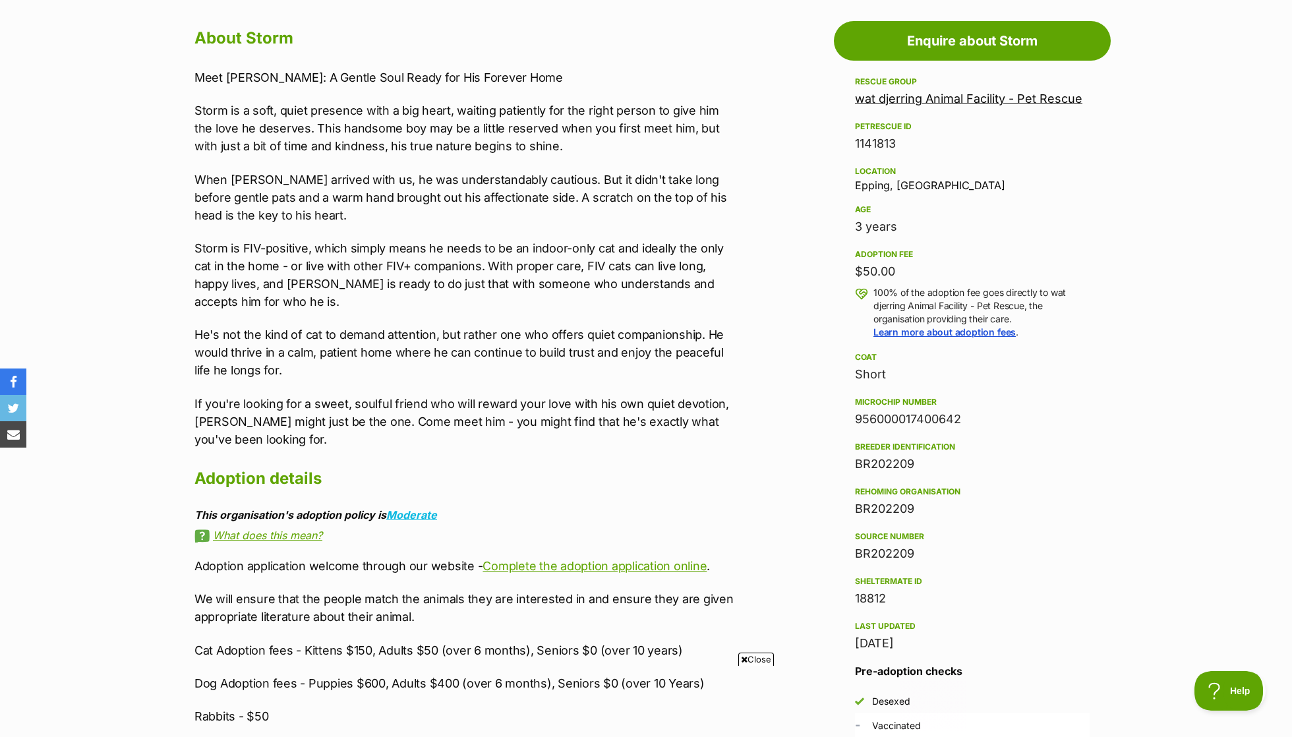
click at [346, 160] on div "Meet [PERSON_NAME]: A Gentle Soul Ready for His Forever Home [PERSON_NAME] is a…" at bounding box center [466, 259] width 545 height 380
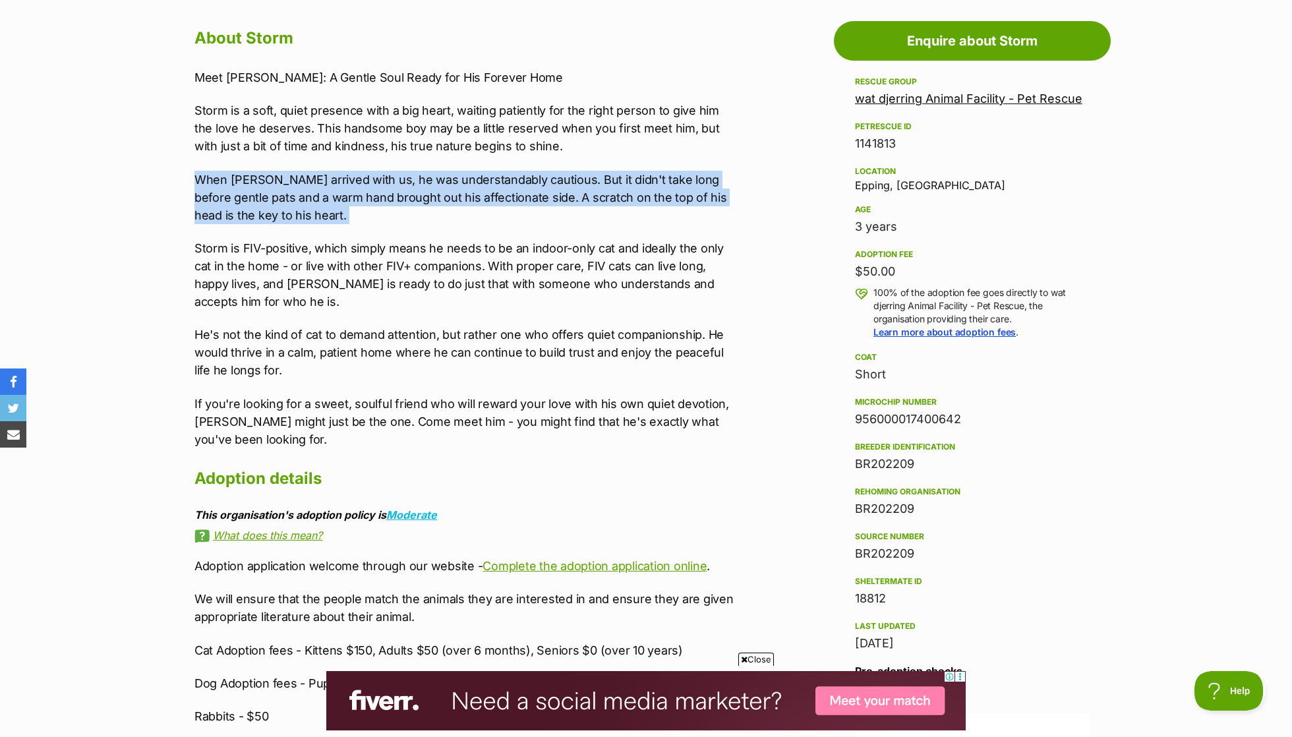
click at [354, 239] on p "Storm is FIV-positive, which simply means he needs to be an indoor-only cat and…" at bounding box center [466, 274] width 545 height 71
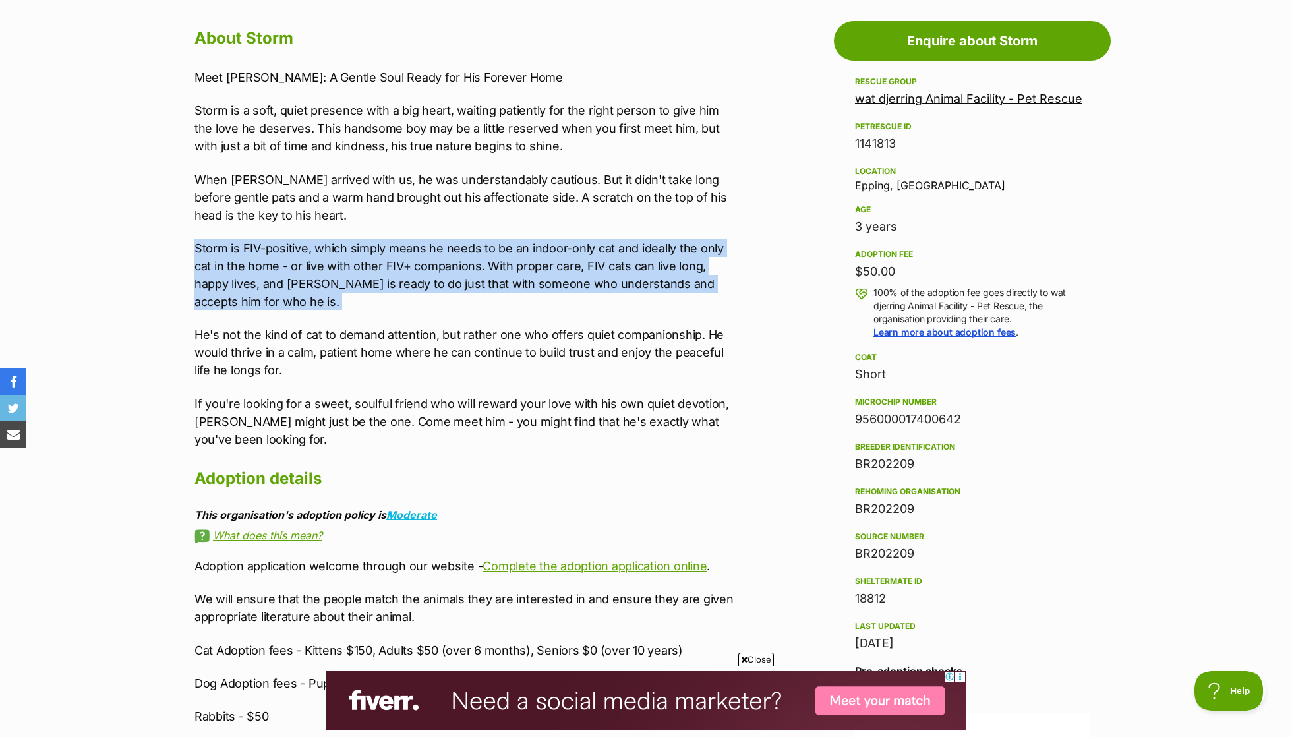
click at [354, 239] on p "Storm is FIV-positive, which simply means he needs to be an indoor-only cat and…" at bounding box center [466, 274] width 545 height 71
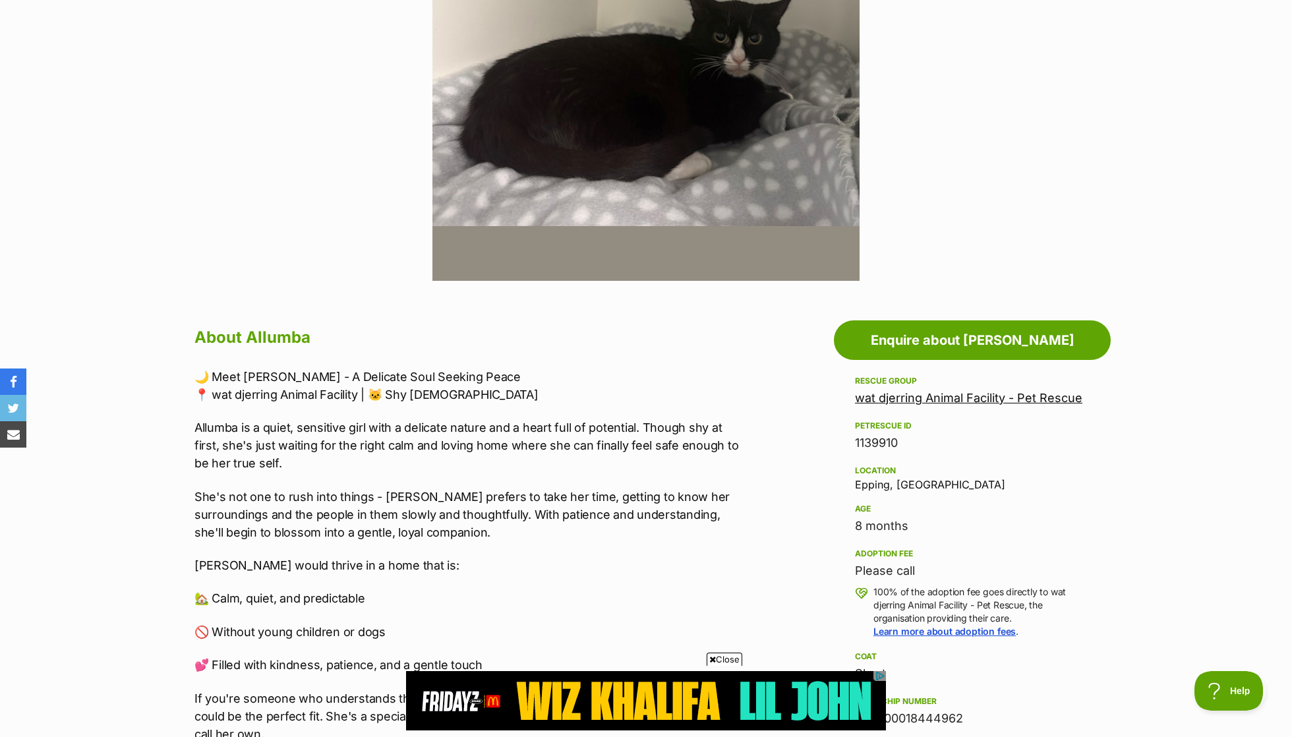
click at [359, 432] on p "Allumba is a quiet, sensitive girl with a delicate nature and a heart full of p…" at bounding box center [466, 445] width 545 height 53
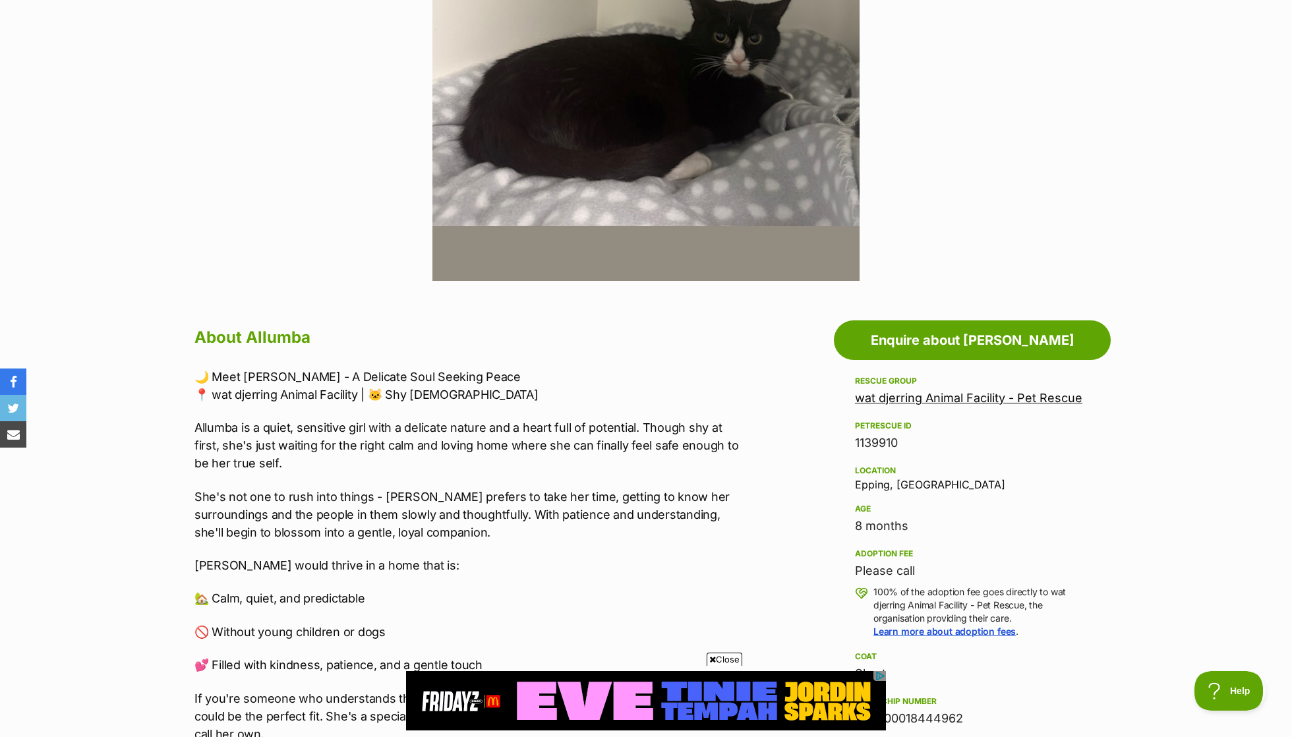
click at [359, 432] on p "Allumba is a quiet, sensitive girl with a delicate nature and a heart full of p…" at bounding box center [466, 445] width 545 height 53
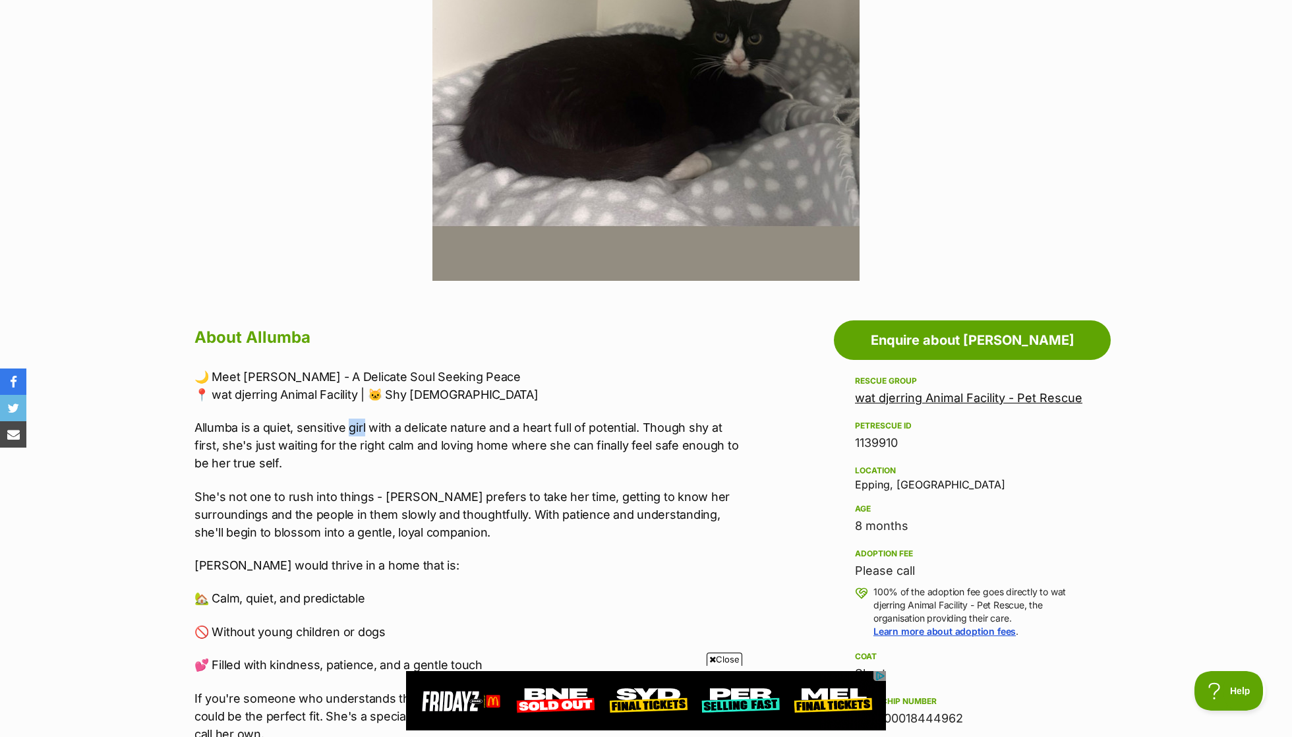
click at [359, 432] on p "Allumba is a quiet, sensitive girl with a delicate nature and a heart full of p…" at bounding box center [466, 445] width 545 height 53
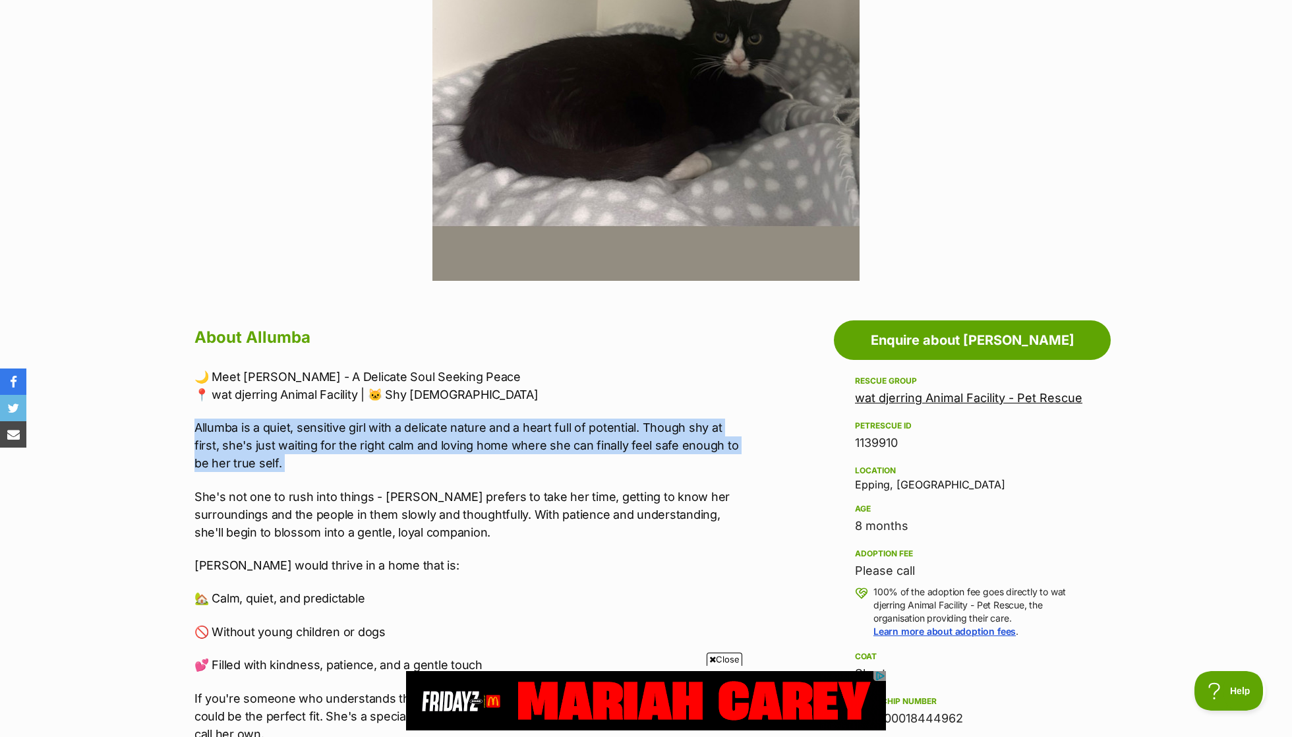
click at [372, 490] on p "She's not one to rush into things - Allumba prefers to take her time, getting t…" at bounding box center [466, 514] width 545 height 53
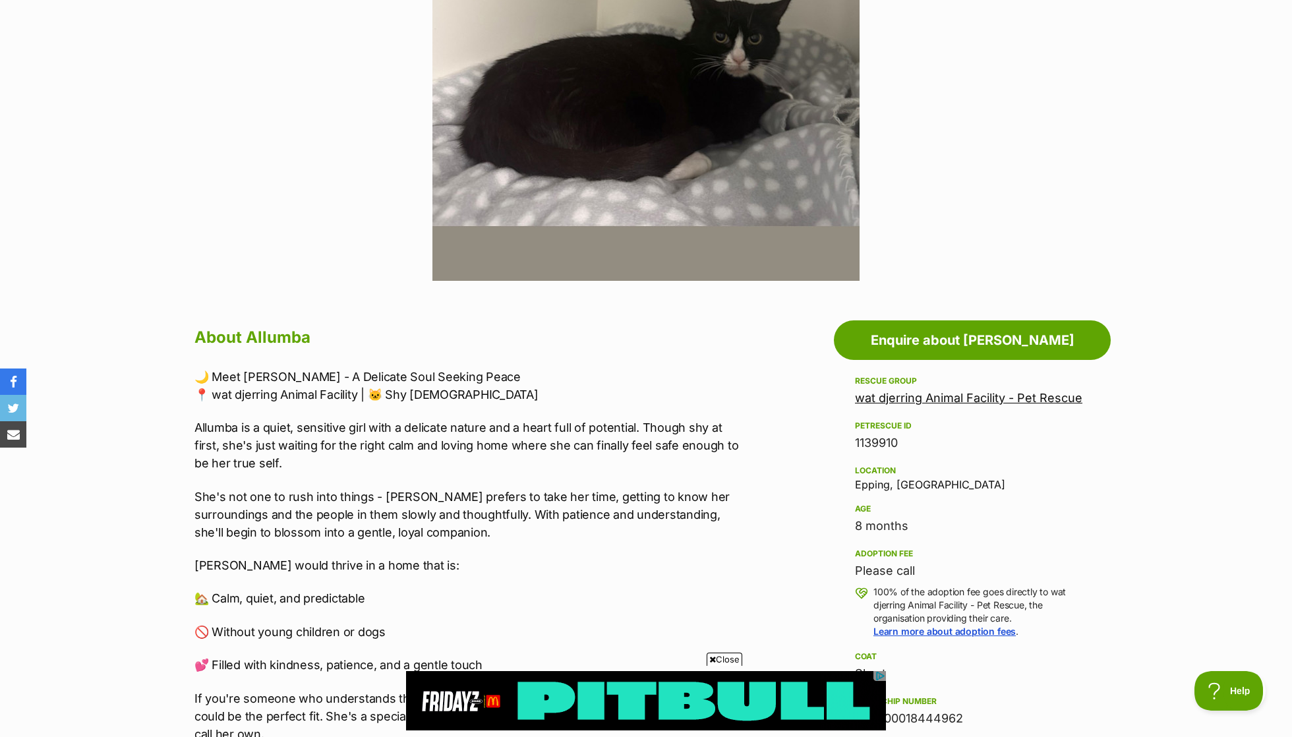
click at [372, 490] on p "She's not one to rush into things - Allumba prefers to take her time, getting t…" at bounding box center [466, 514] width 545 height 53
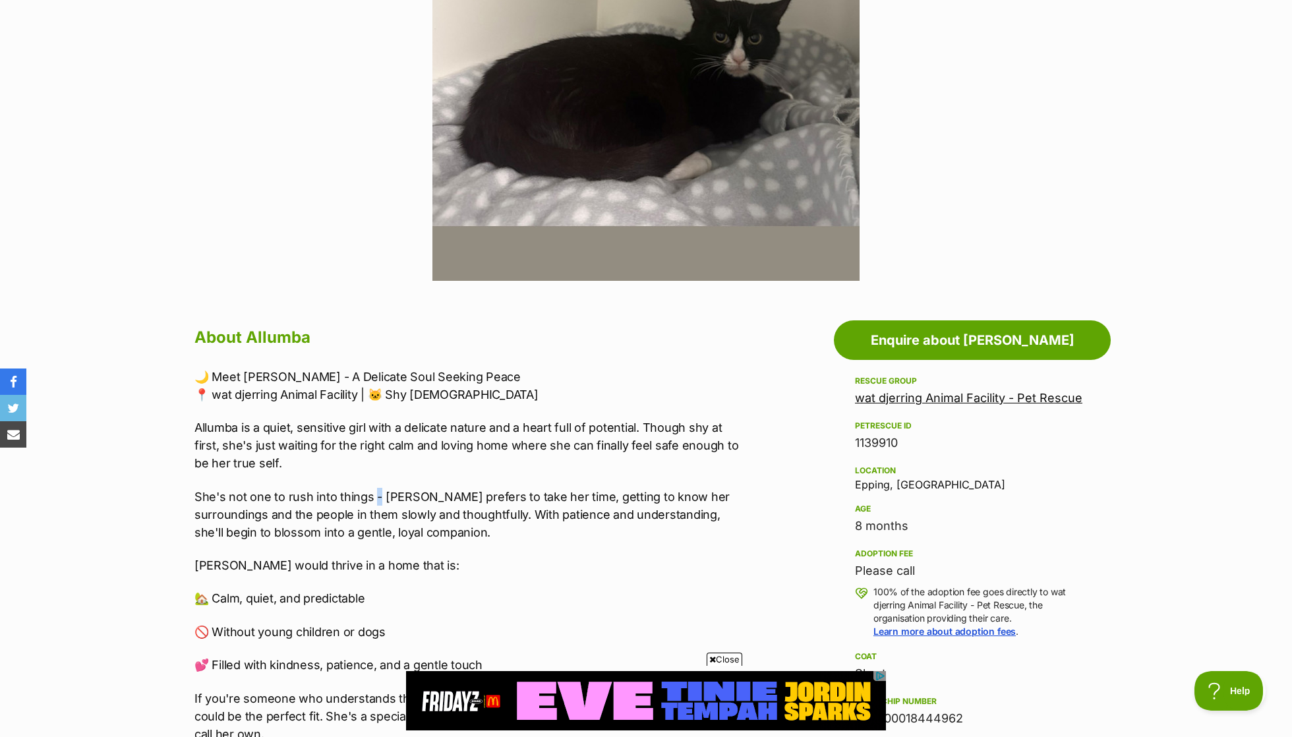
click at [364, 421] on p "Allumba is a quiet, sensitive girl with a delicate nature and a heart full of p…" at bounding box center [466, 445] width 545 height 53
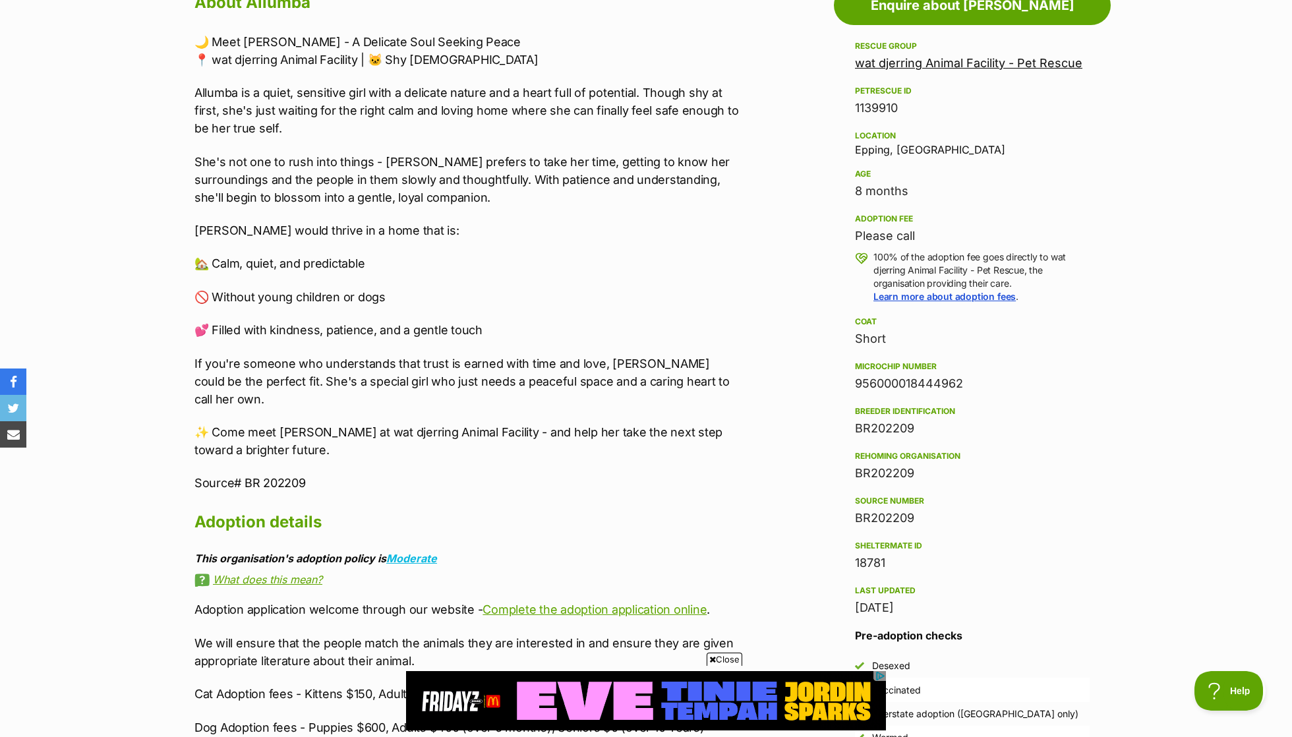
scroll to position [758, 0]
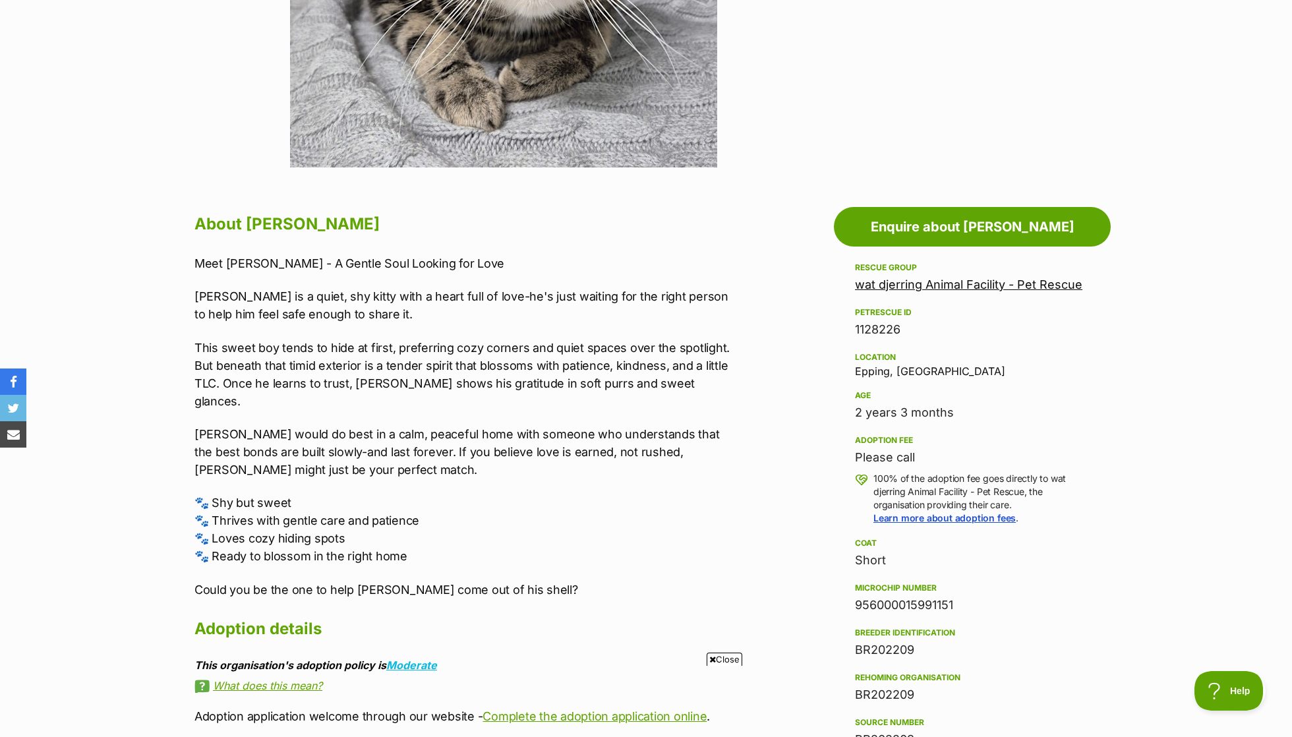
click at [413, 297] on p "[PERSON_NAME] is a quiet, shy kitty with a heart full of love-he's just waiting…" at bounding box center [466, 305] width 545 height 36
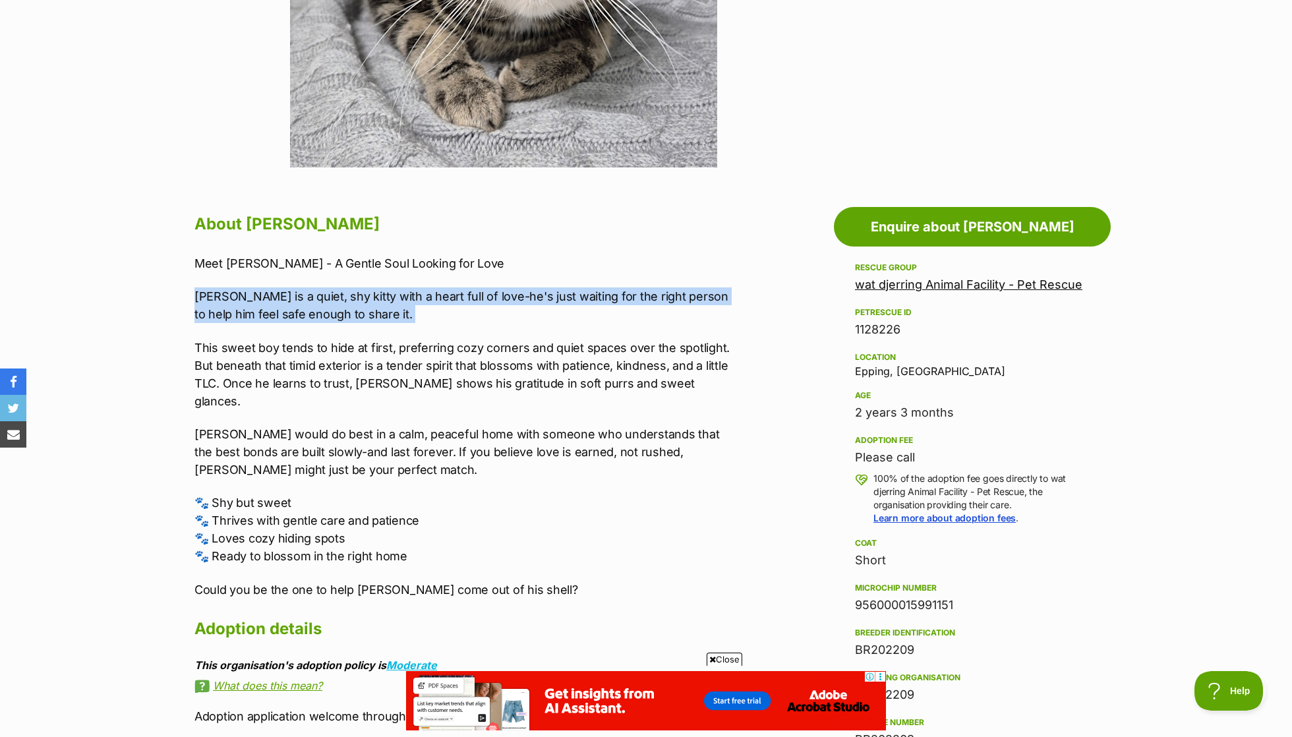
click at [409, 346] on p "This sweet boy tends to hide at first, preferring cozy corners and quiet spaces…" at bounding box center [466, 374] width 545 height 71
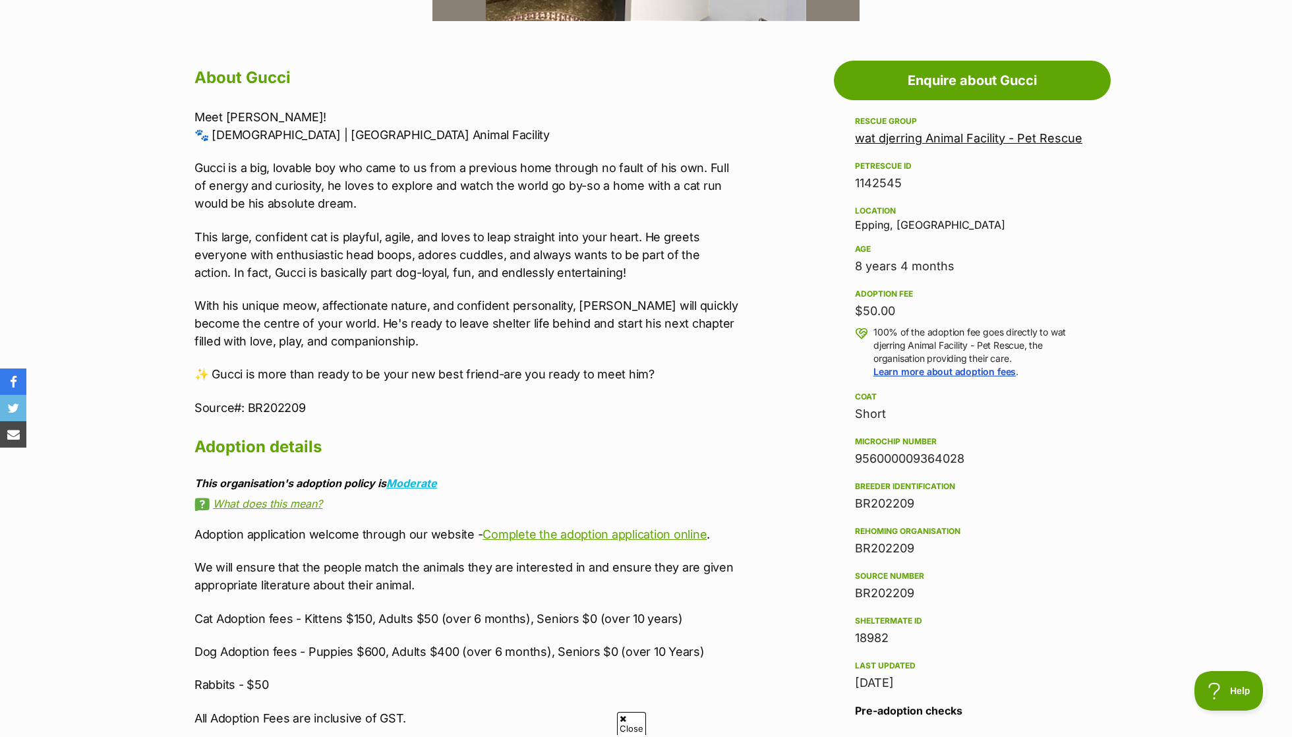
click at [285, 185] on p "Gucci is a big, lovable boy who came to us from a previous home through no faul…" at bounding box center [466, 185] width 545 height 53
click at [291, 245] on p "This large, confident cat is playful, agile, and loves to leap straight into yo…" at bounding box center [466, 254] width 545 height 53
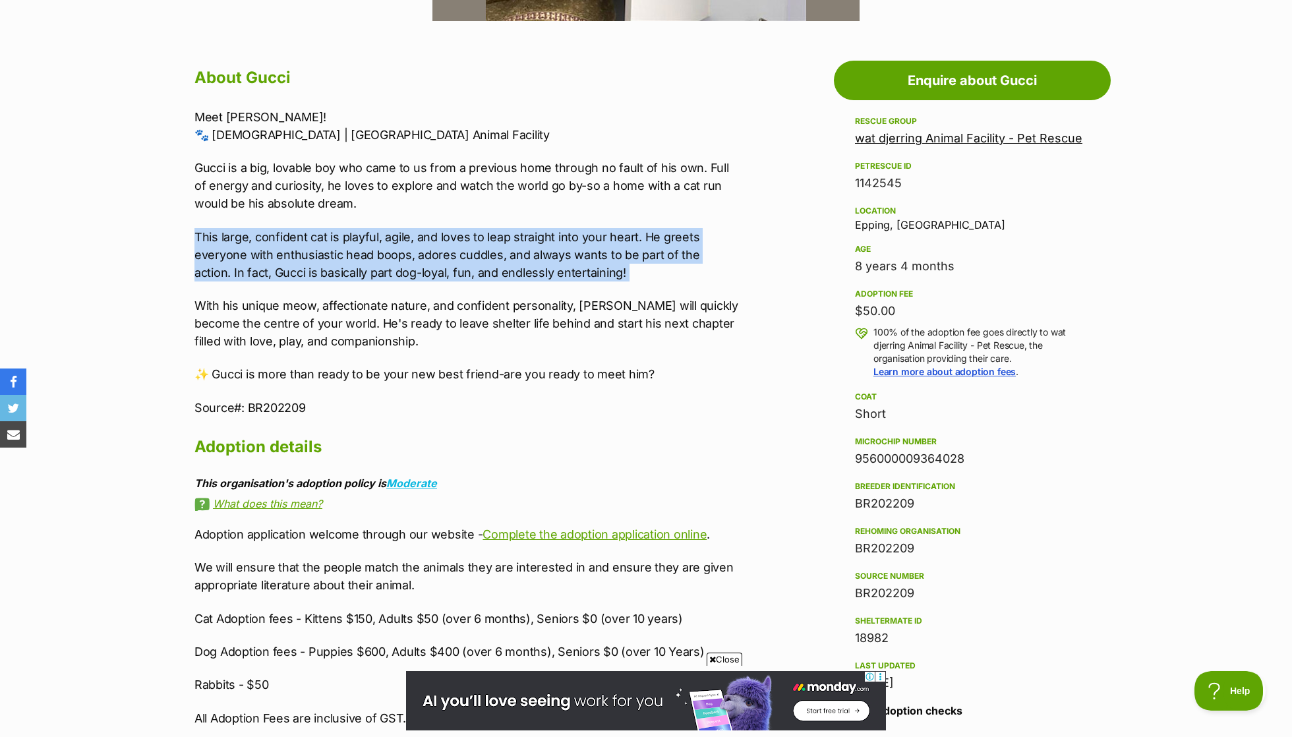
click at [301, 208] on p "Gucci is a big, lovable boy who came to us from a previous home through no faul…" at bounding box center [466, 185] width 545 height 53
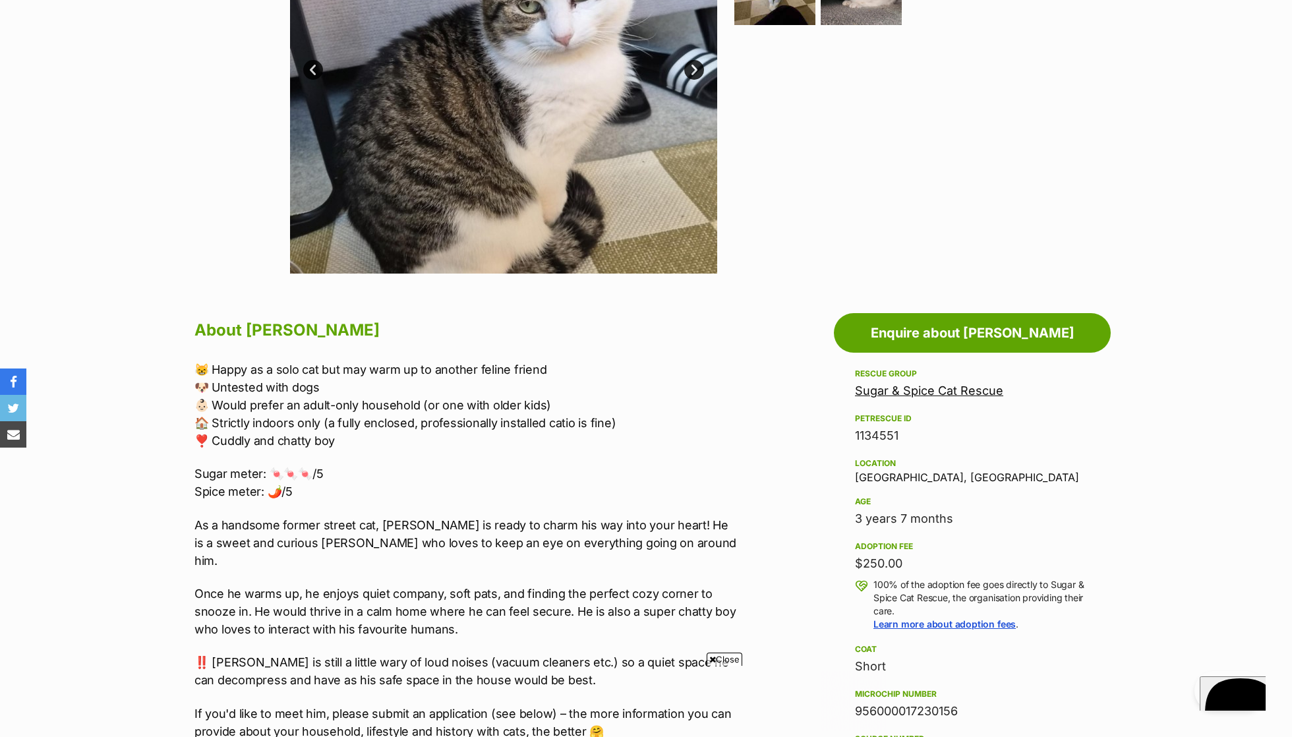
scroll to position [436, 0]
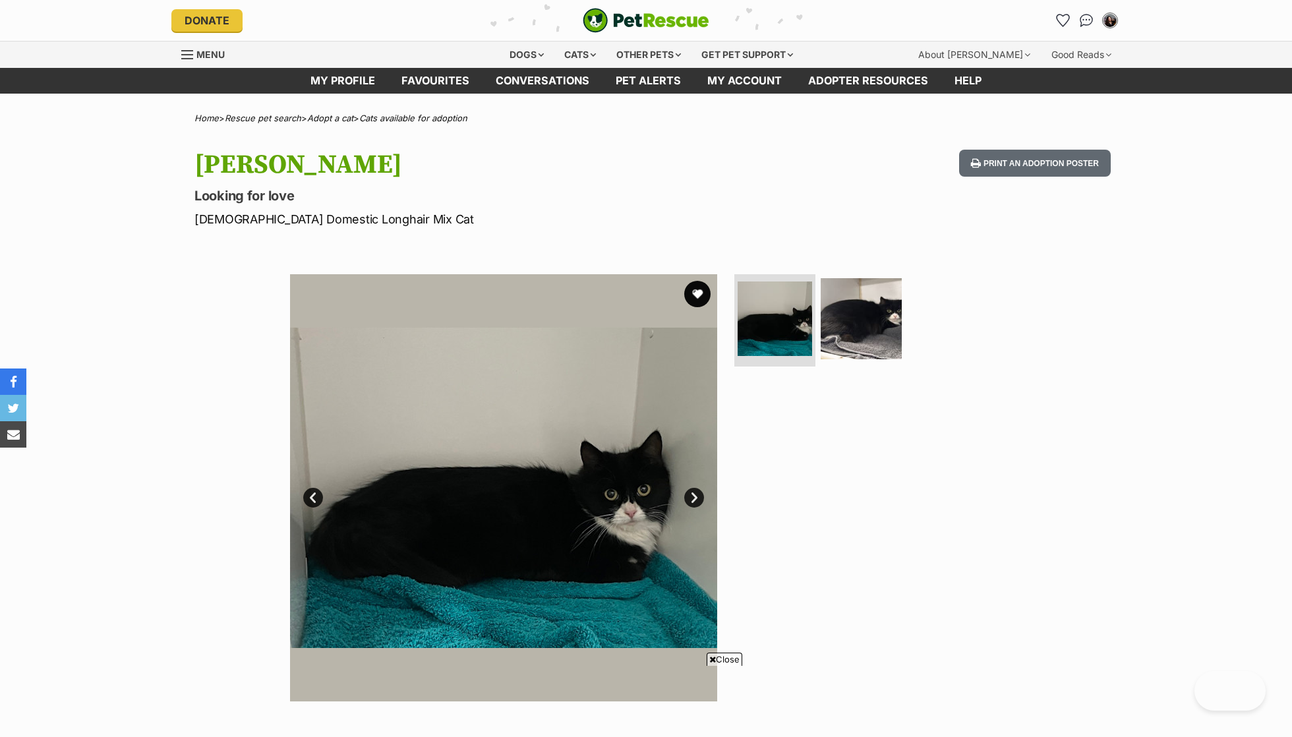
scroll to position [574, 0]
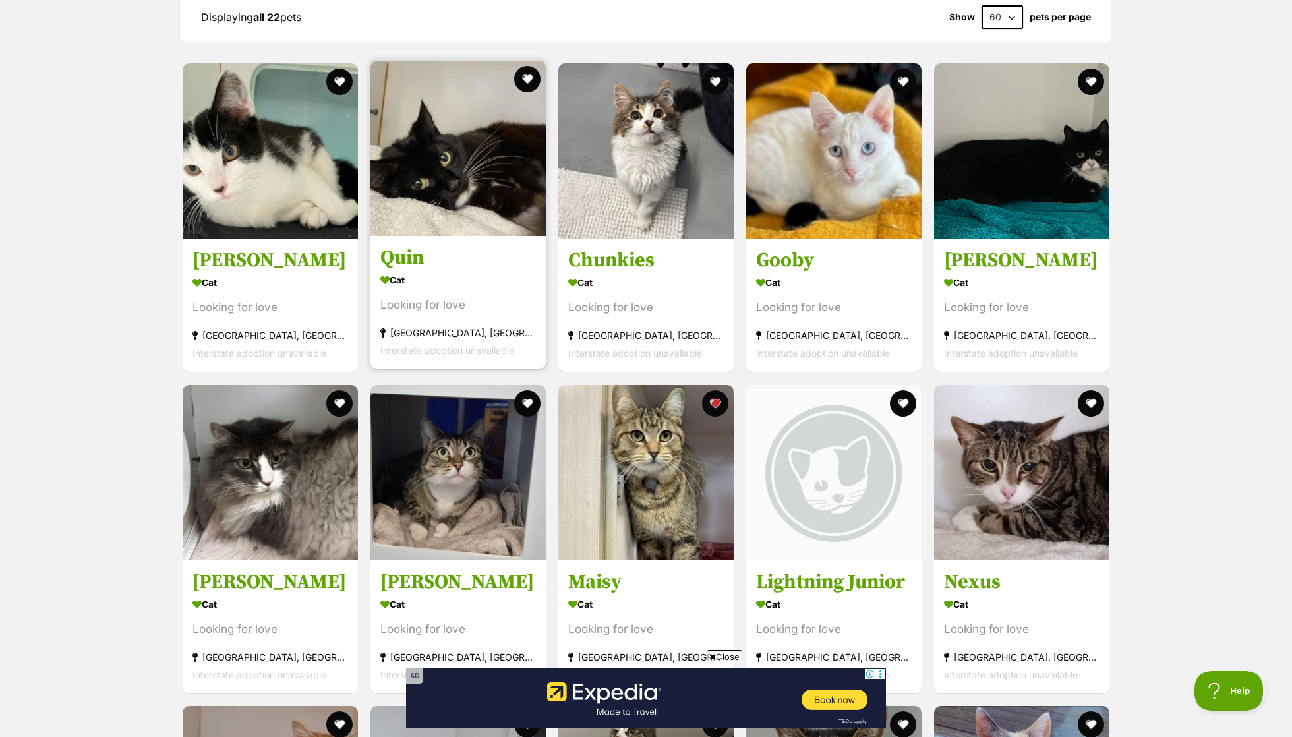
click at [438, 297] on div "Looking for love" at bounding box center [458, 306] width 156 height 18
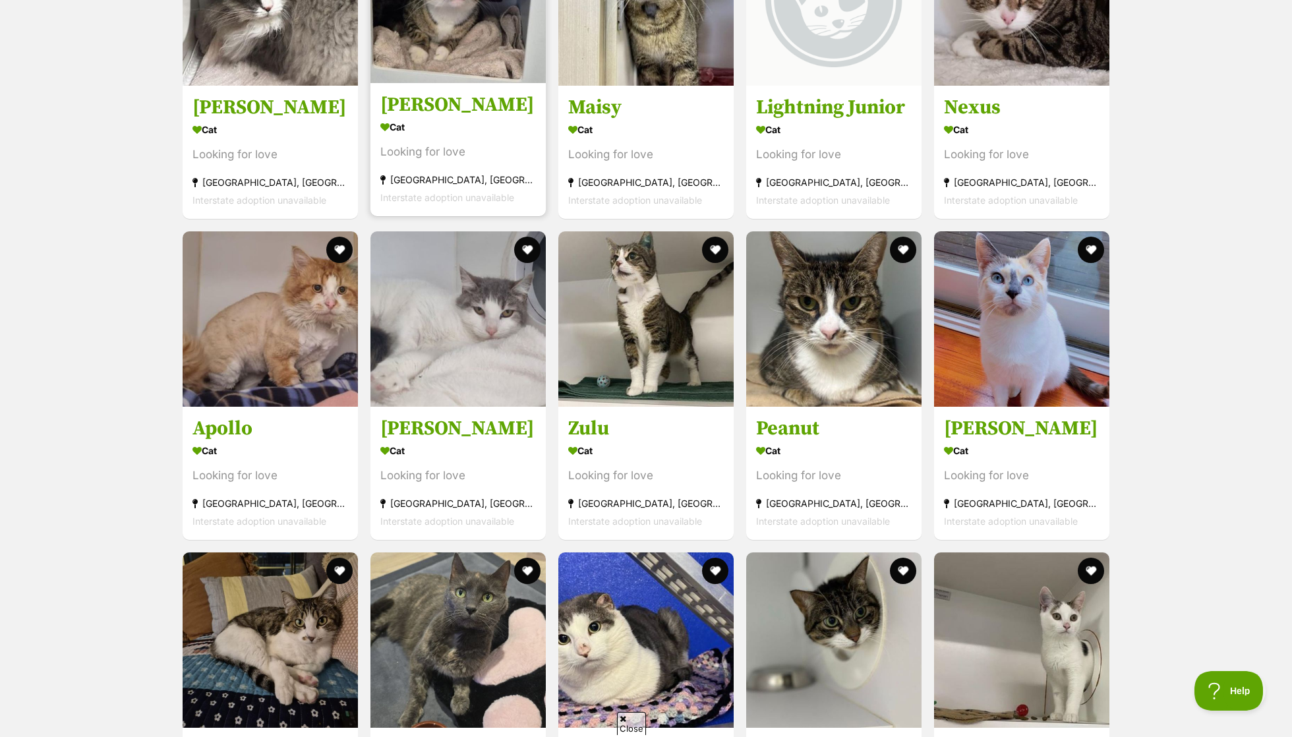
scroll to position [1584, 0]
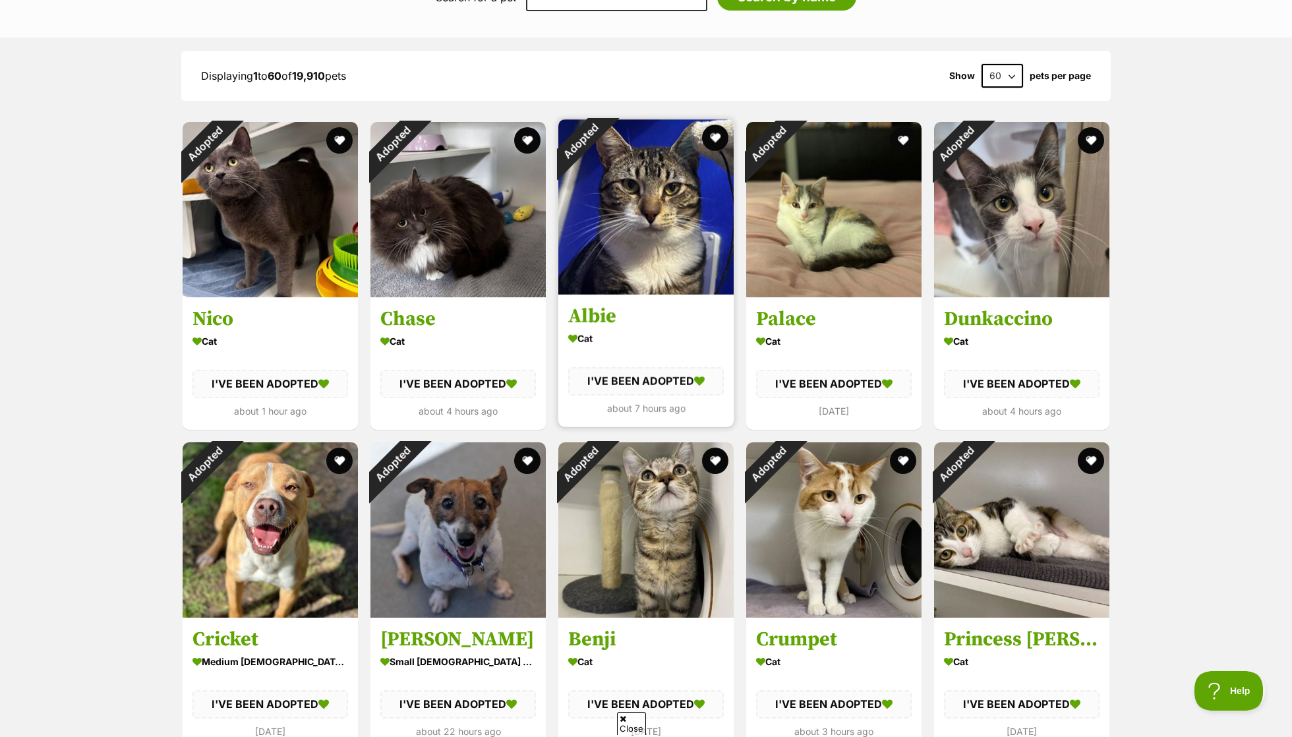
click at [603, 164] on div "Adopted" at bounding box center [580, 141] width 44 height 44
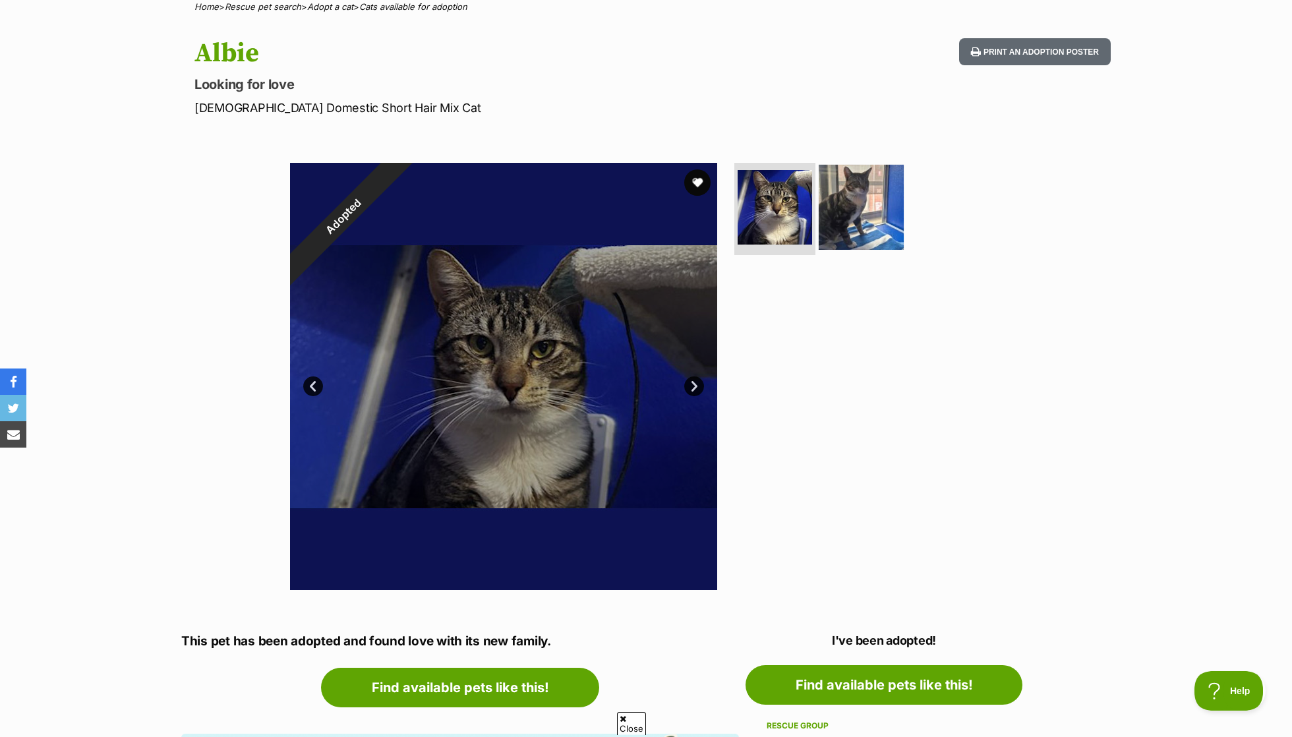
click at [831, 225] on img at bounding box center [861, 207] width 85 height 85
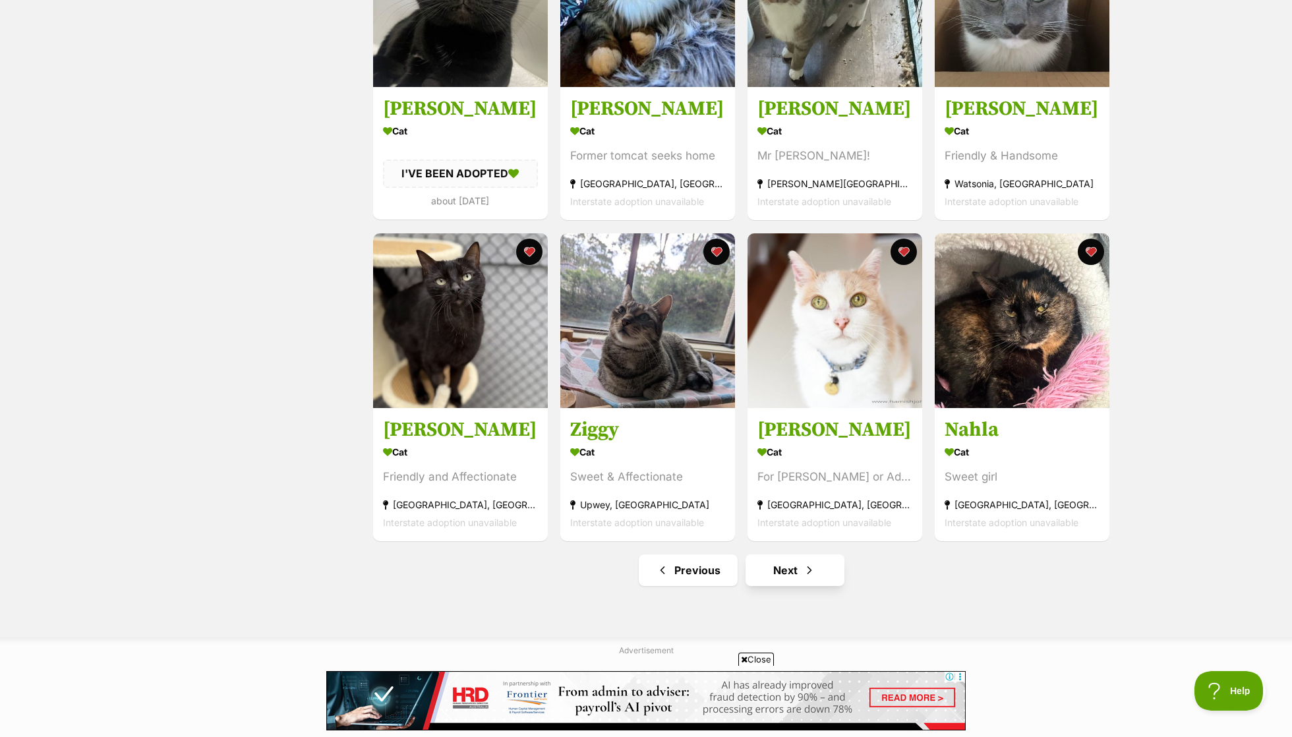
click at [810, 574] on span "Next page" at bounding box center [809, 570] width 13 height 16
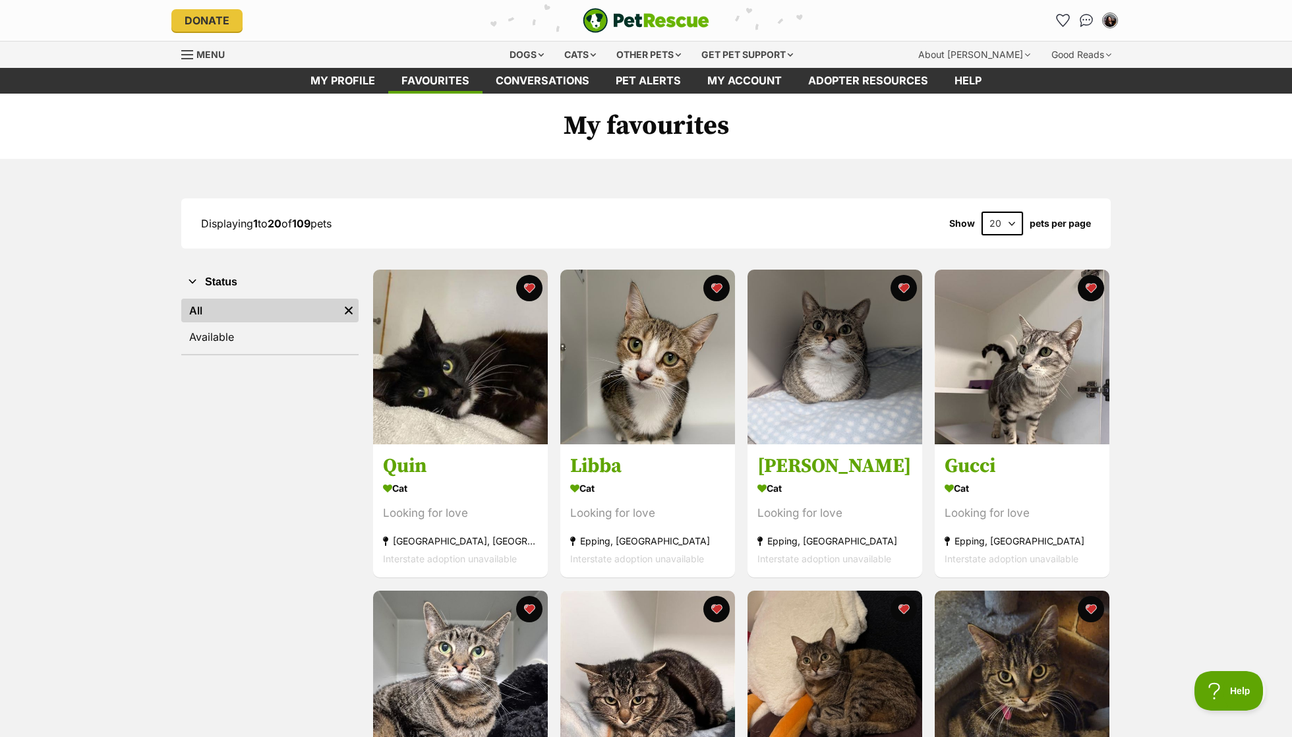
click at [1267, 1] on header "Donate PetRescue home My account Duong Do (Freya) Edit profile Log out Pet aler…" at bounding box center [646, 20] width 1292 height 41
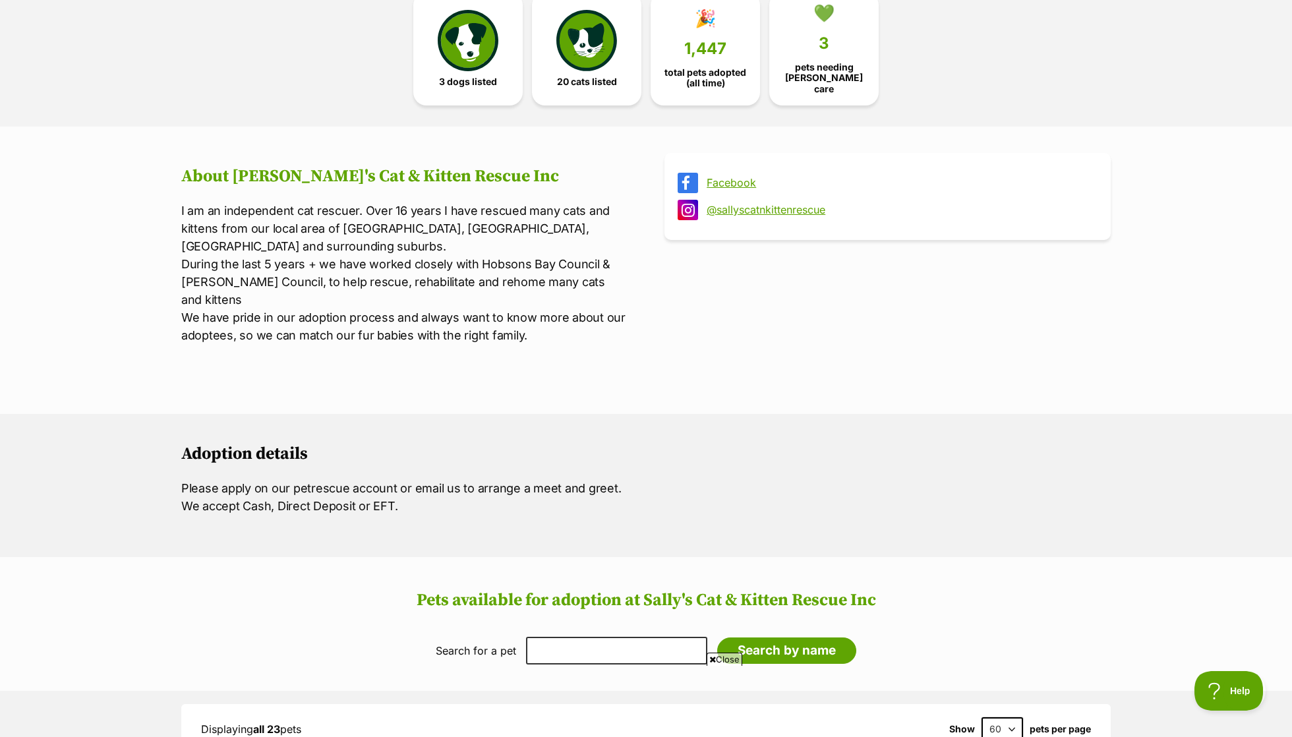
scroll to position [367, 0]
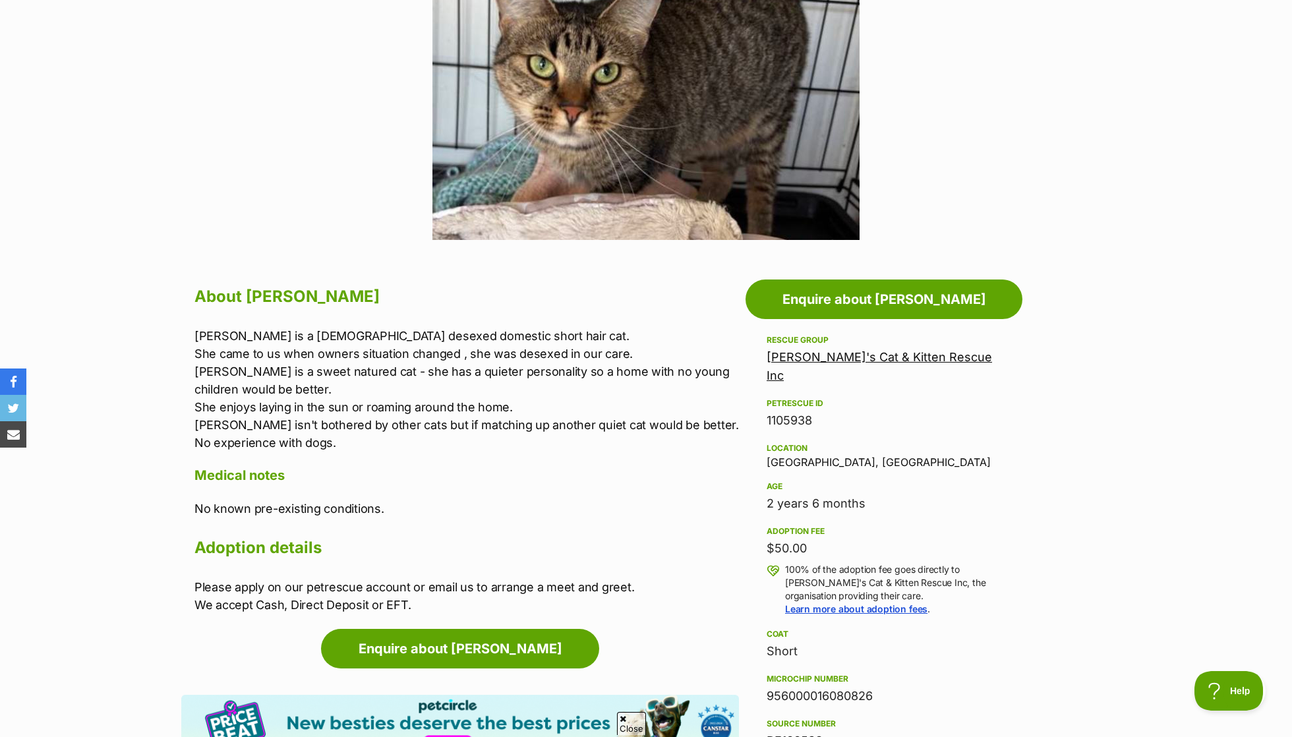
click at [281, 330] on p "Molly is a 2 yo desexed domestic short hair cat. She came to us when owners sit…" at bounding box center [466, 389] width 545 height 125
click at [285, 378] on p "Molly is a 2 yo desexed domestic short hair cat. She came to us when owners sit…" at bounding box center [466, 389] width 545 height 125
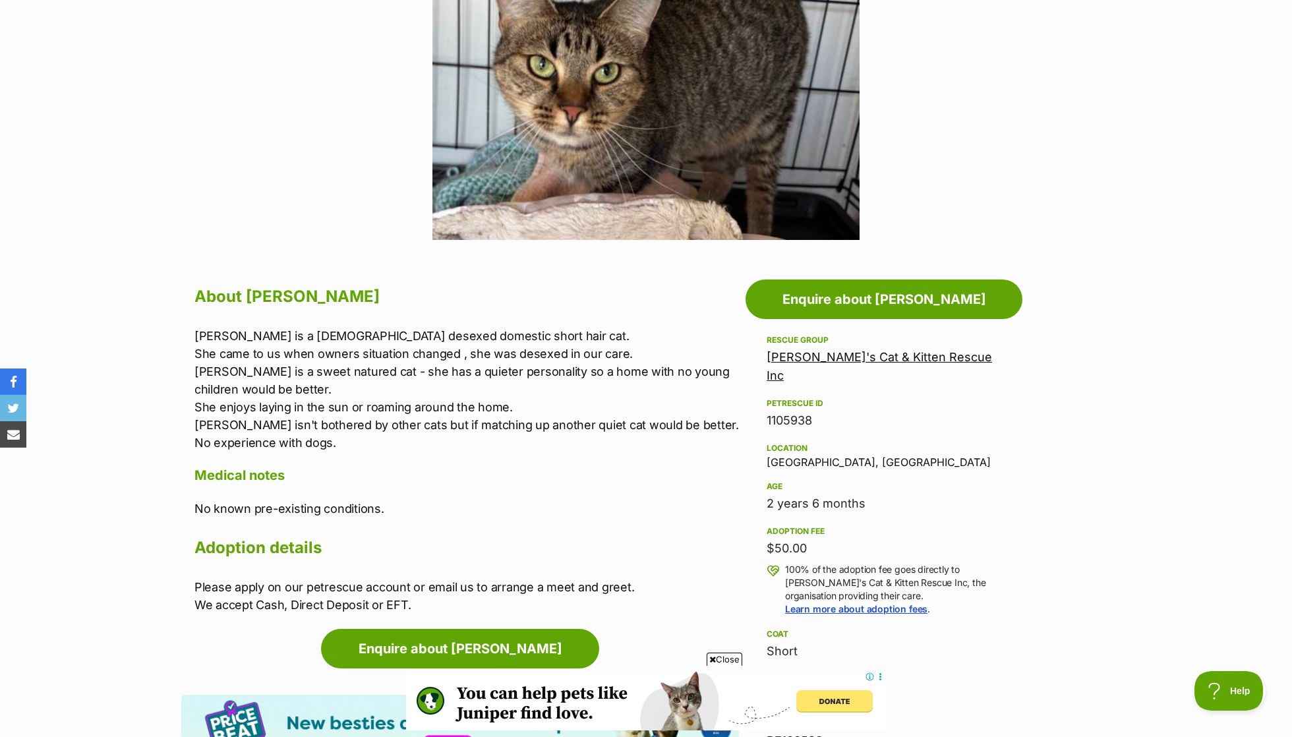
click at [285, 378] on p "Molly is a 2 yo desexed domestic short hair cat. She came to us when owners sit…" at bounding box center [466, 389] width 545 height 125
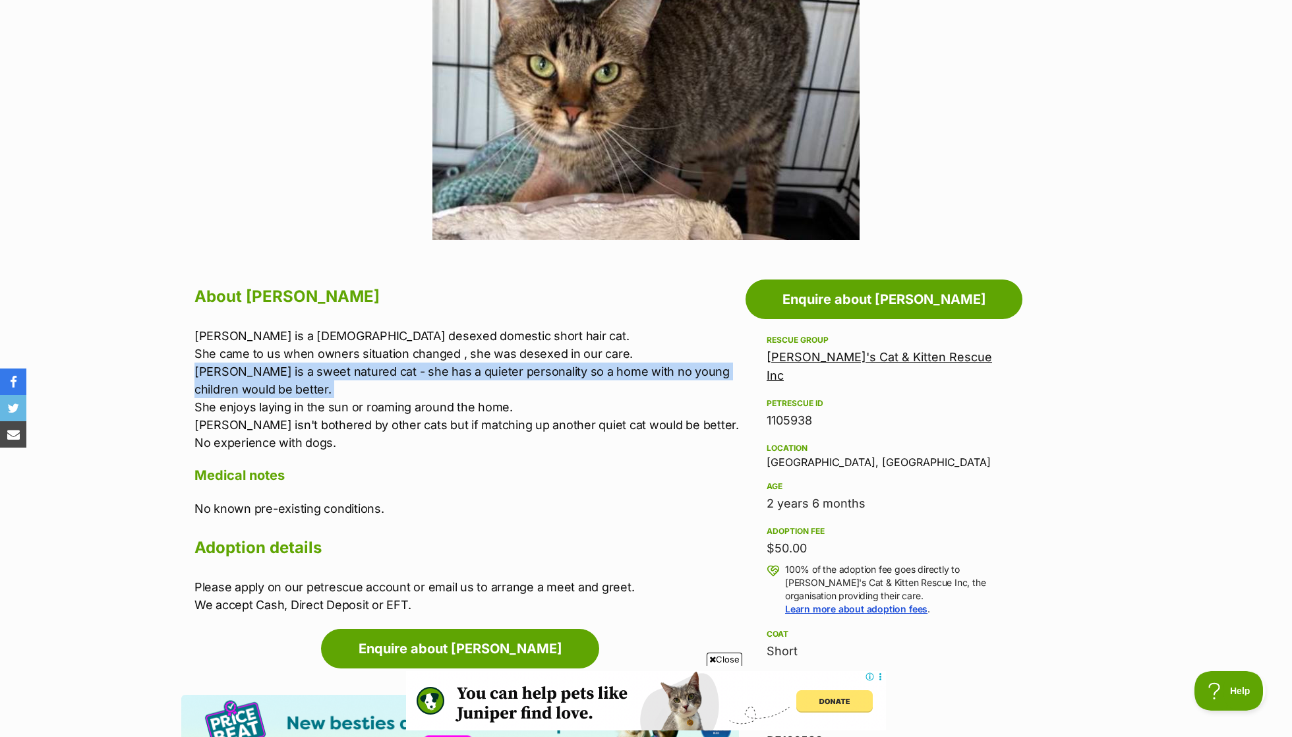
click at [285, 378] on p "Molly is a 2 yo desexed domestic short hair cat. She came to us when owners sit…" at bounding box center [466, 389] width 545 height 125
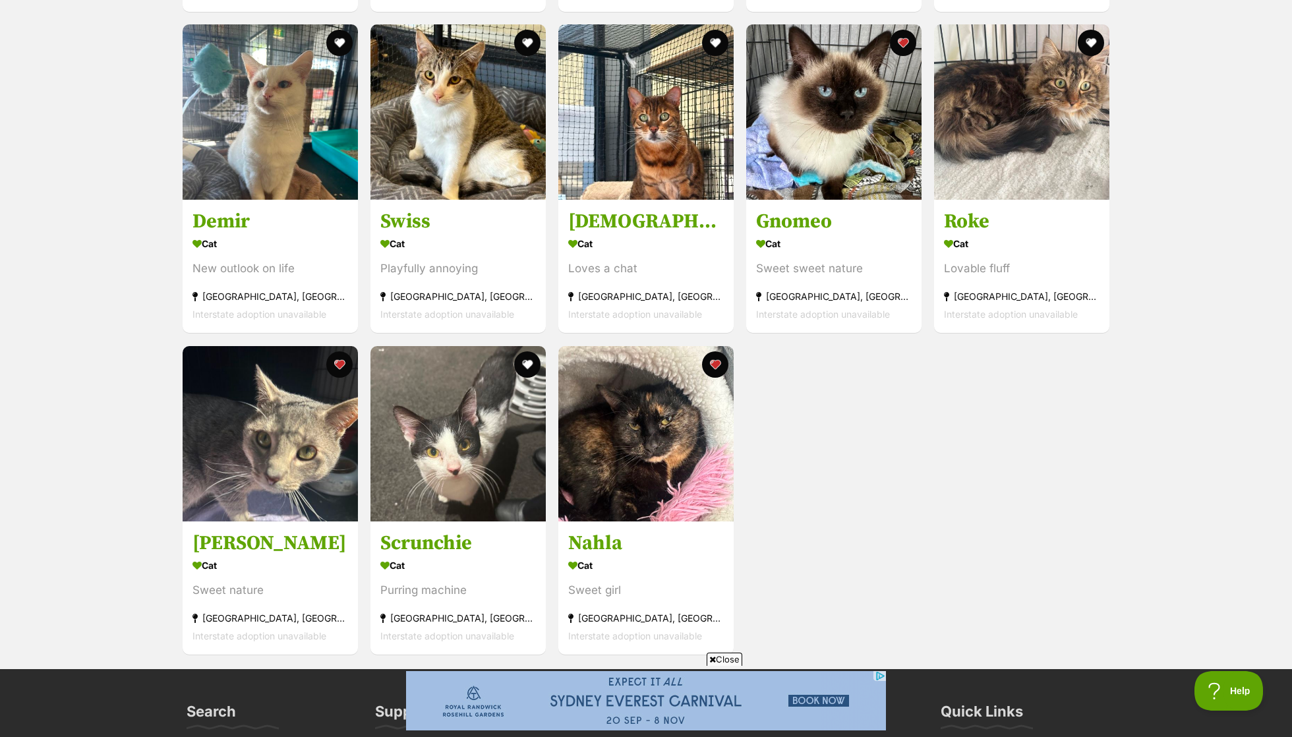
scroll to position [2099, 0]
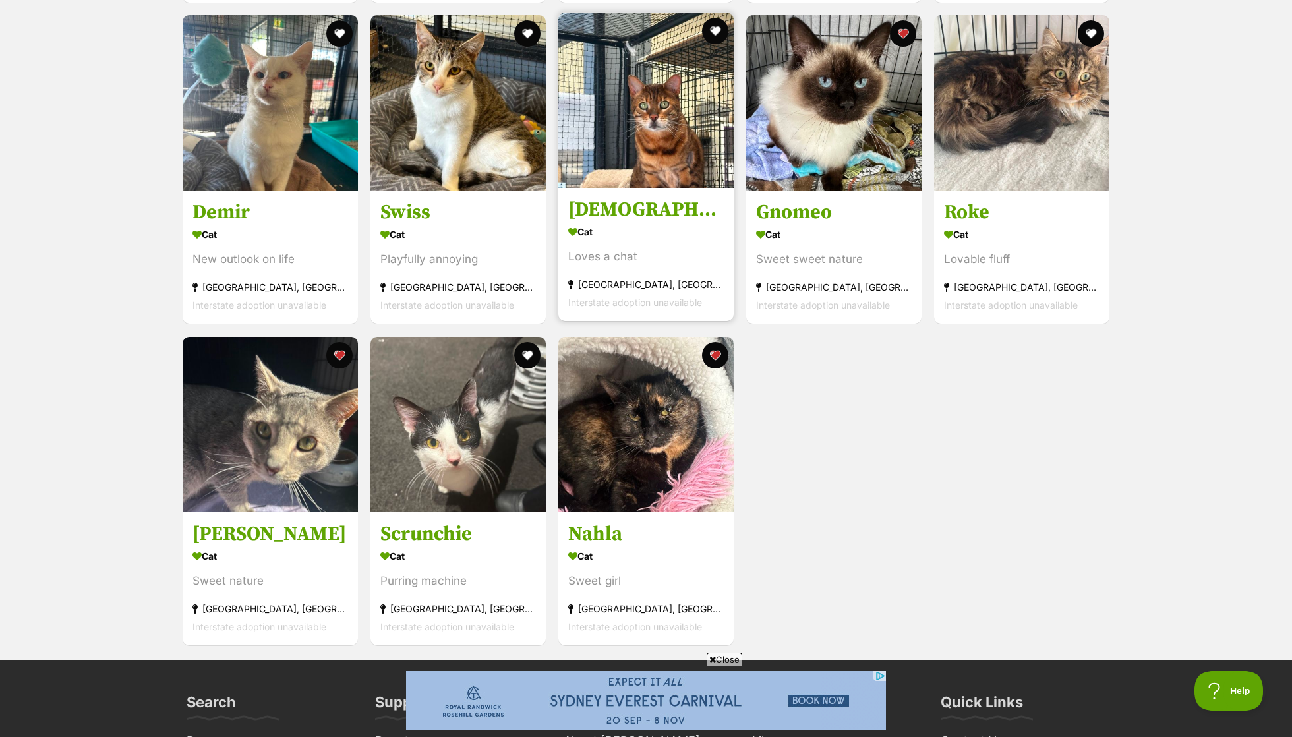
click at [592, 188] on link "[DEMOGRAPHIC_DATA] Cat Loves a chat [GEOGRAPHIC_DATA], [GEOGRAPHIC_DATA] Inters…" at bounding box center [645, 255] width 175 height 134
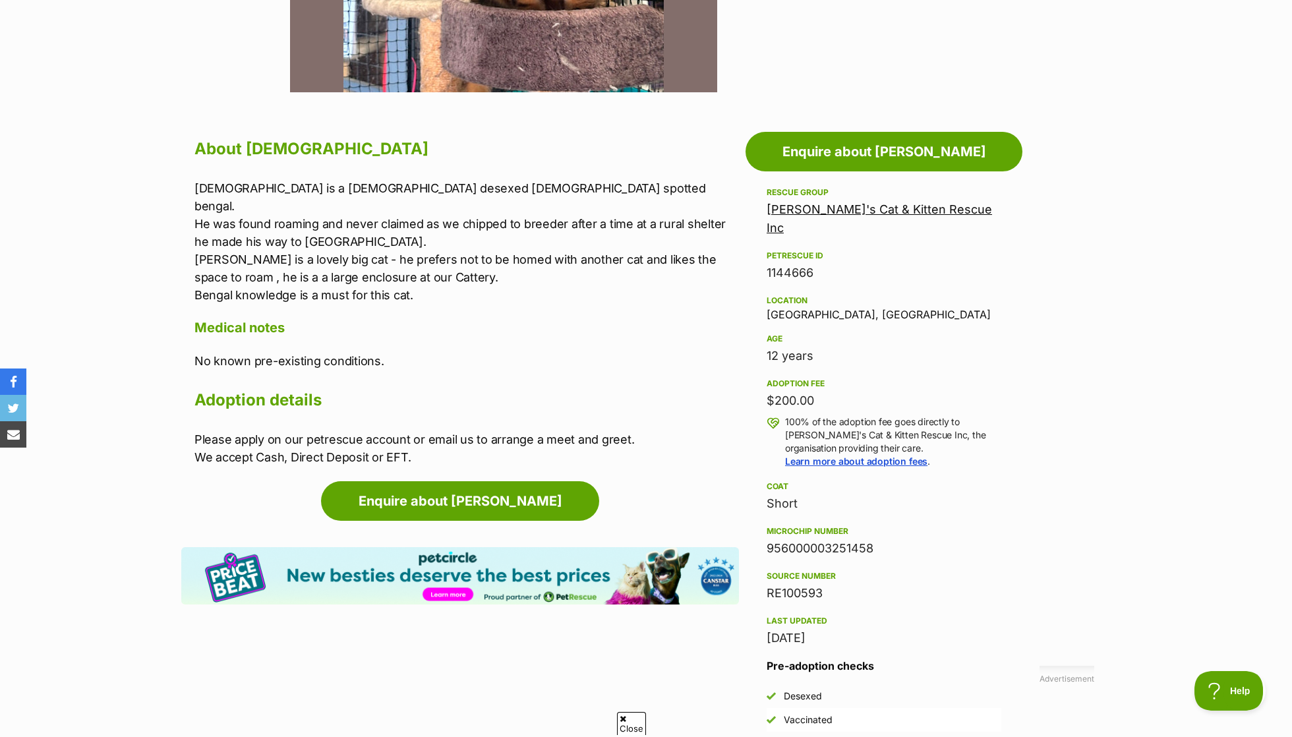
click at [252, 224] on p "Zeus is a 12 yo desexed male spotted bengal. He was found roaming and never cla…" at bounding box center [466, 241] width 545 height 125
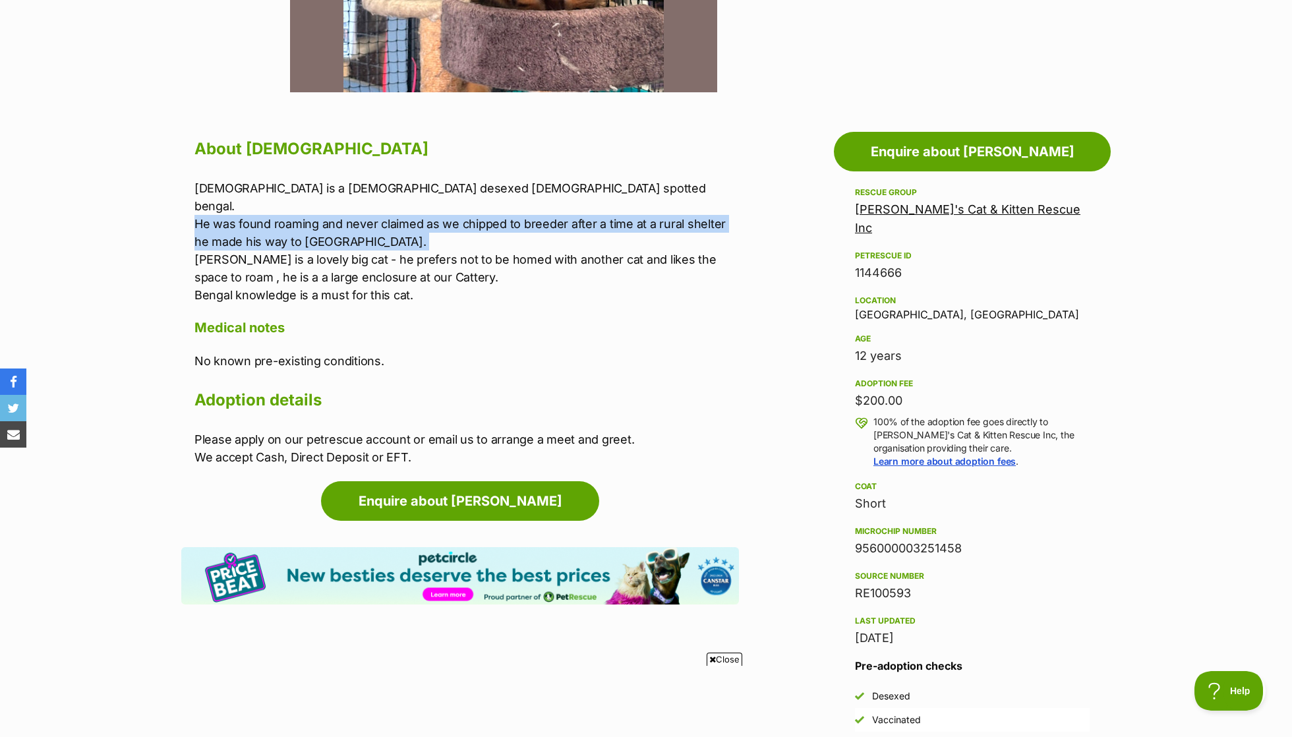
click at [273, 247] on p "Zeus is a 12 yo desexed male spotted bengal. He was found roaming and never cla…" at bounding box center [466, 241] width 545 height 125
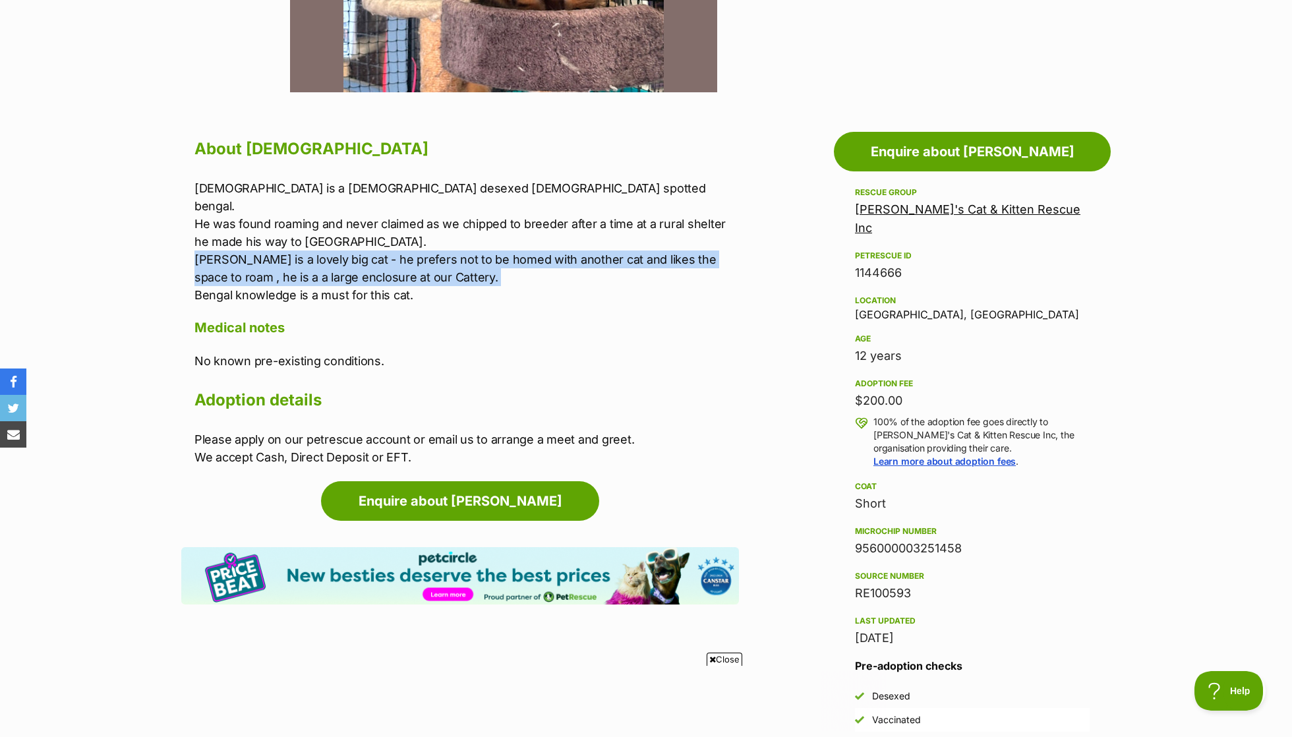
click at [273, 247] on p "Zeus is a 12 yo desexed male spotted bengal. He was found roaming and never cla…" at bounding box center [466, 241] width 545 height 125
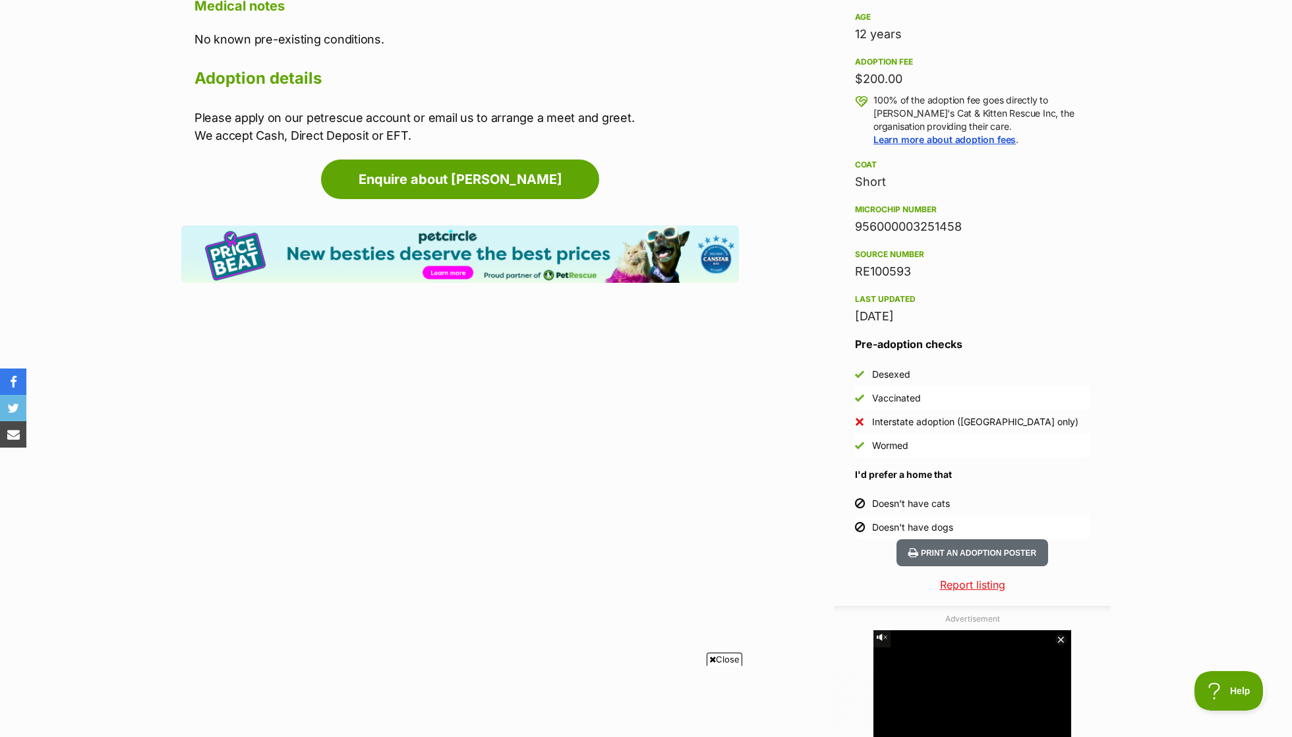
scroll to position [934, 0]
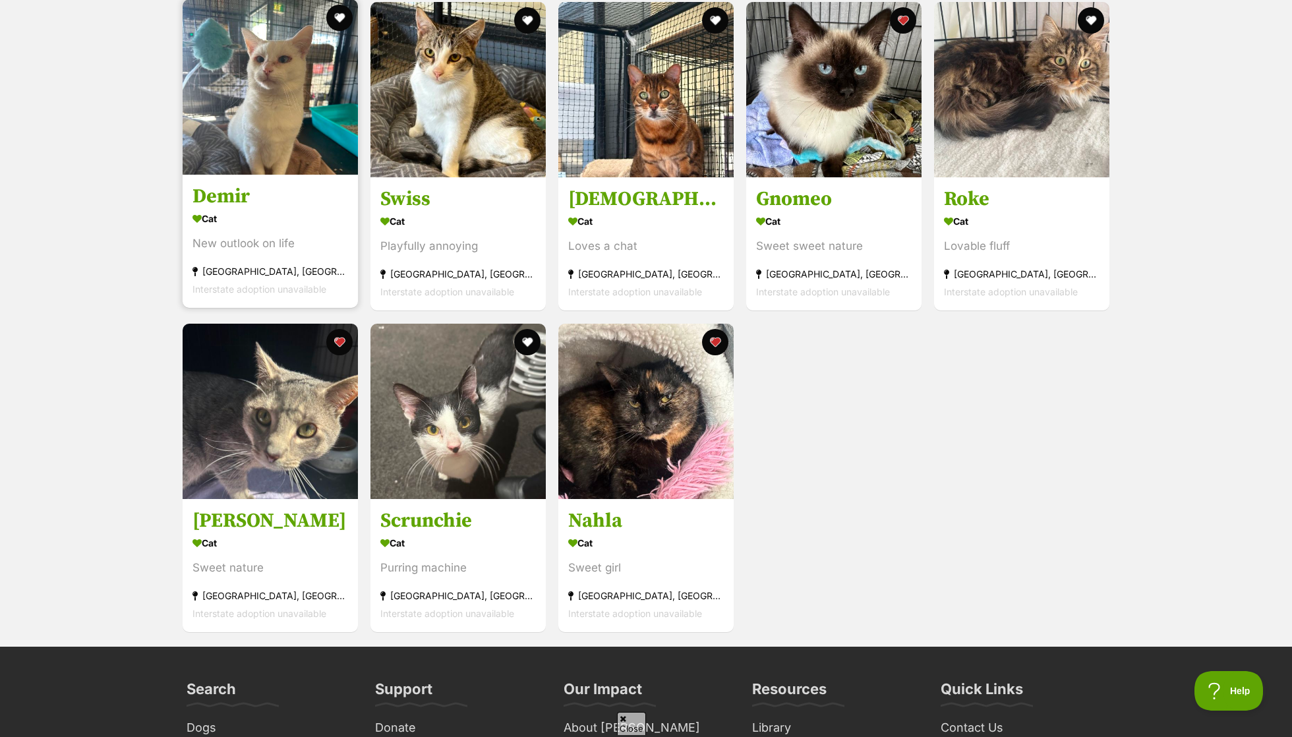
click at [227, 185] on h3 "Demir" at bounding box center [271, 197] width 156 height 25
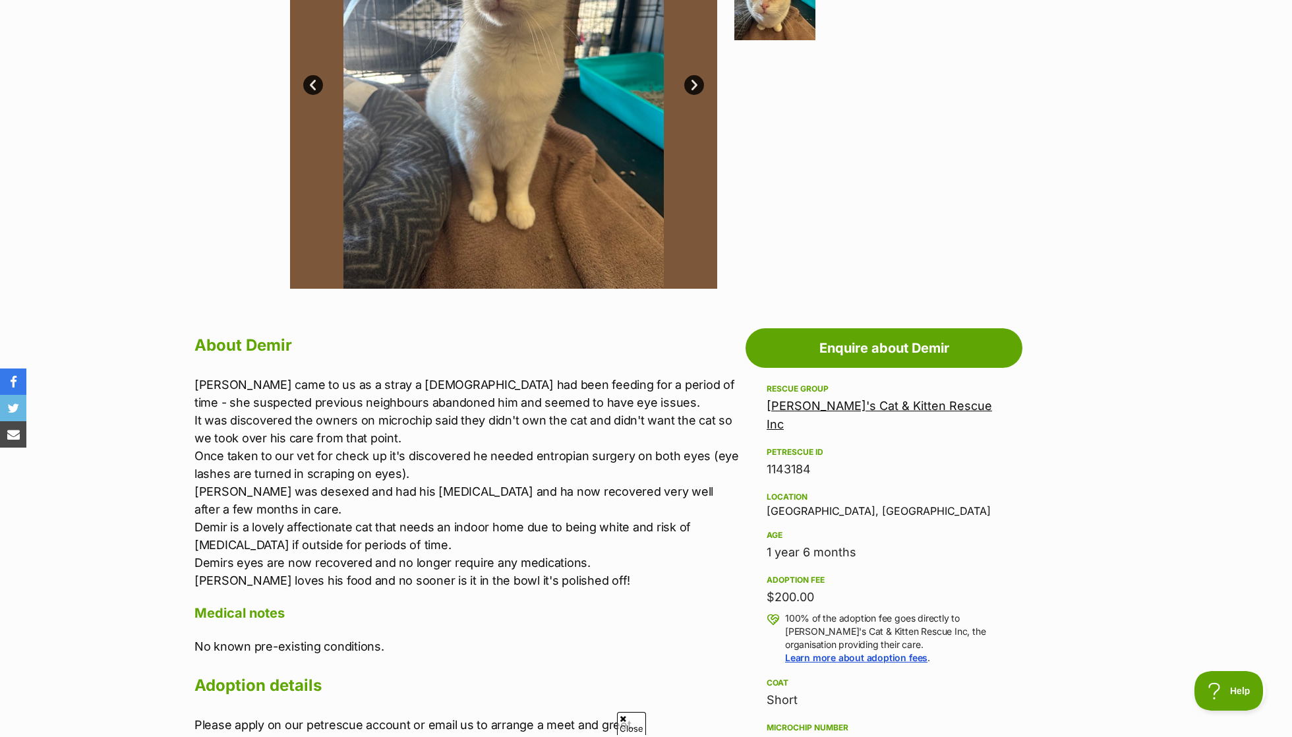
scroll to position [285, 0]
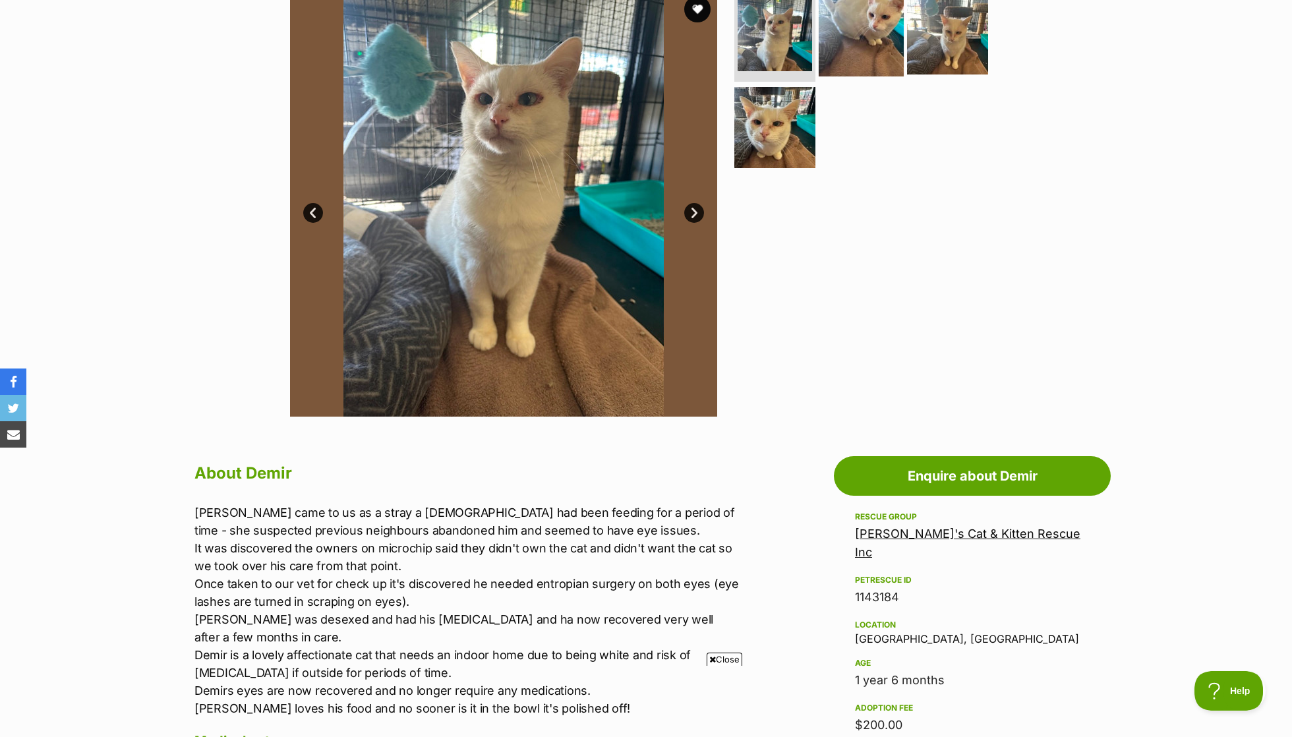
click at [829, 76] on img at bounding box center [861, 33] width 85 height 85
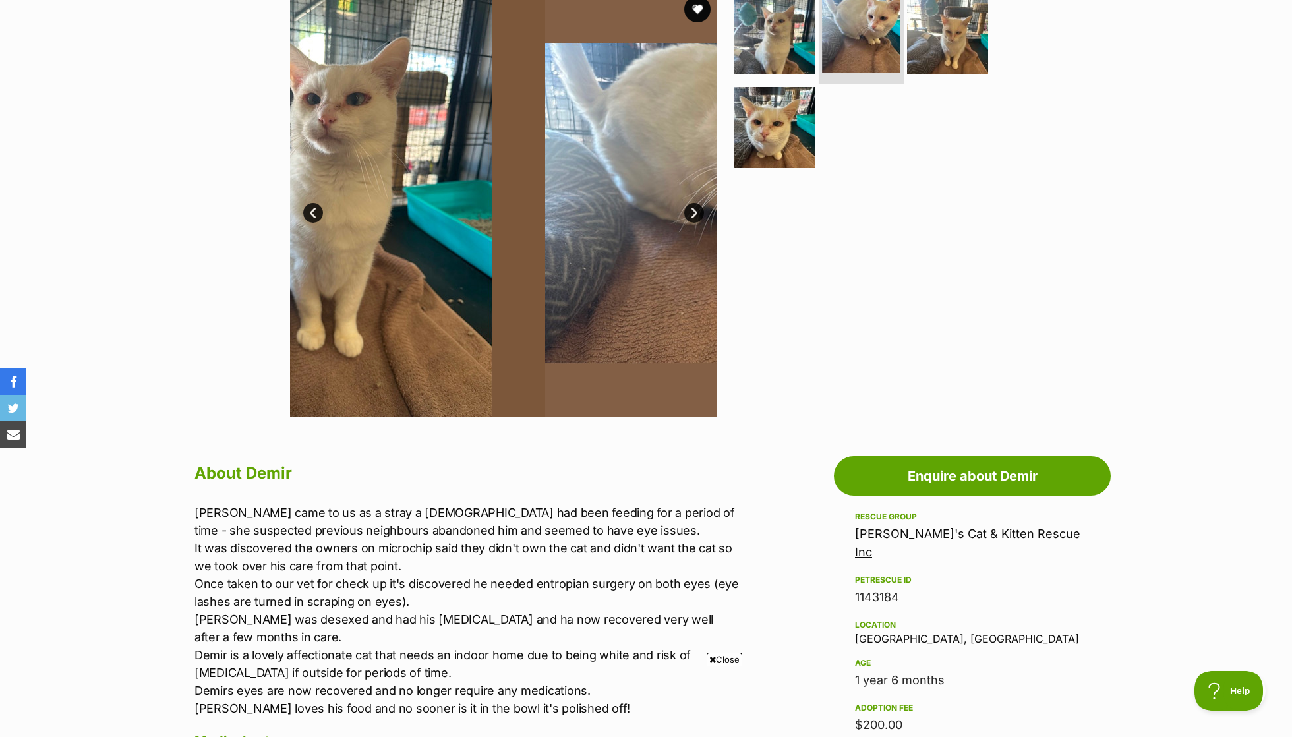
scroll to position [148, 0]
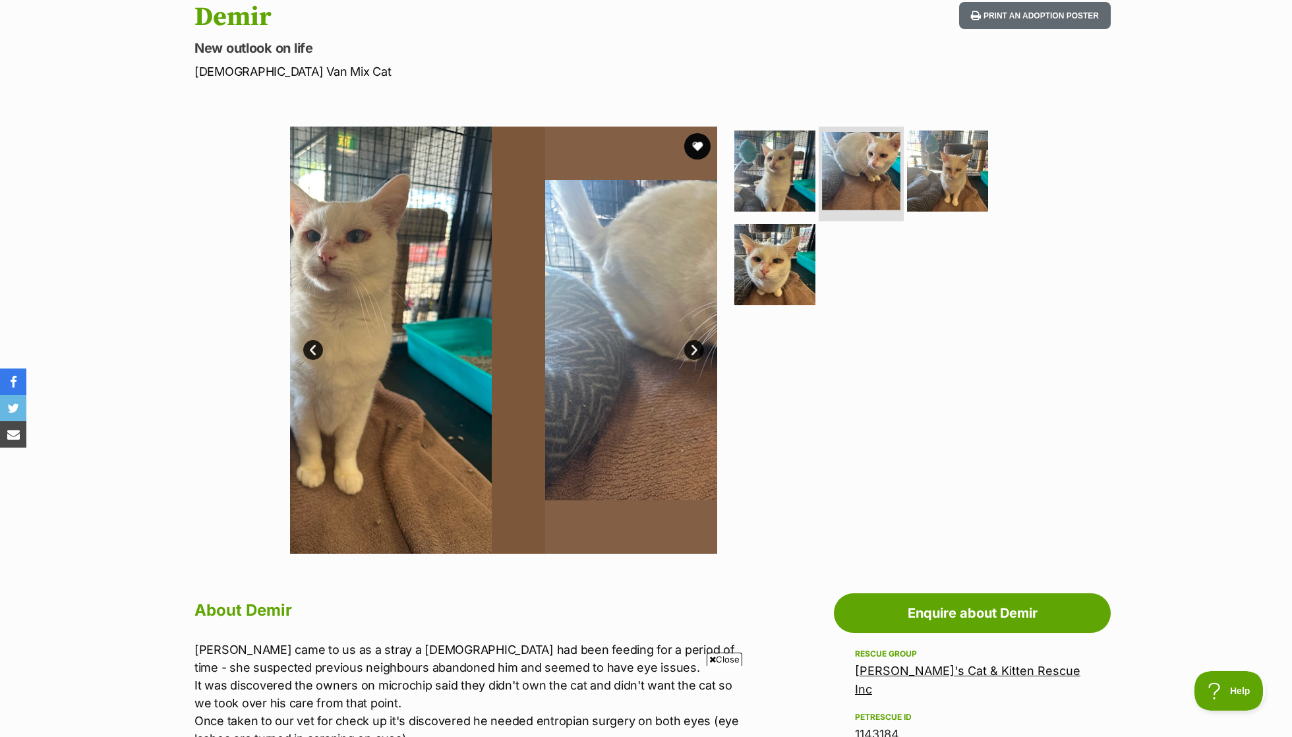
click at [858, 170] on img at bounding box center [861, 171] width 78 height 78
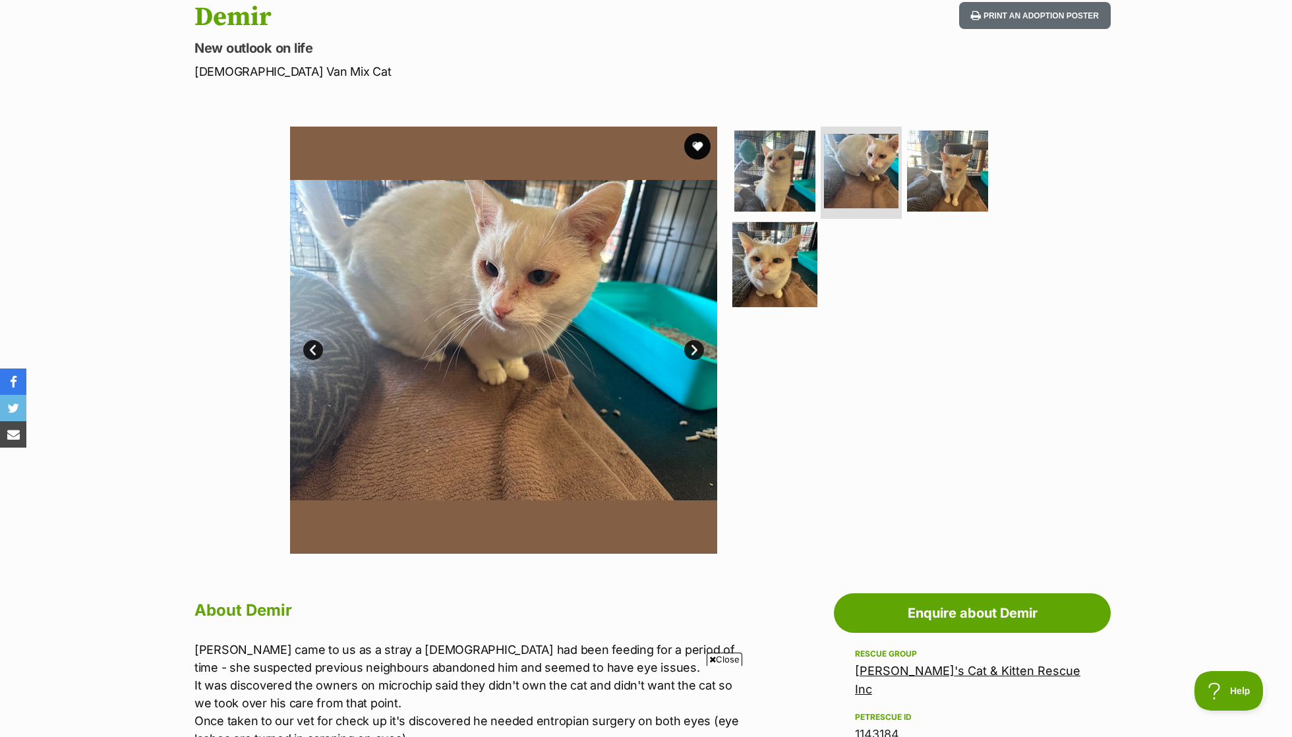
click at [773, 274] on img at bounding box center [774, 264] width 85 height 85
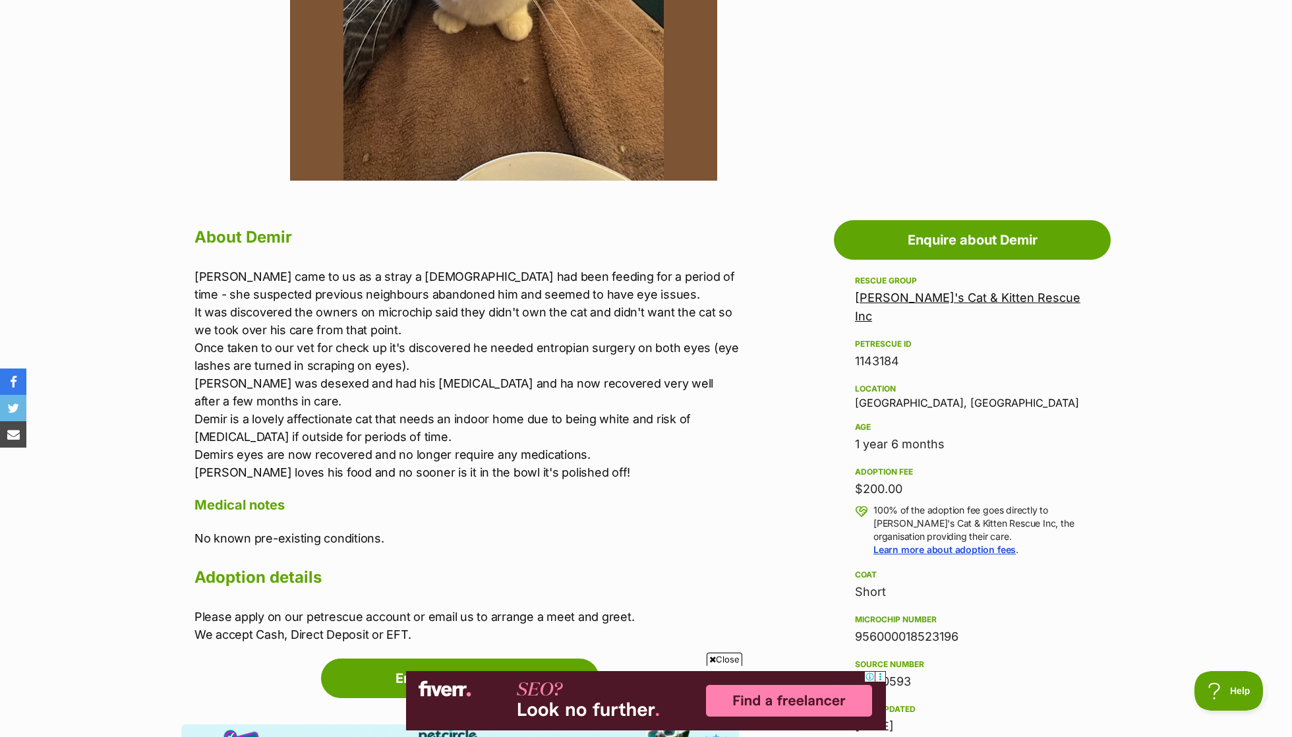
scroll to position [533, 0]
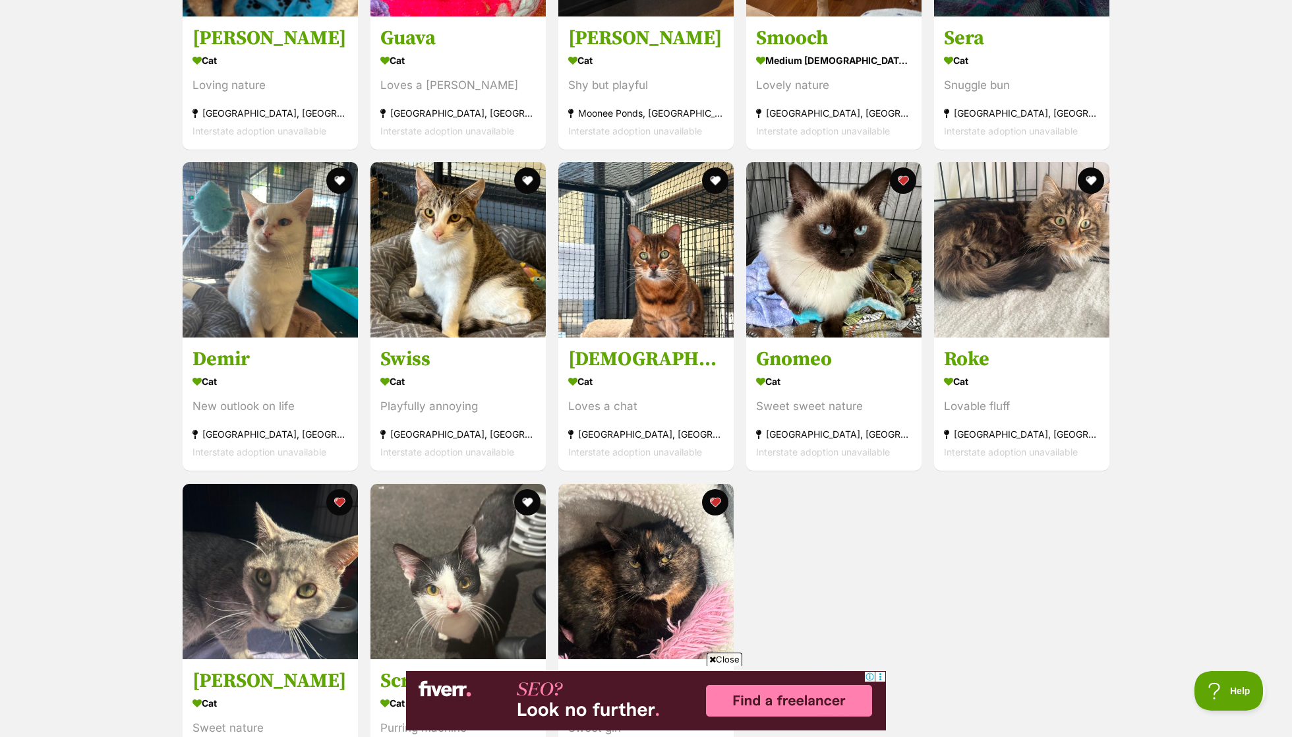
scroll to position [1954, 0]
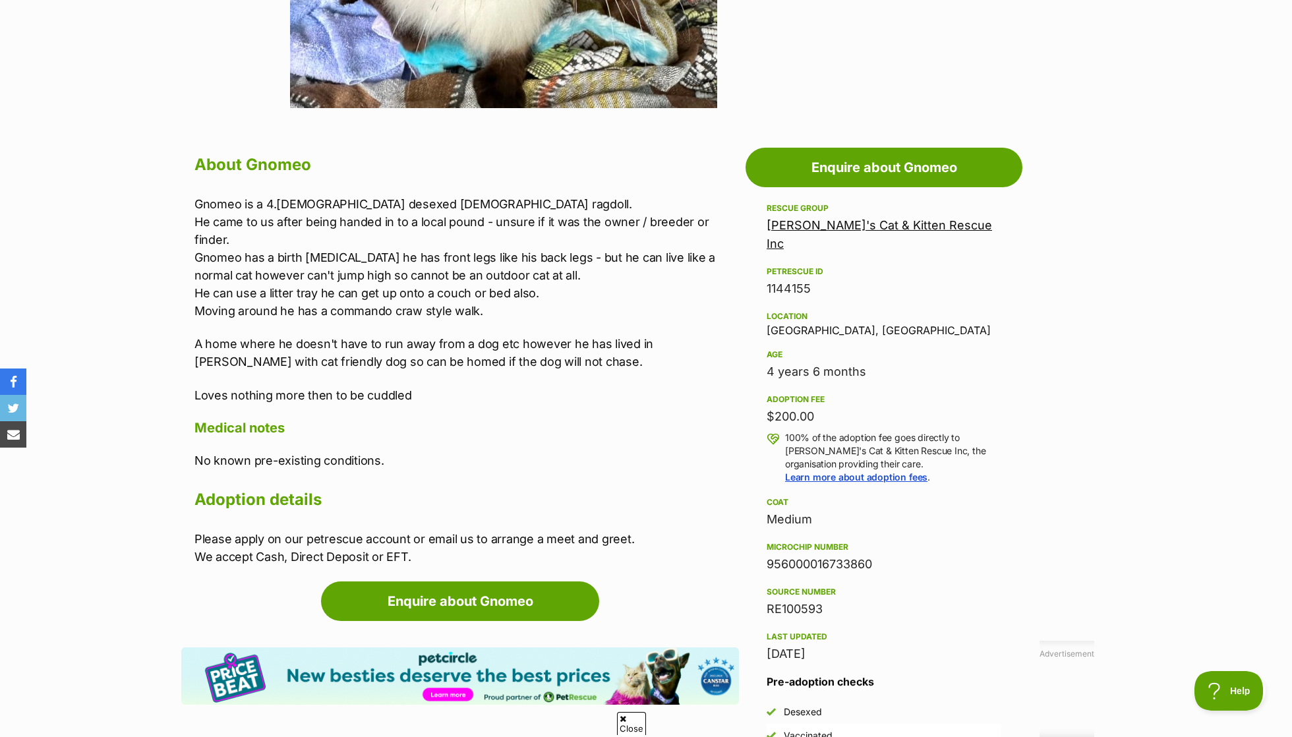
click at [296, 224] on p "Gnomeo is a 4.5yo desexed male ragdoll. He came to us after being handed in to …" at bounding box center [466, 257] width 545 height 125
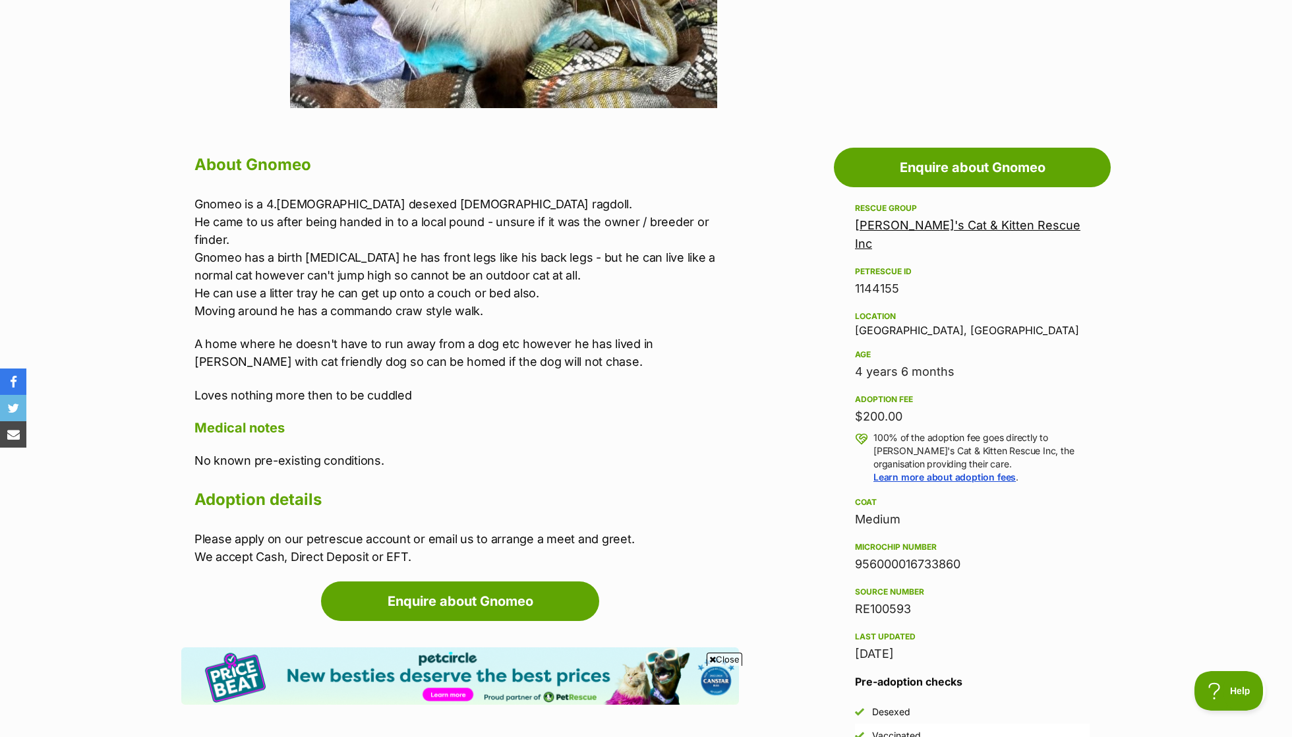
click at [296, 224] on section "Home > Rescue pet search > Adopt a cat > Cats available for adoption Gnomeo Swe…" at bounding box center [646, 536] width 1292 height 2032
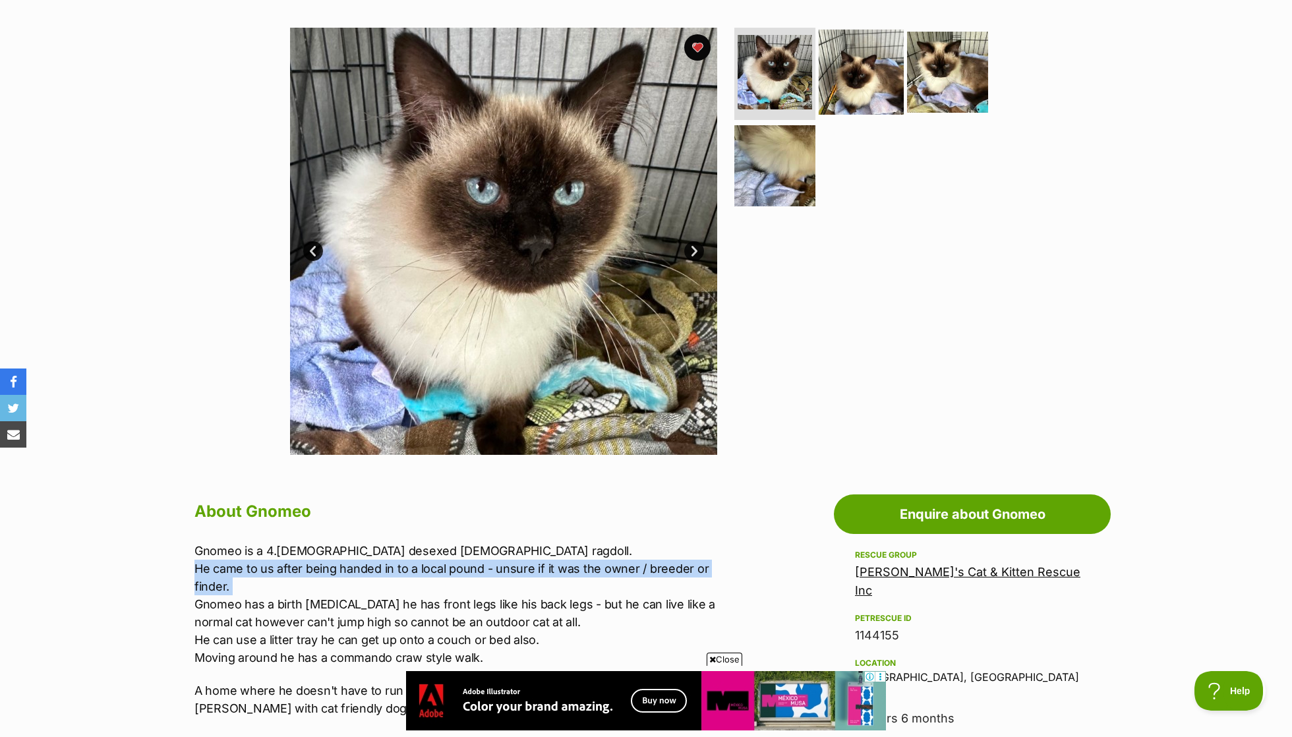
click at [837, 53] on img at bounding box center [861, 72] width 85 height 85
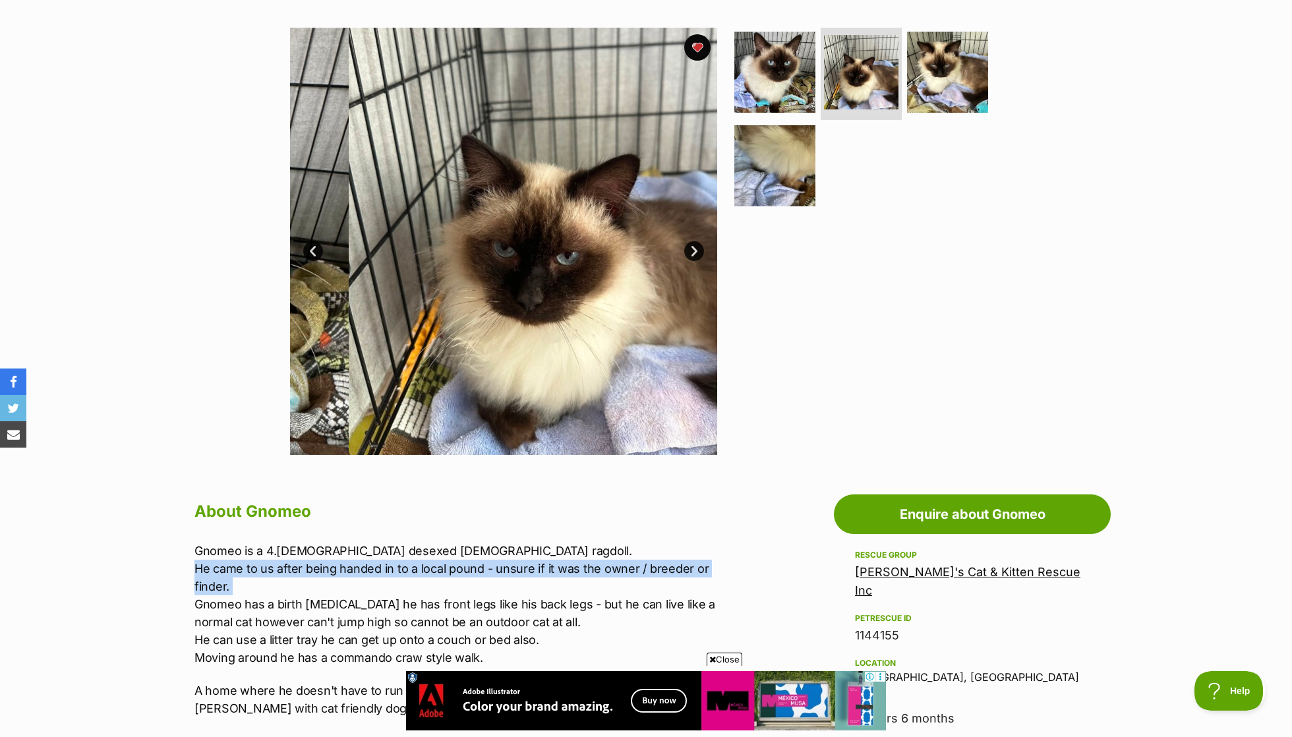
drag, startPoint x: 944, startPoint y: 77, endPoint x: 849, endPoint y: 133, distance: 110.2
click at [944, 77] on img at bounding box center [947, 72] width 81 height 81
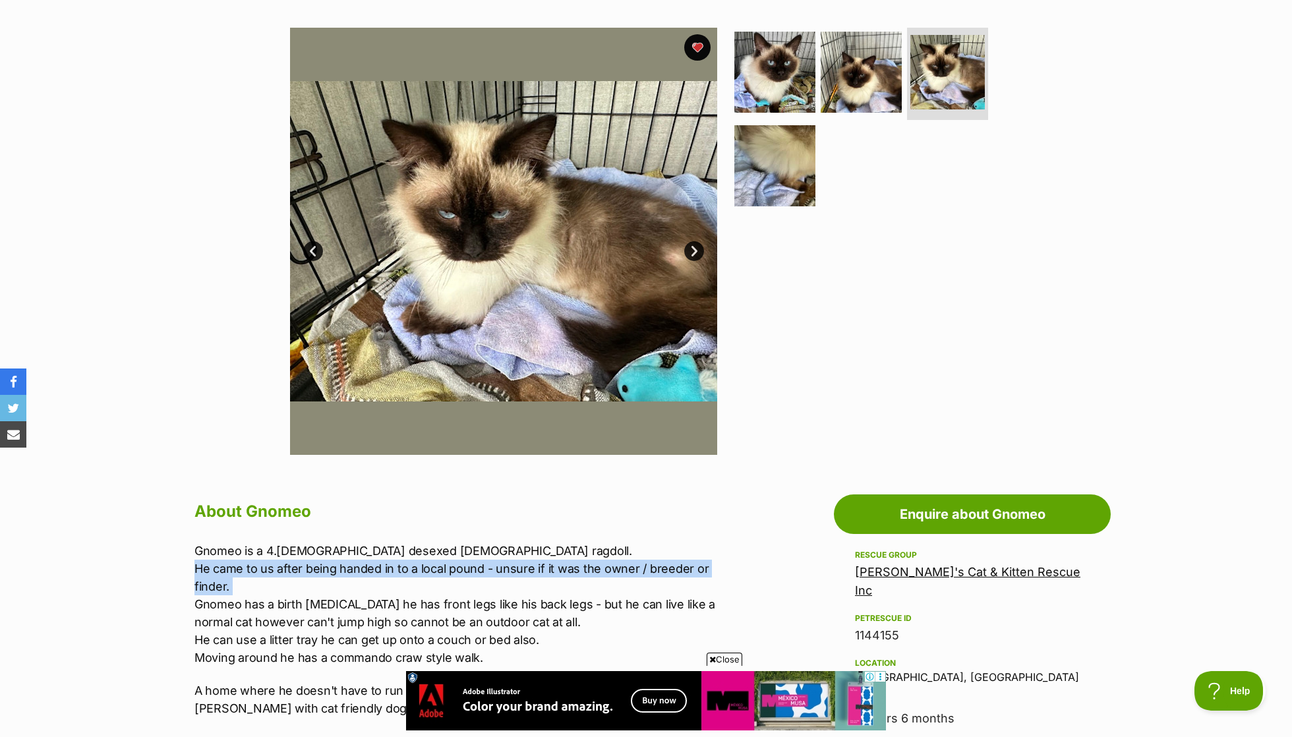
click at [816, 150] on ul at bounding box center [867, 121] width 270 height 187
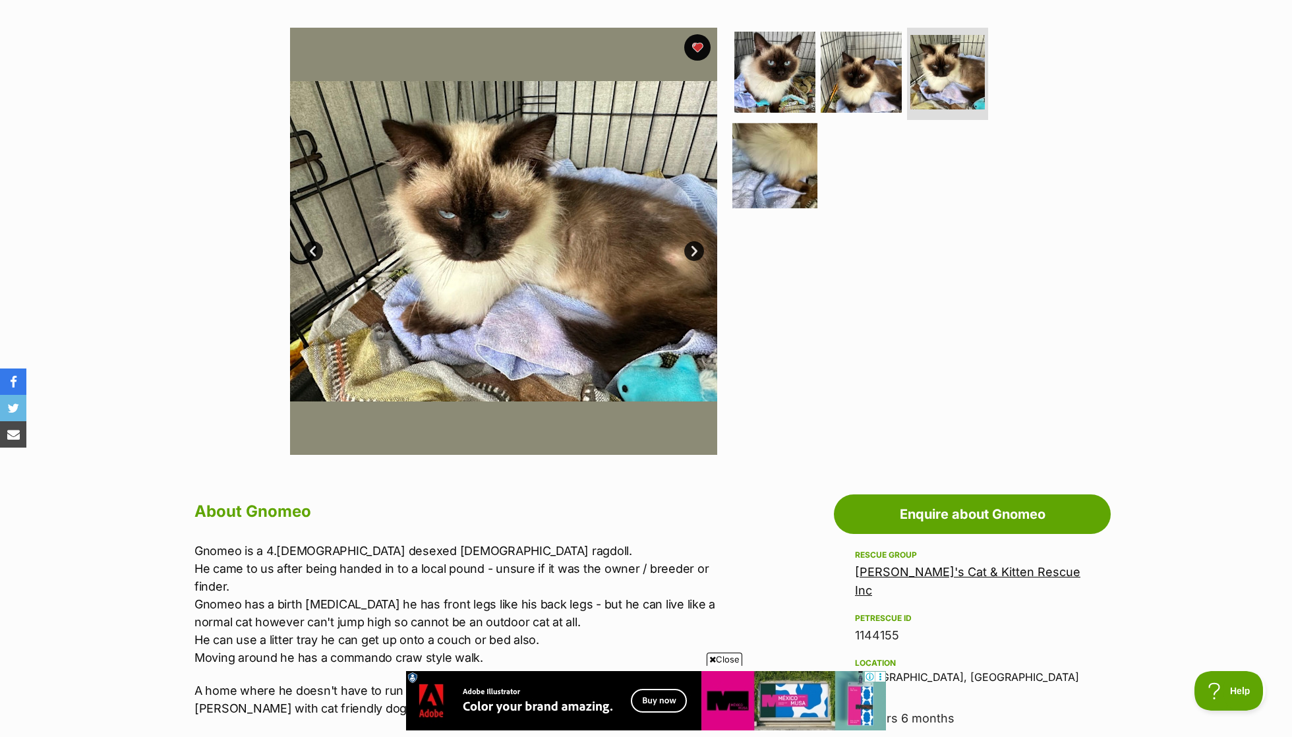
click at [790, 162] on img at bounding box center [774, 165] width 85 height 85
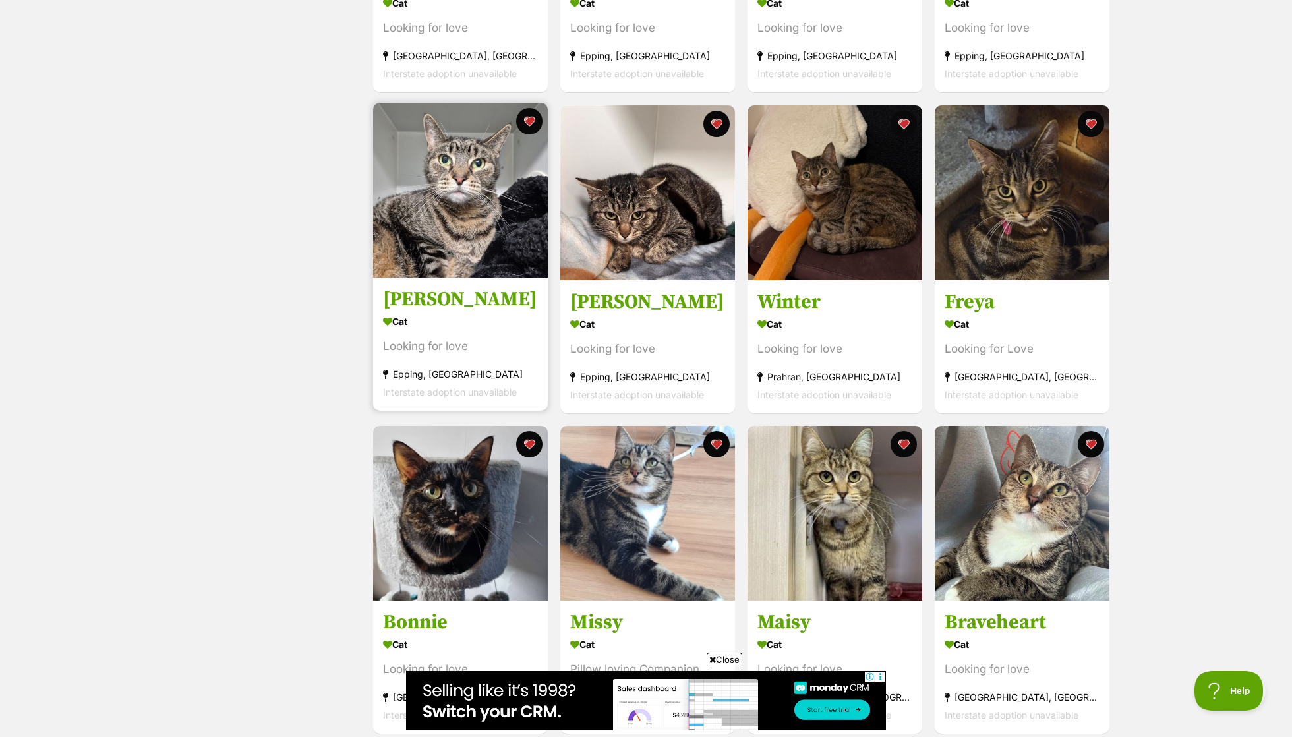
scroll to position [491, 0]
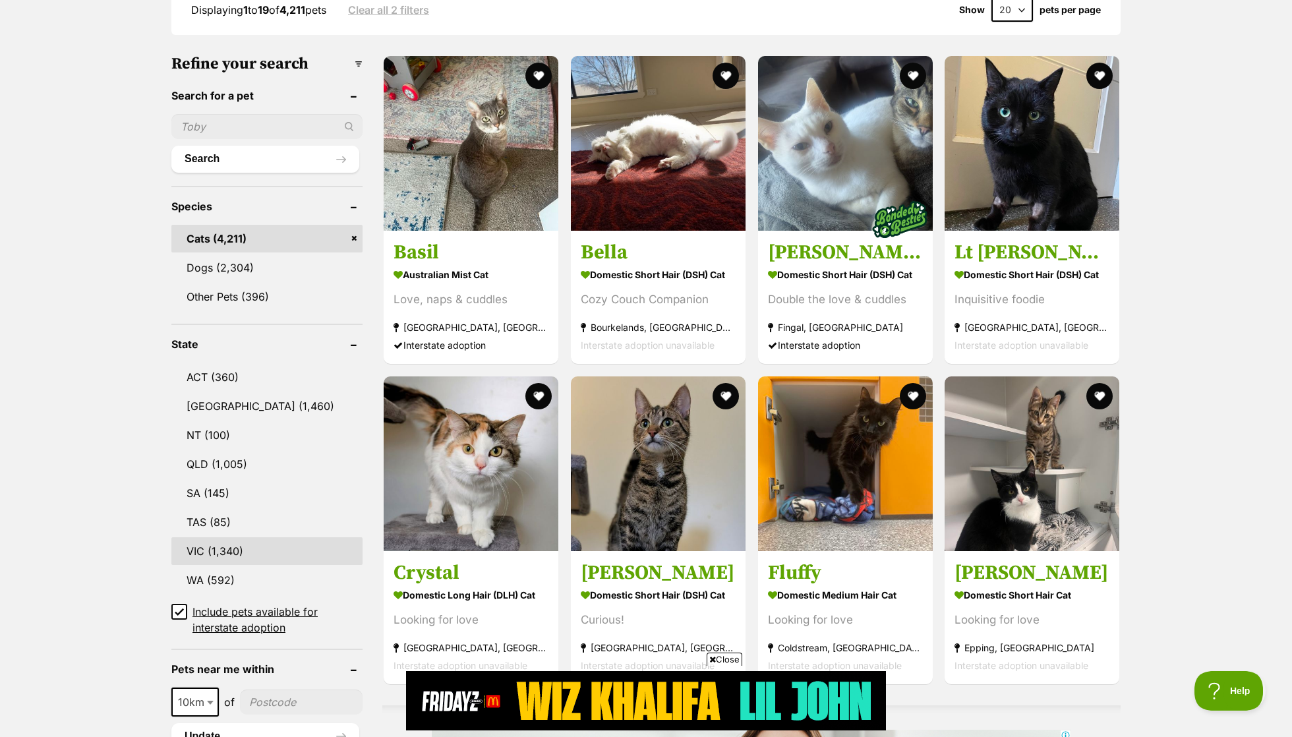
click at [231, 537] on link "VIC (1,340)" at bounding box center [266, 551] width 191 height 28
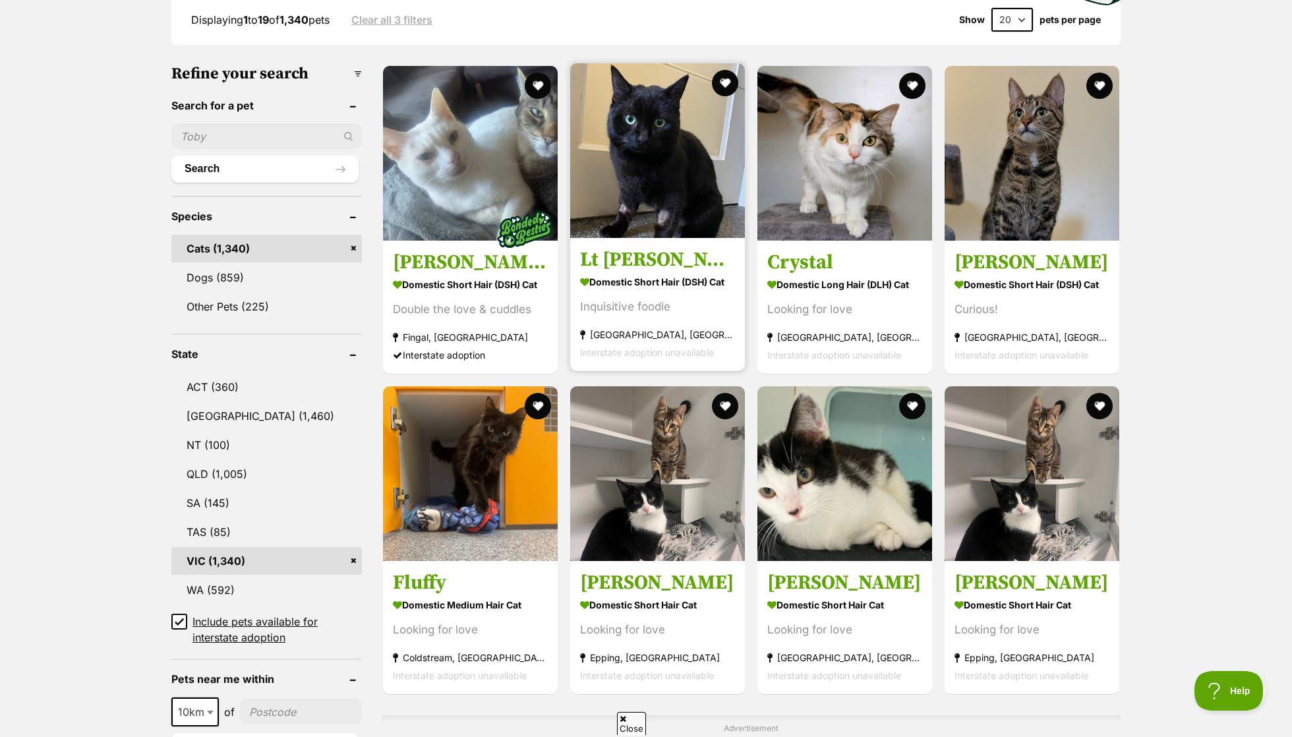
click at [621, 316] on div "Inquisitive foodie" at bounding box center [657, 307] width 155 height 18
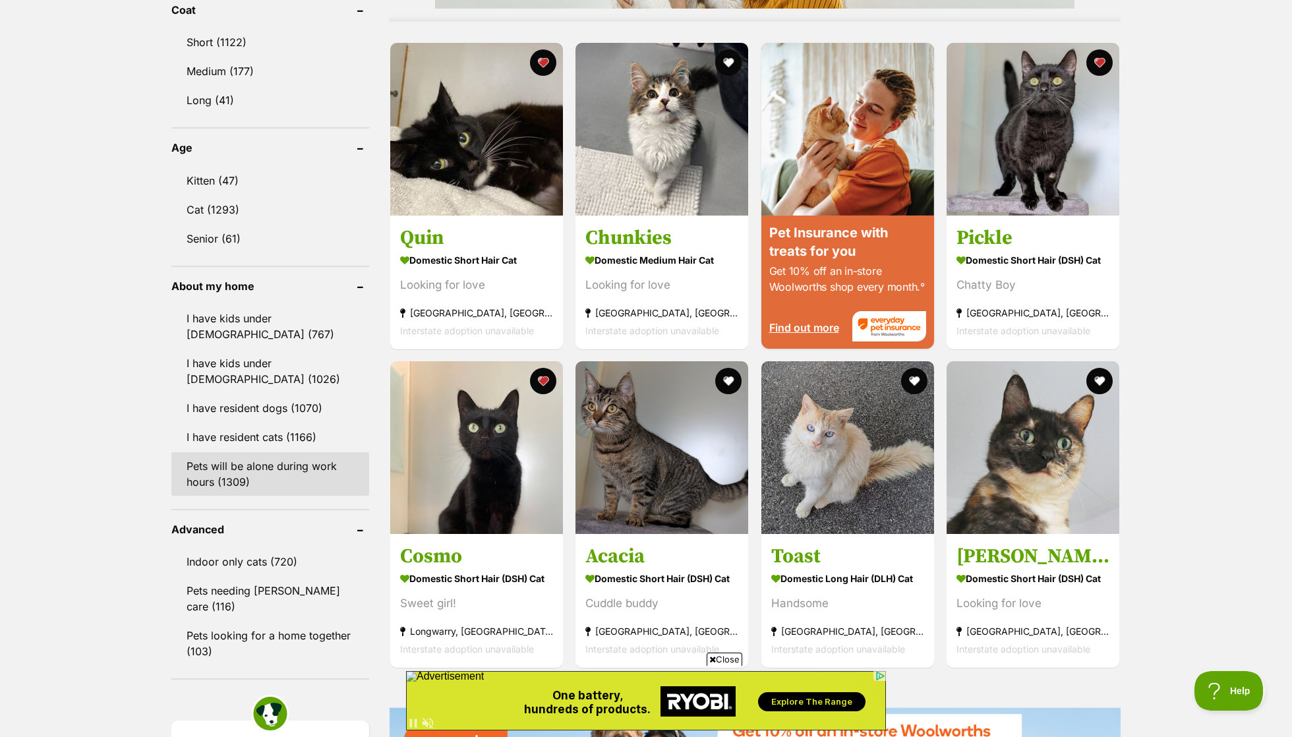
scroll to position [1267, 0]
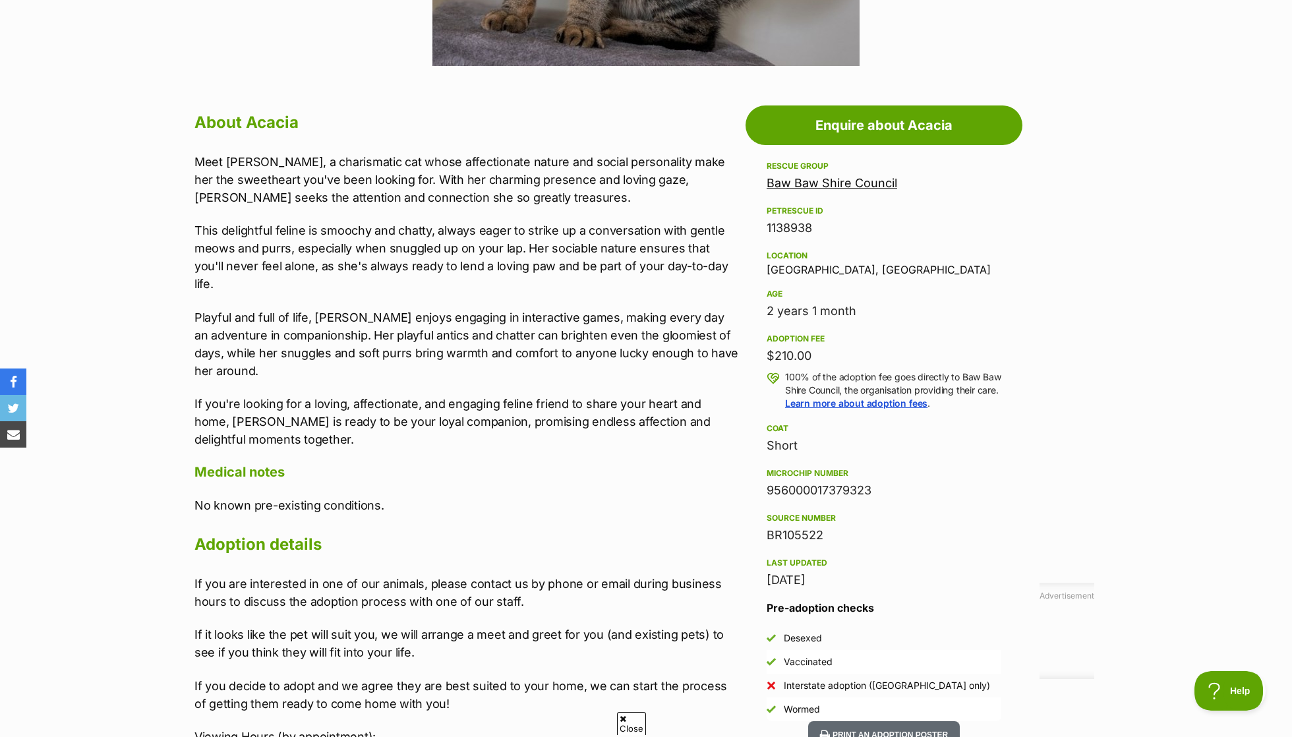
click at [309, 182] on p "Meet [PERSON_NAME], a charismatic cat whose affectionate nature and social pers…" at bounding box center [466, 179] width 545 height 53
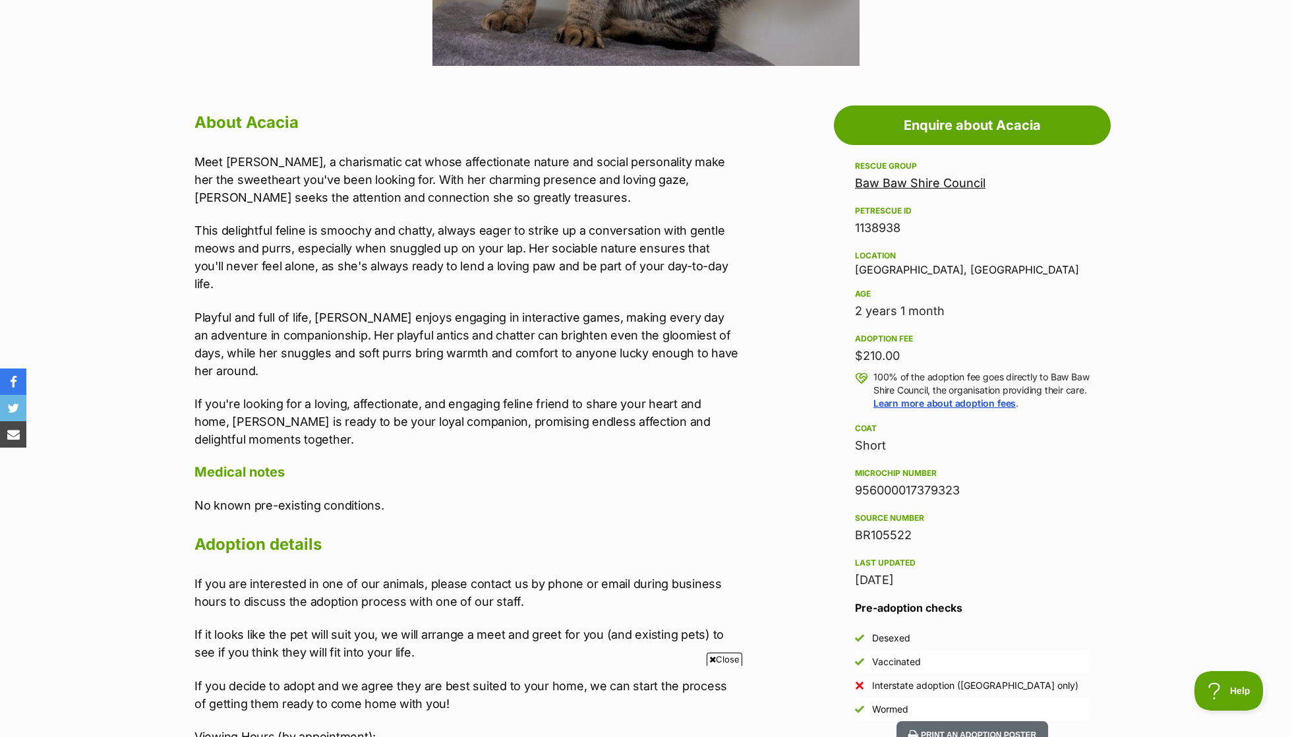
click at [309, 182] on p "Meet [PERSON_NAME], a charismatic cat whose affectionate nature and social pers…" at bounding box center [466, 179] width 545 height 53
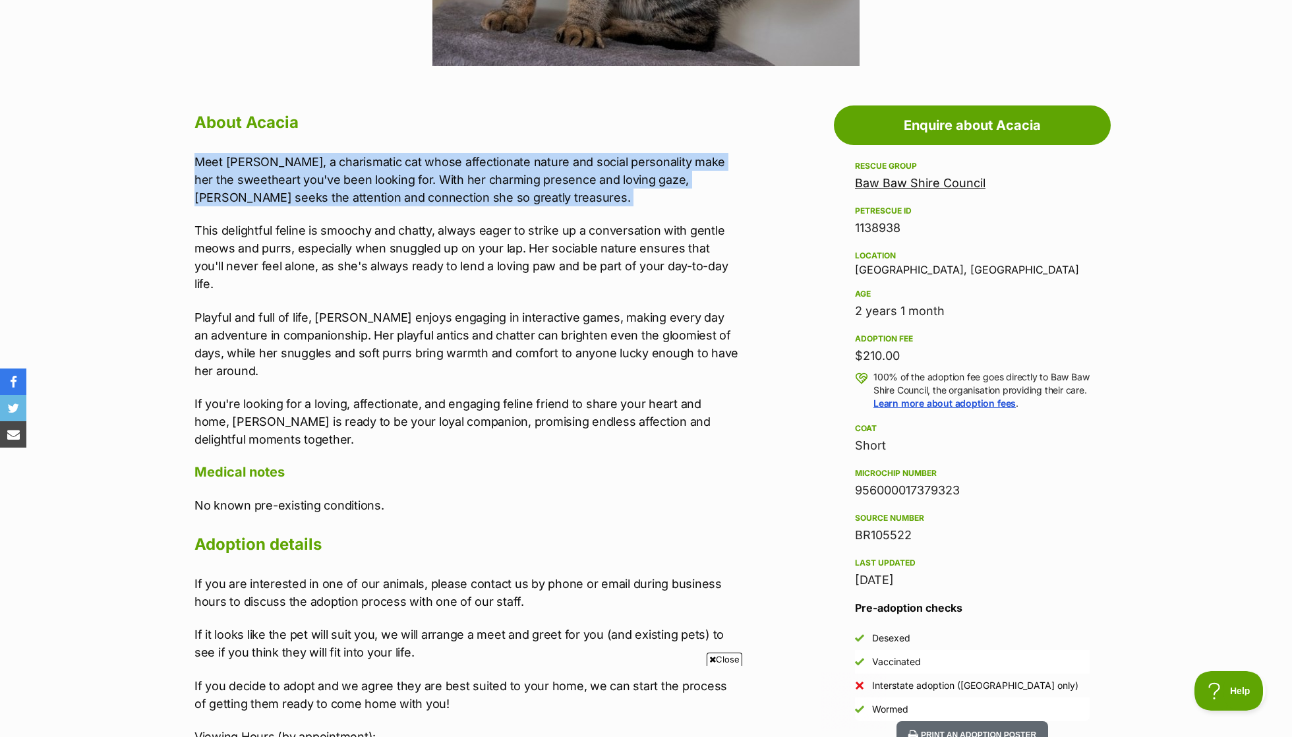
click at [345, 270] on p "This delightful feline is smoochy and chatty, always eager to strike up a conve…" at bounding box center [466, 257] width 545 height 71
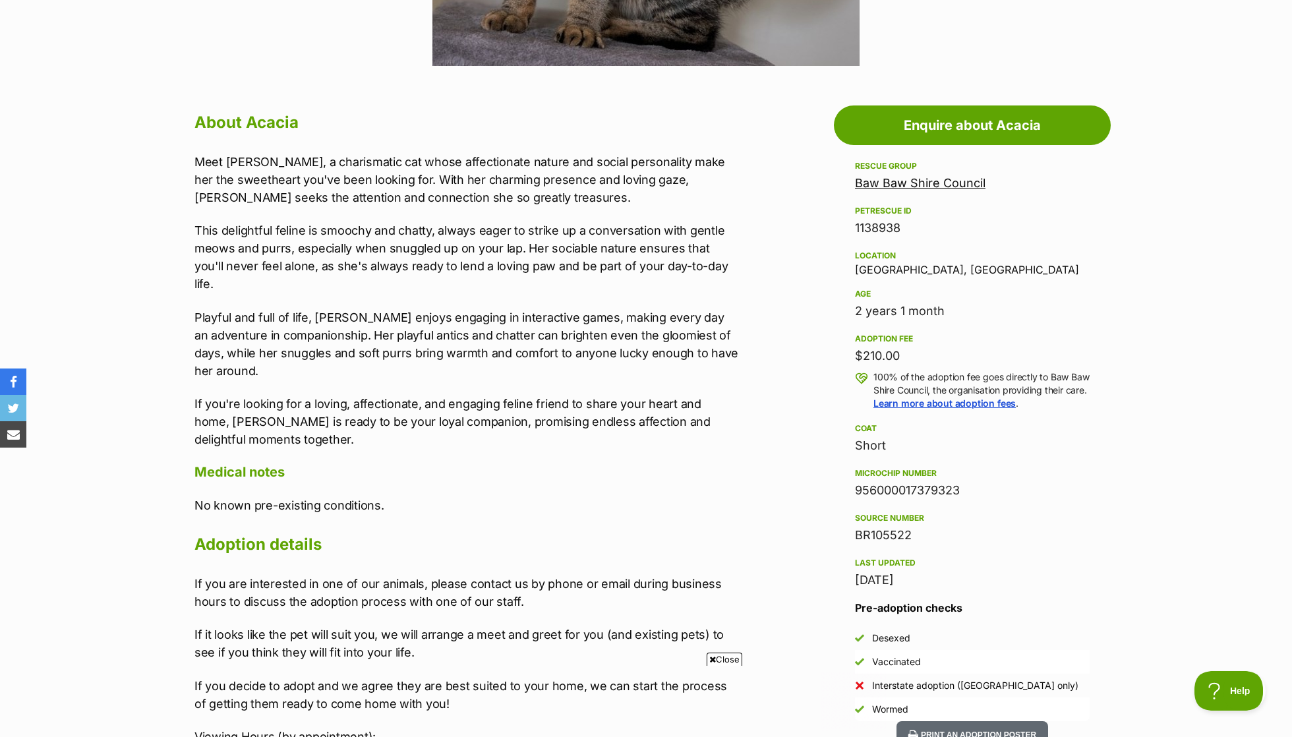
click at [345, 270] on p "This delightful feline is smoochy and chatty, always eager to strike up a conve…" at bounding box center [466, 257] width 545 height 71
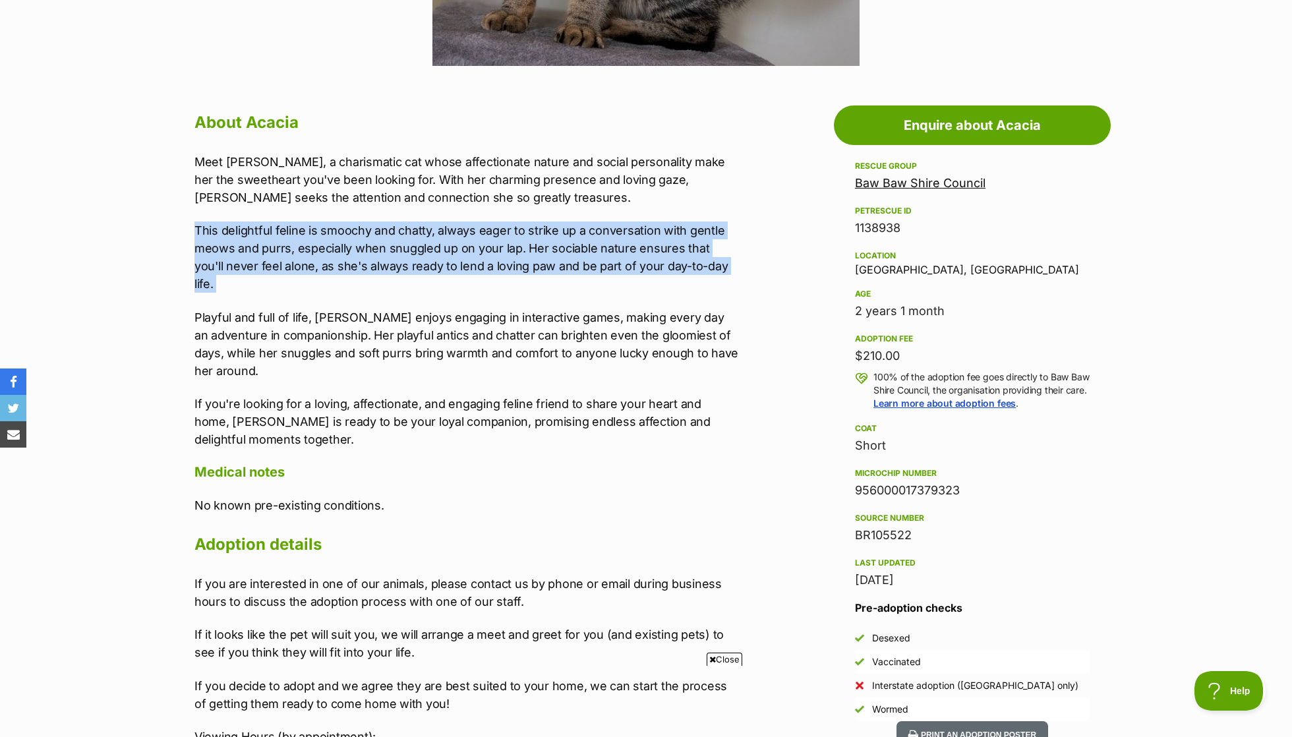
click at [365, 326] on p "Playful and full of life, [PERSON_NAME] enjoys engaging in interactive games, m…" at bounding box center [466, 344] width 545 height 71
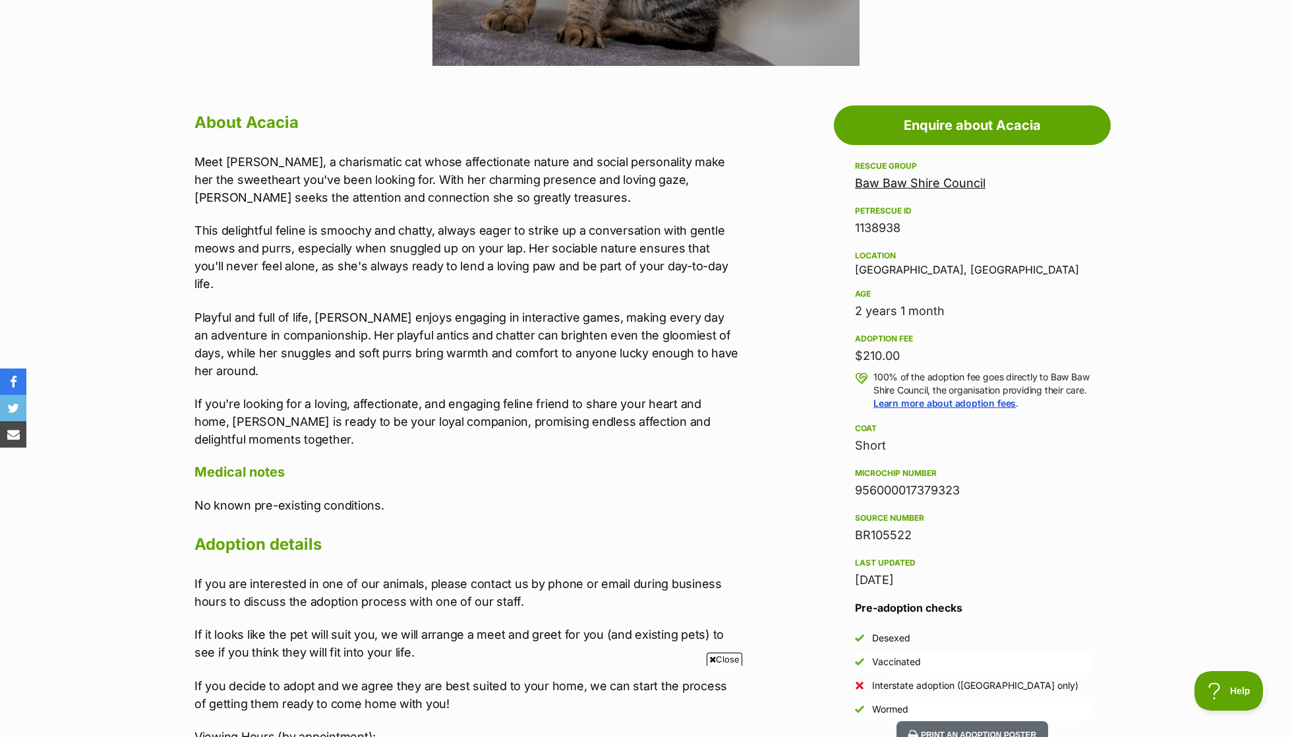
click at [365, 326] on p "Playful and full of life, [PERSON_NAME] enjoys engaging in interactive games, m…" at bounding box center [466, 344] width 545 height 71
click at [347, 309] on p "Playful and full of life, Acacia enjoys engaging in interactive games, making e…" at bounding box center [466, 344] width 545 height 71
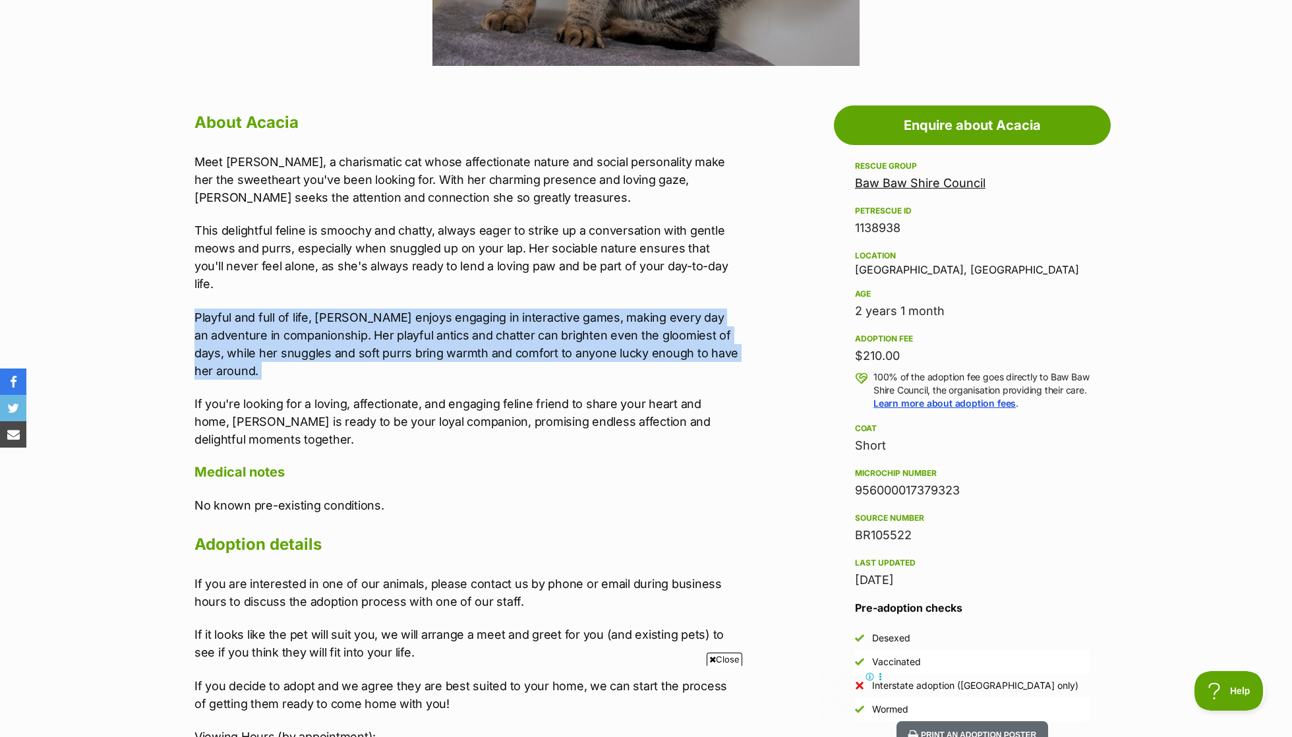
click at [363, 333] on p "Playful and full of life, Acacia enjoys engaging in interactive games, making e…" at bounding box center [466, 344] width 545 height 71
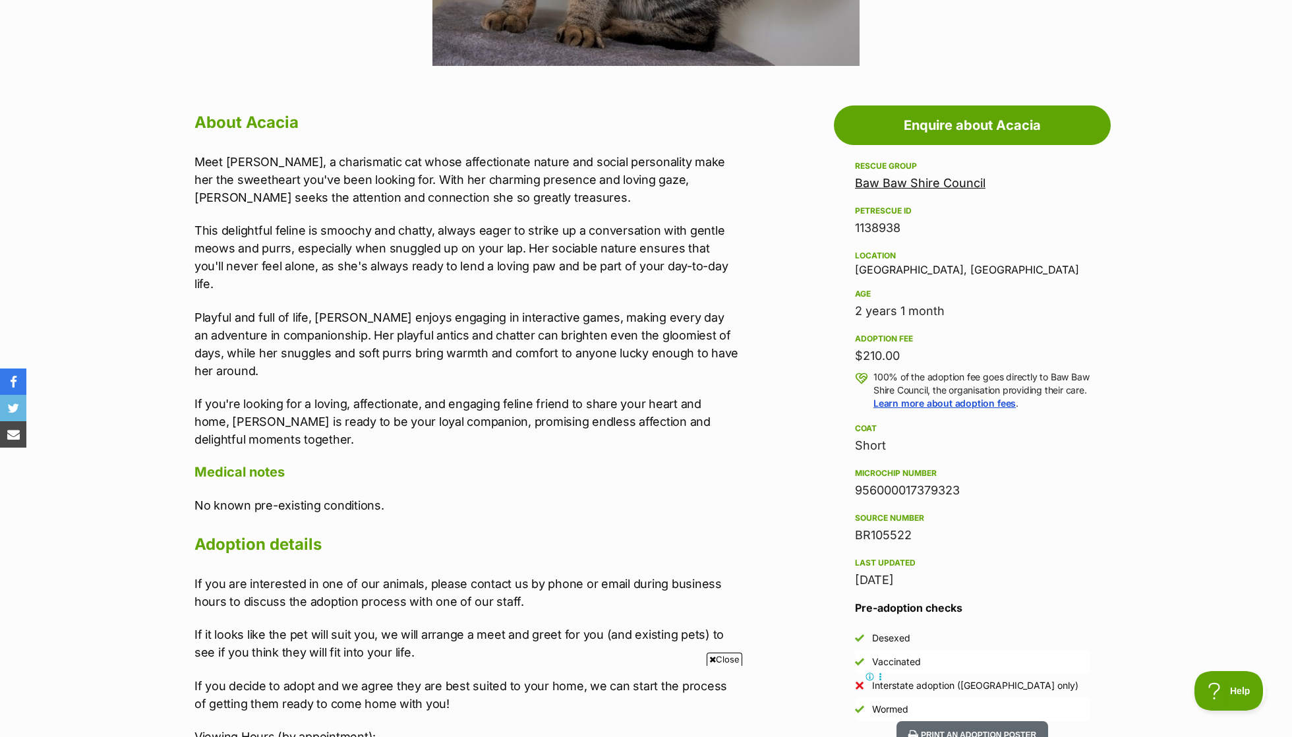
click at [363, 333] on p "Playful and full of life, Acacia enjoys engaging in interactive games, making e…" at bounding box center [466, 344] width 545 height 71
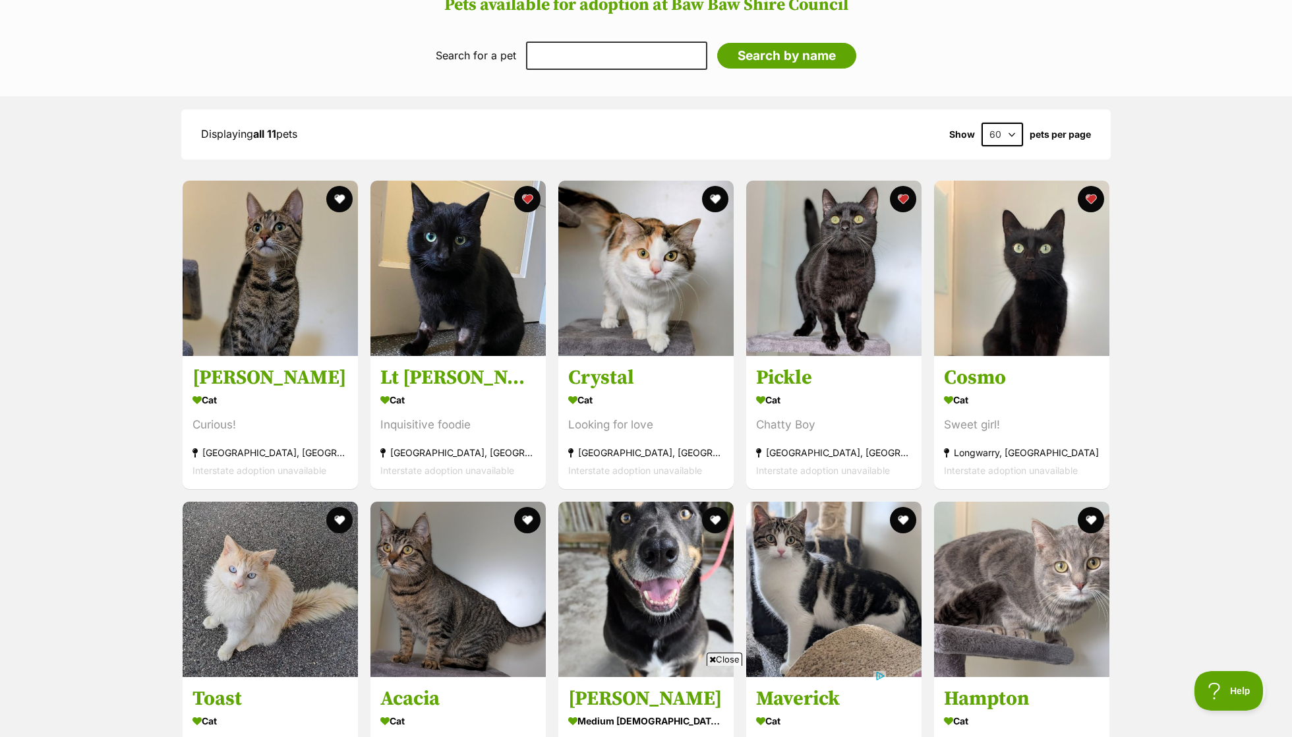
scroll to position [1111, 0]
